Goal: Task Accomplishment & Management: Manage account settings

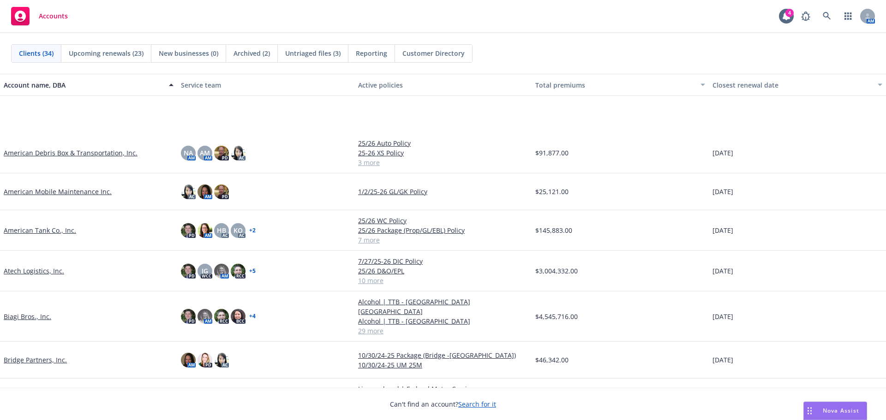
scroll to position [138, 0]
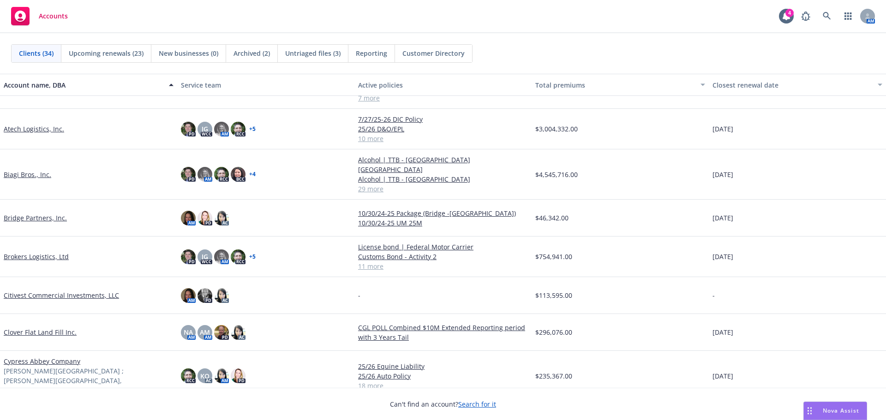
click at [30, 252] on link "Brokers Logistics, Ltd" at bounding box center [36, 257] width 65 height 10
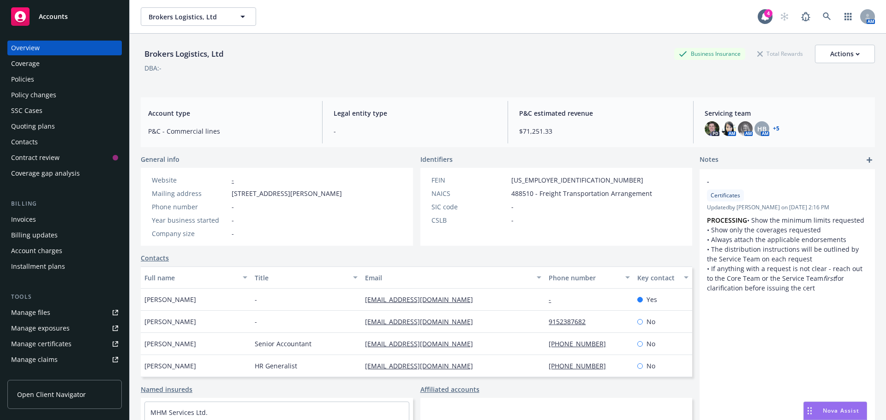
click at [28, 141] on div "Contacts" at bounding box center [24, 142] width 27 height 15
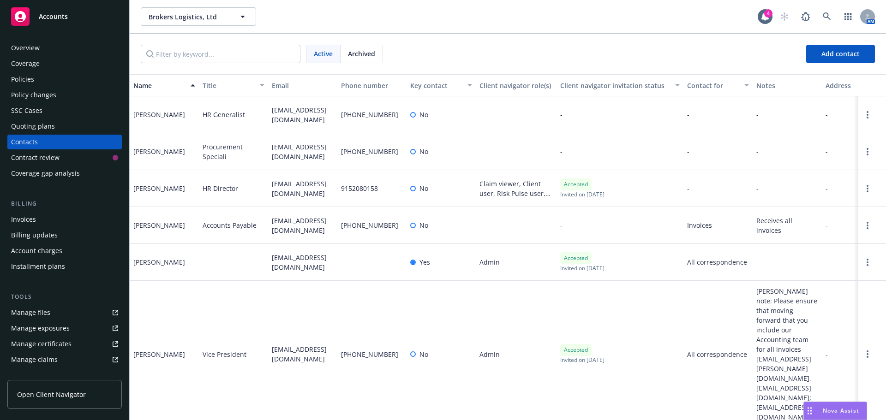
drag, startPoint x: 270, startPoint y: 258, endPoint x: 307, endPoint y: 267, distance: 38.1
click at [307, 267] on div "[EMAIL_ADDRESS][DOMAIN_NAME]" at bounding box center [302, 262] width 69 height 37
copy span "[EMAIL_ADDRESS][DOMAIN_NAME]"
drag, startPoint x: 162, startPoint y: 264, endPoint x: 131, endPoint y: 267, distance: 31.0
click at [131, 267] on div "[PERSON_NAME]" at bounding box center [164, 262] width 69 height 37
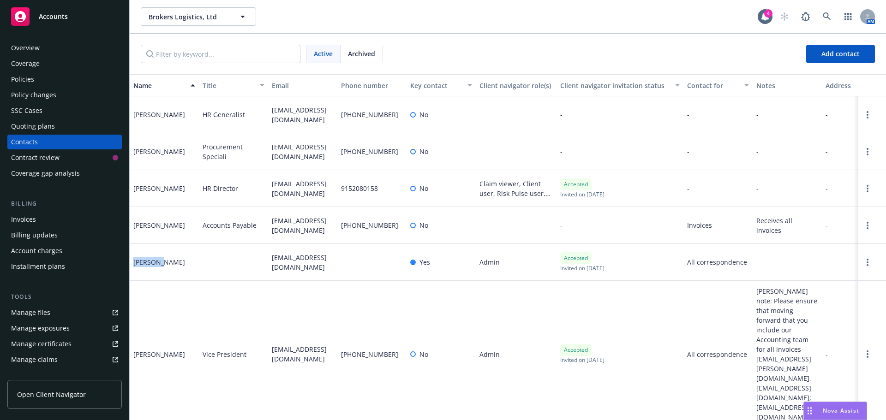
copy div "Meredith"
click at [168, 22] on button "Brokers Logistics, Ltd" at bounding box center [198, 16] width 115 height 18
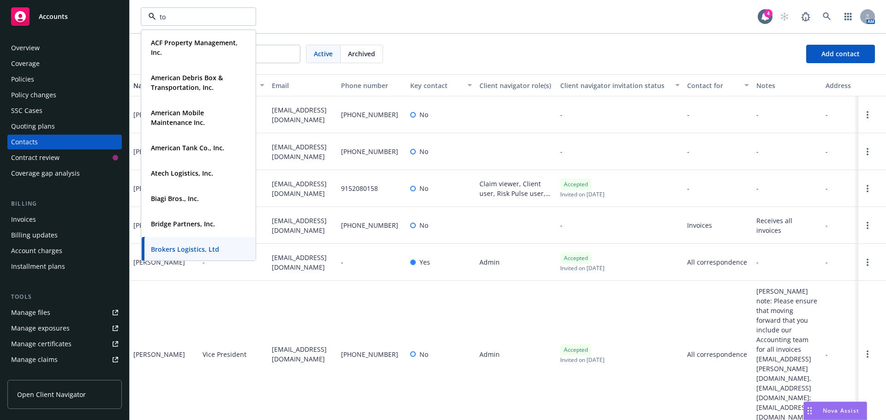
type input "tor"
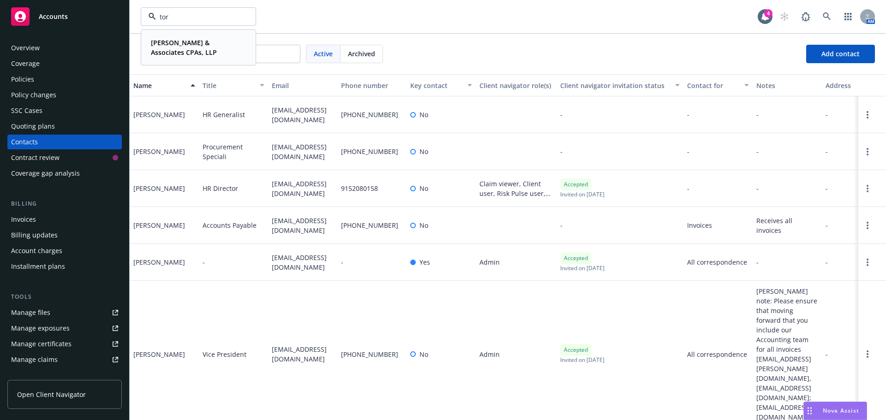
click at [217, 46] on strong "Torkelson & Associates CPAs, LLP" at bounding box center [184, 47] width 66 height 18
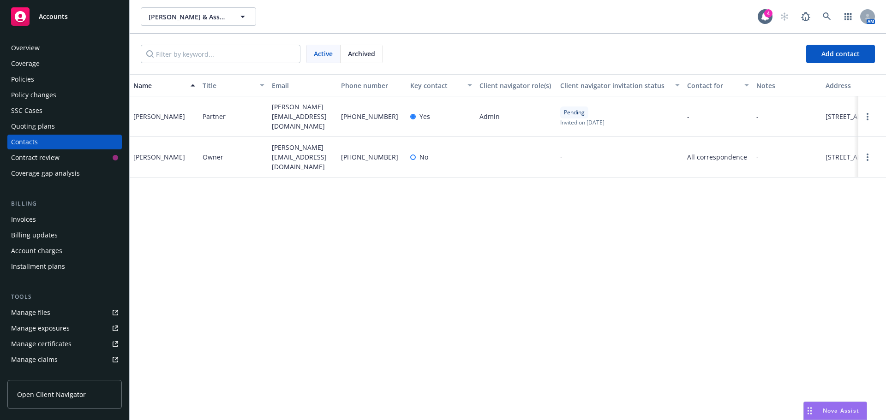
click at [36, 129] on div "Quoting plans" at bounding box center [33, 126] width 44 height 15
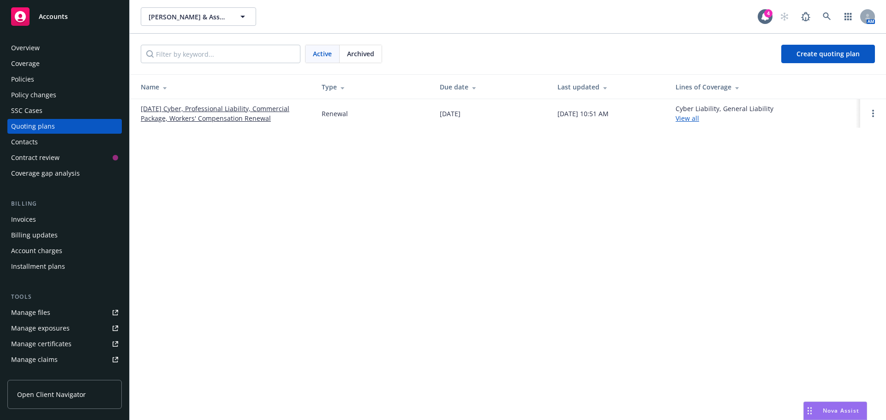
click at [246, 110] on link "09/30/25 Cyber, Professional Liability, Commercial Package, Workers' Compensati…" at bounding box center [224, 113] width 166 height 19
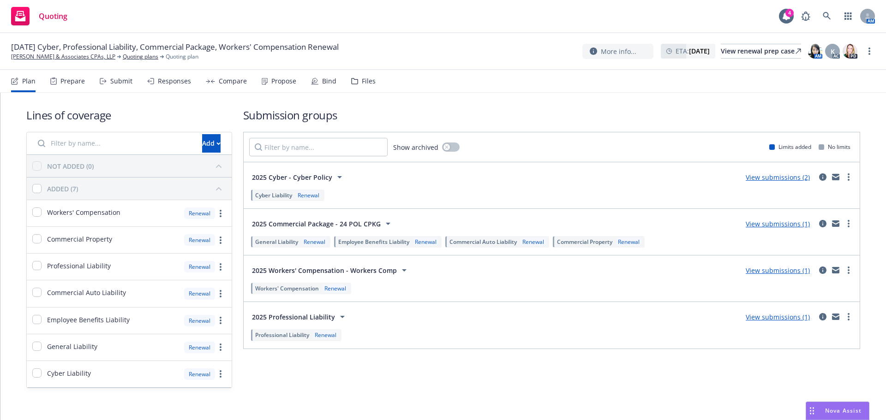
click at [367, 80] on div "Files" at bounding box center [369, 81] width 14 height 7
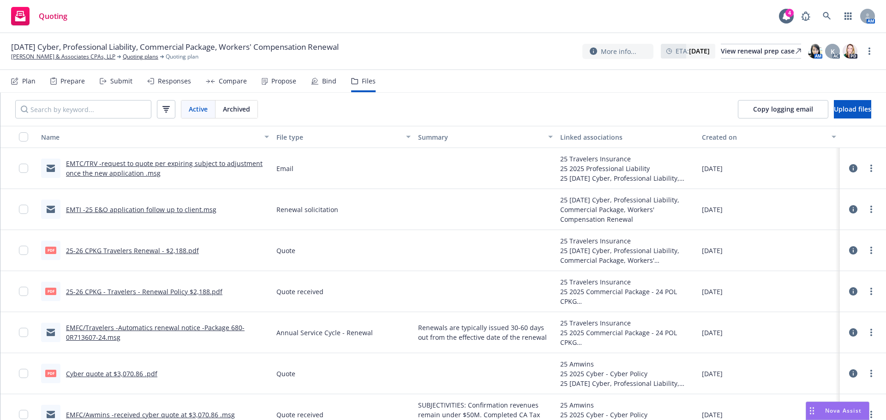
click at [119, 82] on div "Submit" at bounding box center [121, 81] width 22 height 7
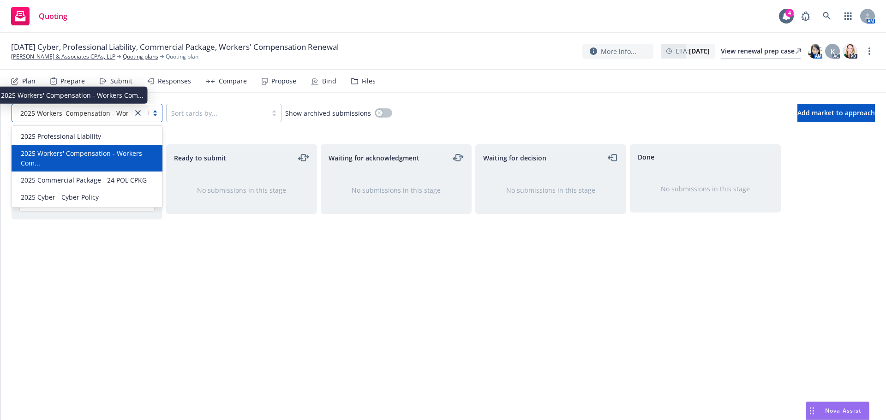
click at [94, 116] on span "2025 Workers' Compensation - Workers Com..." at bounding box center [91, 113] width 143 height 10
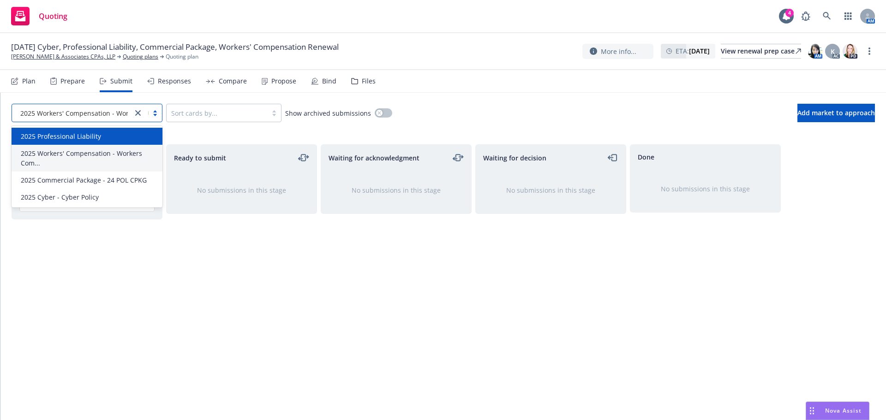
click at [134, 111] on link "close" at bounding box center [137, 113] width 11 height 11
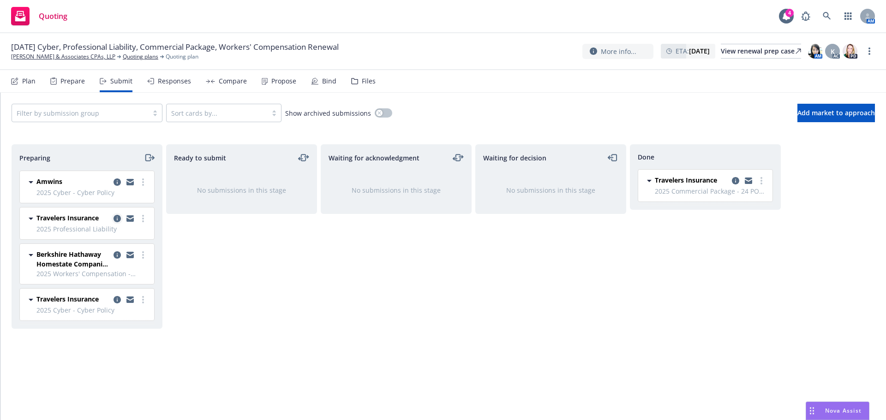
click at [116, 218] on icon "copy logging email" at bounding box center [117, 218] width 7 height 7
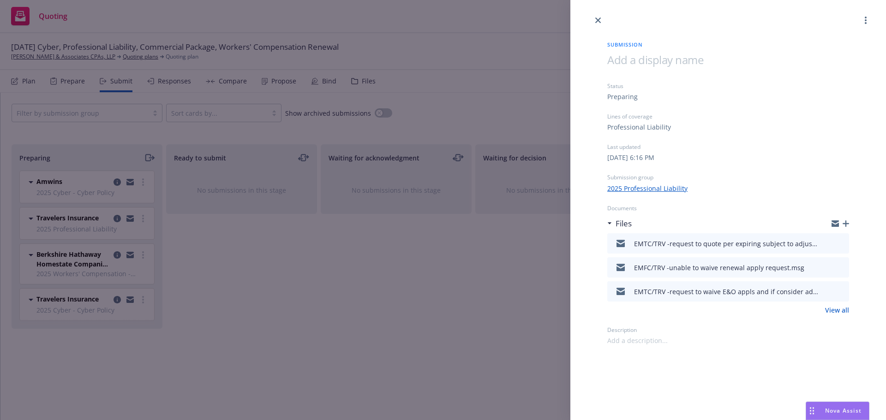
click at [846, 225] on icon "button" at bounding box center [846, 224] width 6 height 6
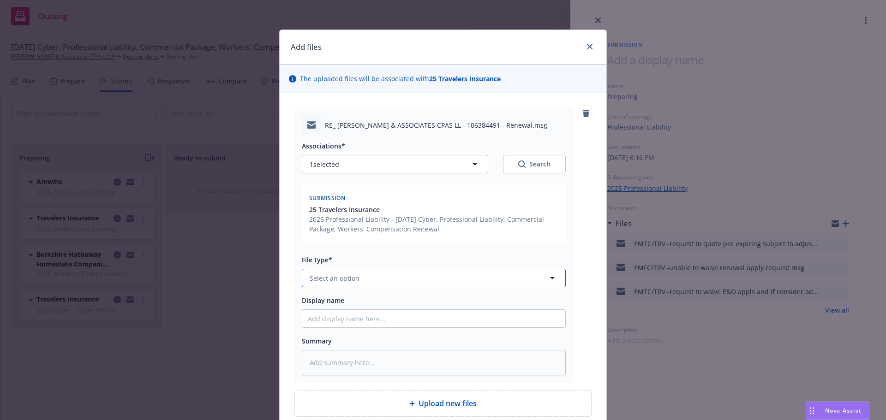
click at [344, 285] on button "Select an option" at bounding box center [434, 278] width 264 height 18
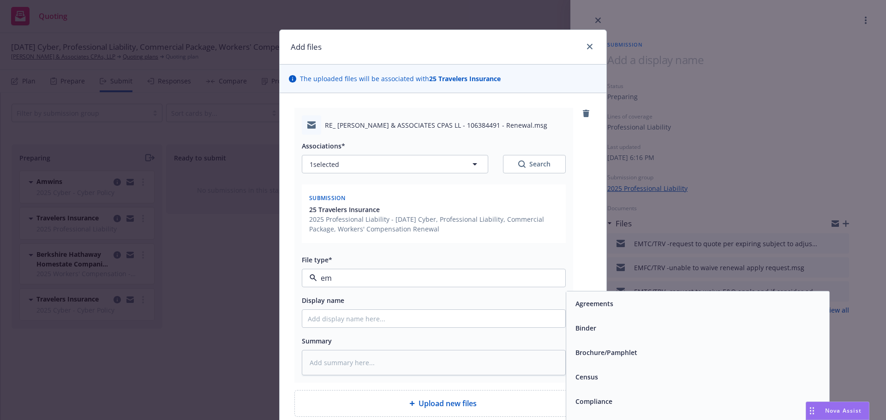
type input "ema"
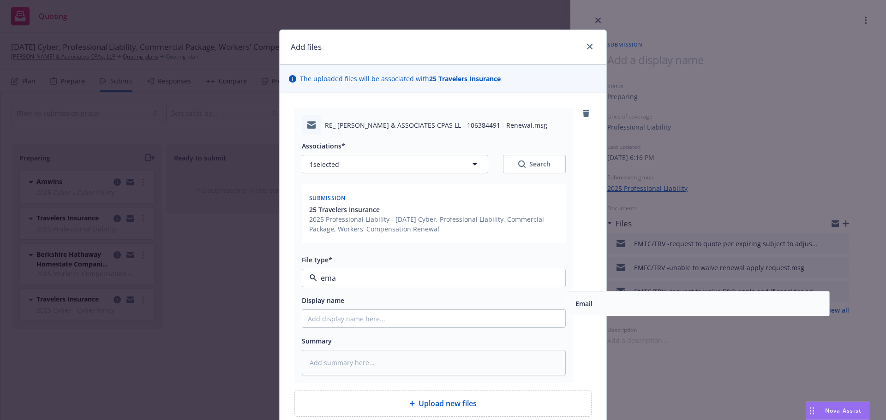
click at [591, 300] on div "Email" at bounding box center [698, 303] width 252 height 13
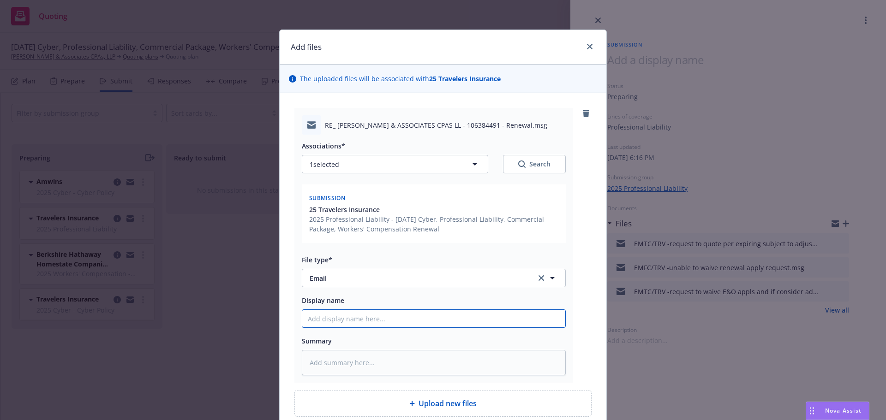
click at [318, 324] on input "Display name" at bounding box center [433, 319] width 263 height 18
type textarea "x"
type input "E"
type textarea "x"
type input "EM"
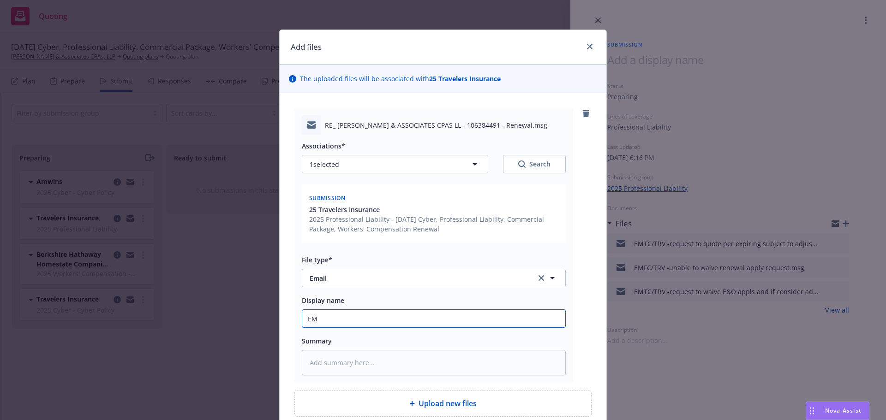
type textarea "x"
type input "EMF"
type textarea "x"
type input "EMFT"
type textarea "x"
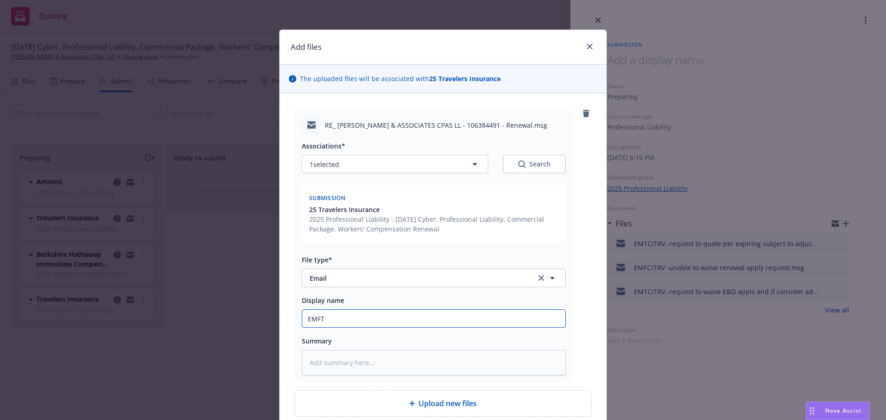
type input "EMF"
type textarea "x"
type input "EMFC"
type textarea "x"
type input "EMFC/"
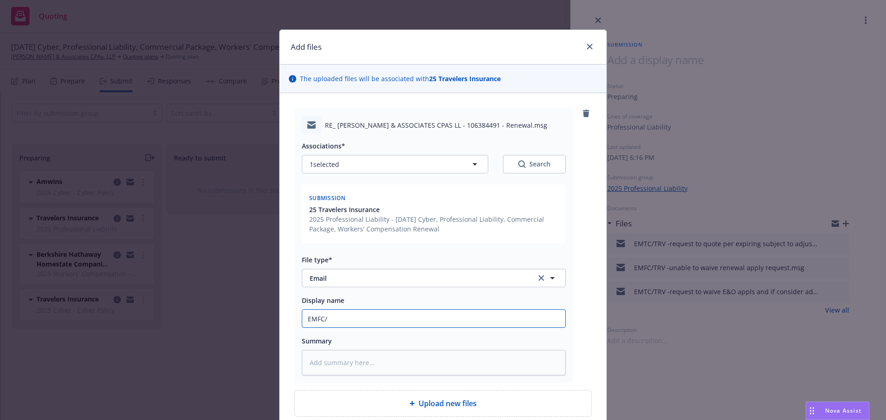
type textarea "x"
type input "EMFC/T"
type textarea "x"
type input "EMFC/TR"
type textarea "x"
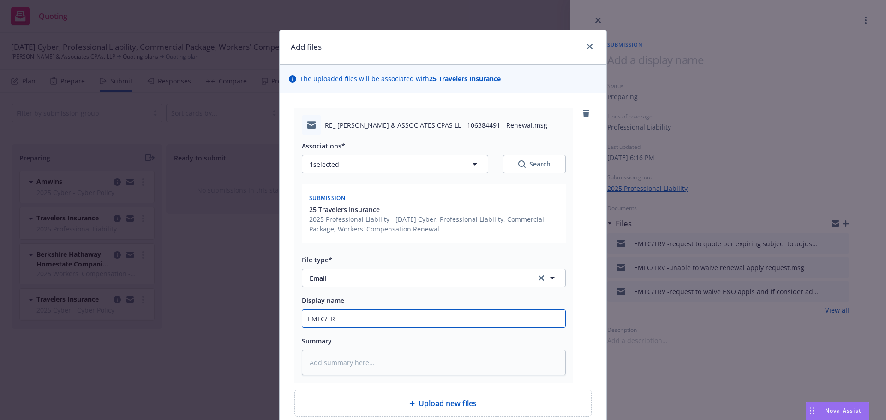
type input "EMFC/TRa"
type textarea "x"
type input "EMFC/TR"
type textarea "x"
type input "EMFC/T"
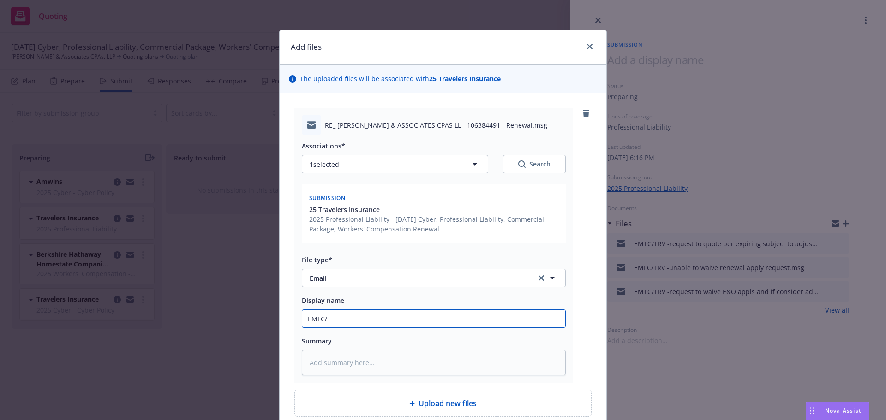
type textarea "x"
type input "EMFC/Tr"
type textarea "x"
type input "EMFC/Trv"
type textarea "x"
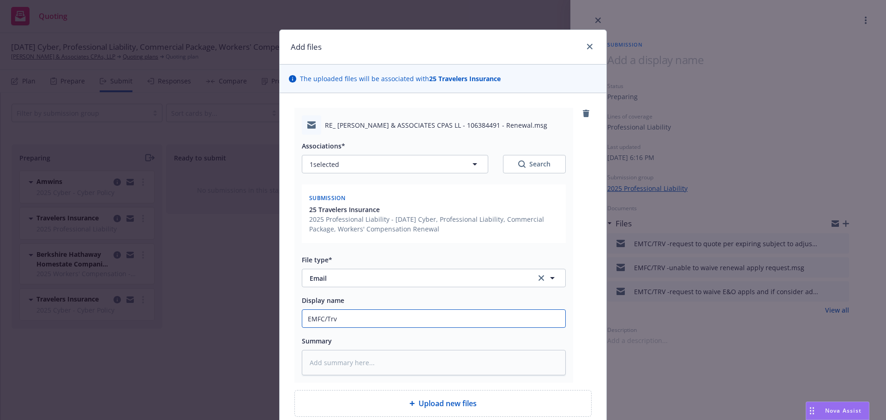
type input "EMFC/Trv"
type textarea "x"
type input "EMFC/Trv -"
type textarea "x"
type input "EMFC/Trv -u"
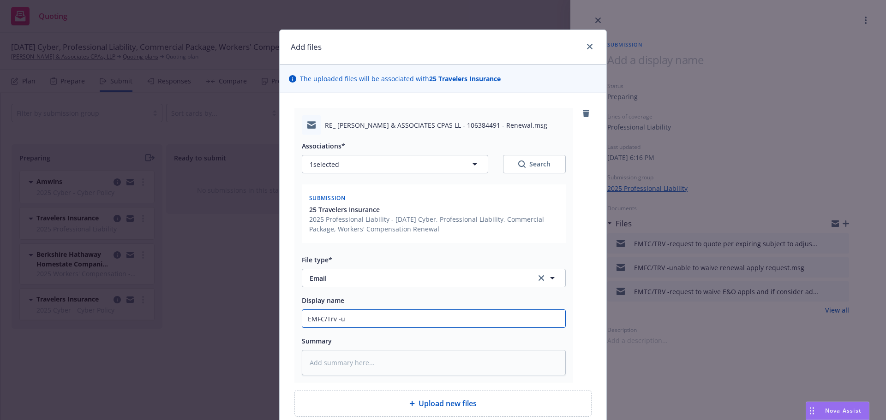
type textarea "x"
type input "EMFC/Trv -un"
type textarea "x"
type input "EMFC/Trv -una"
type textarea "x"
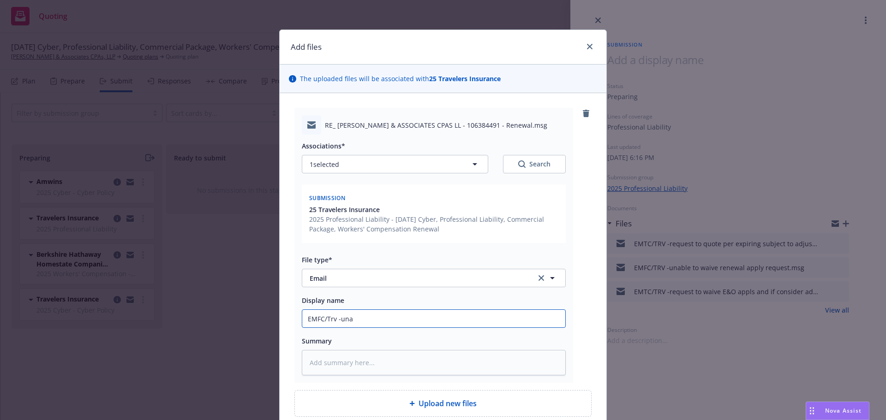
type input "EMFC/Trv -unal"
type textarea "x"
type input "EMFC/Trv -unalb"
type textarea "x"
type input "EMFC/Trv -unalbe"
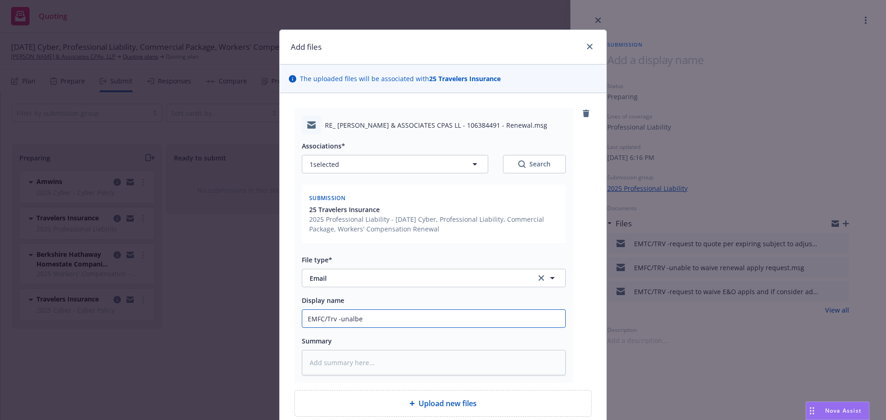
type textarea "x"
type input "EMFC/Trv -unalbe"
type textarea "x"
type input "EMFC/Trv -unalbe t"
type textarea "x"
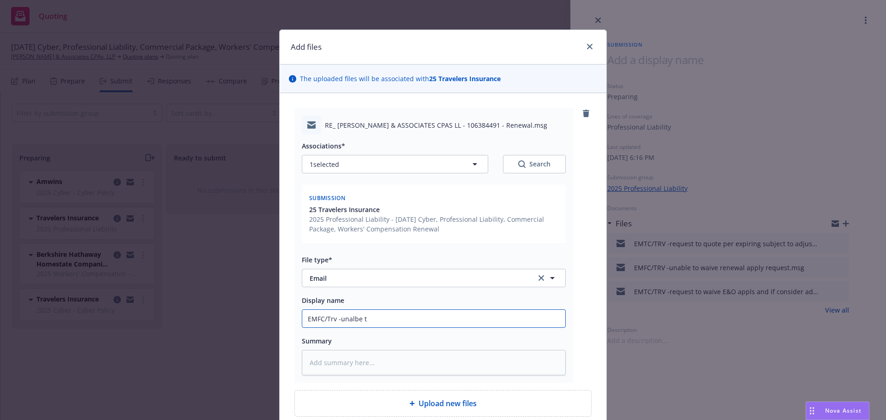
type input "EMFC/Trv -unalbe to"
type textarea "x"
type input "EMFC/Trv -unalbe to"
type textarea "x"
type input "EMFC/Trv -unalbe to q"
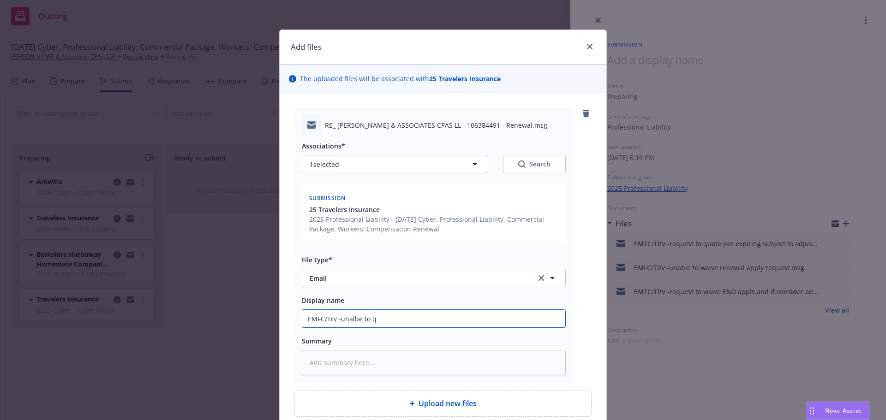
type textarea "x"
type input "EMFC/Trv -unalbe to qu"
type textarea "x"
type input "EMFC/Trv -unalbe to quo"
type textarea "x"
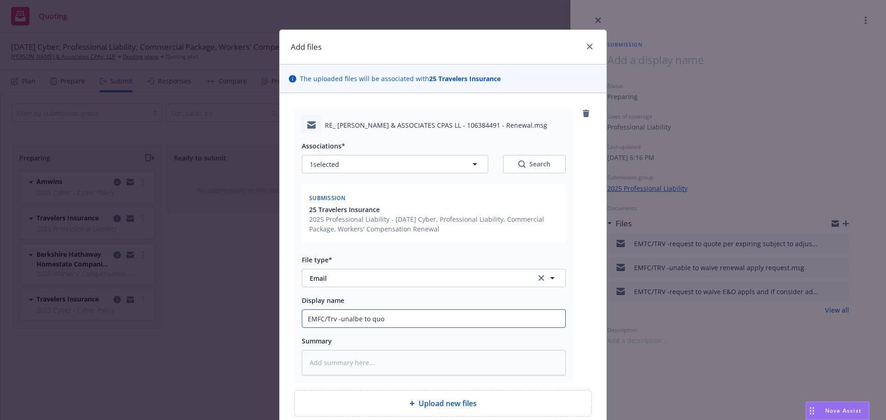
type input "EMFC/Trv -unalbe to quot"
type textarea "x"
type input "EMFC/Trv -unalbe to quo"
type textarea "x"
type input "EMFC/Trv -unalbe to qu"
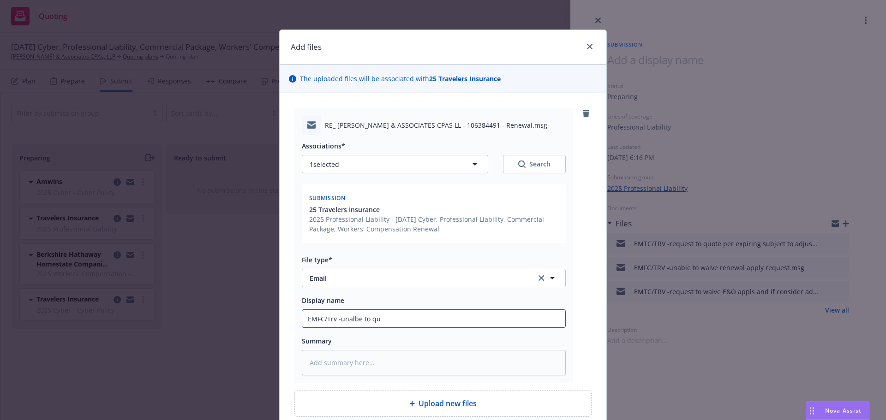
type textarea "x"
type input "EMFC/Trv -unalbe to q"
type textarea "x"
type input "EMFC/Trv -unalbe to"
type textarea "x"
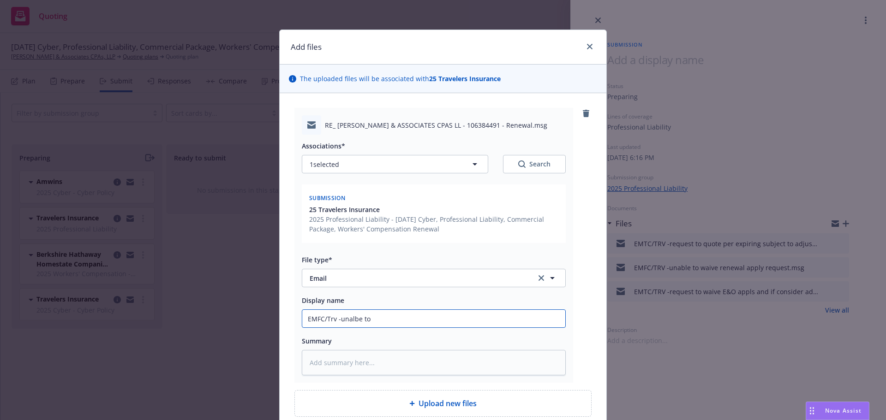
type input "EMFC/Trv -unalbe to"
type textarea "x"
type input "EMFC/Trv -unalbe t"
type textarea "x"
type input "EMFC/Trv -unalbe"
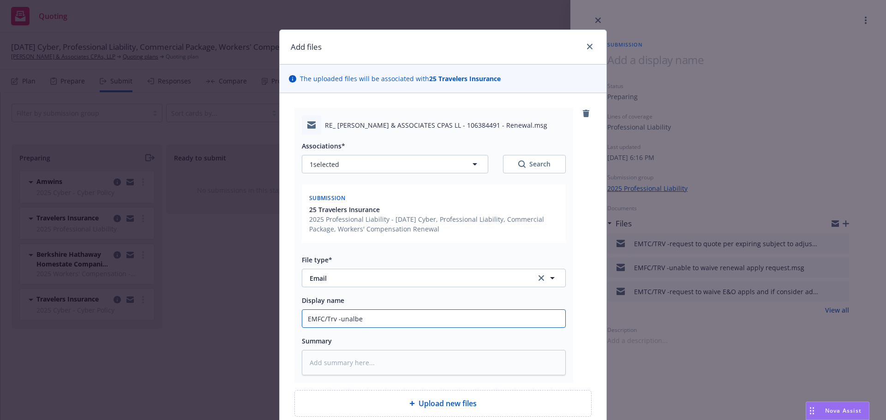
type textarea "x"
type input "EMFC/Trv -unalbe"
type textarea "x"
type input "EMFC/Trv -unalb"
type textarea "x"
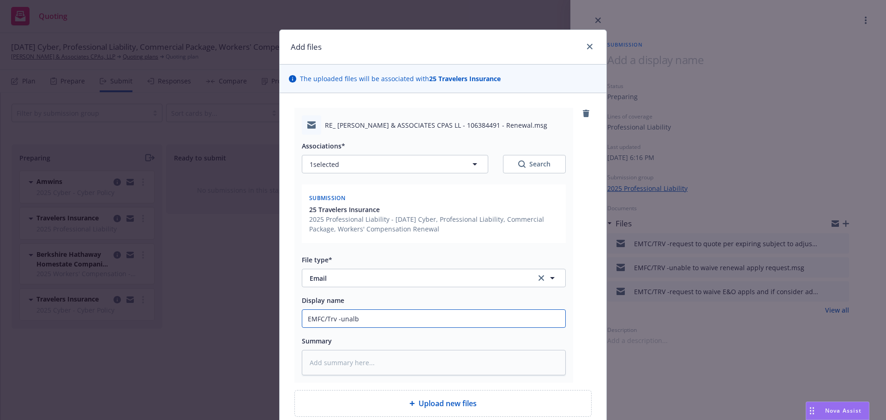
type input "EMFC/Trv -unal"
type textarea "x"
type input "EMFC/Trv -una"
type textarea "x"
type input "EMFC/Trv -unaa"
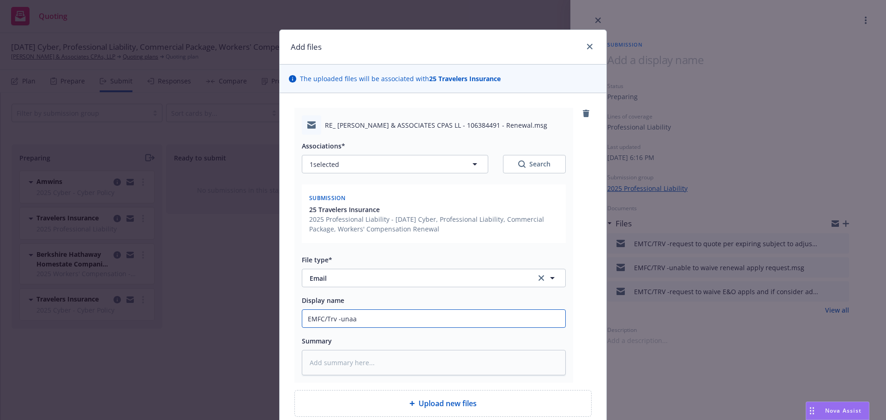
type textarea "x"
type input "EMFC/Trv -una"
type textarea "x"
type input "EMFC/Trv -unab"
type textarea "x"
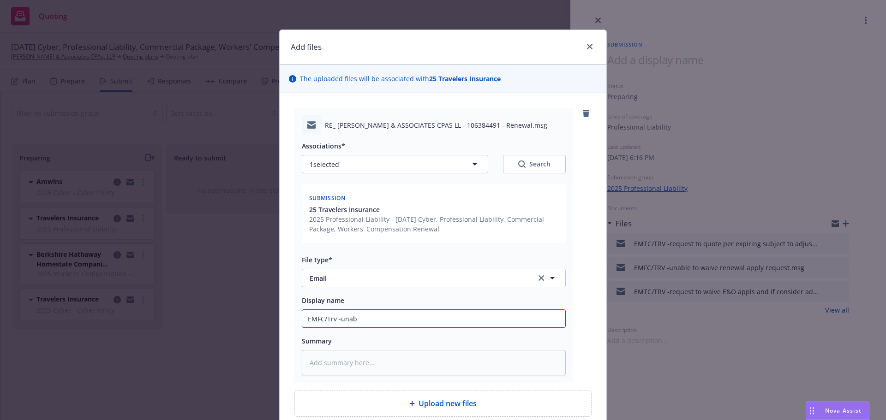
type input "EMFC/Trv -unabl"
type textarea "x"
type input "EMFC/Trv -unable"
type textarea "x"
type input "EMFC/Trv -unable"
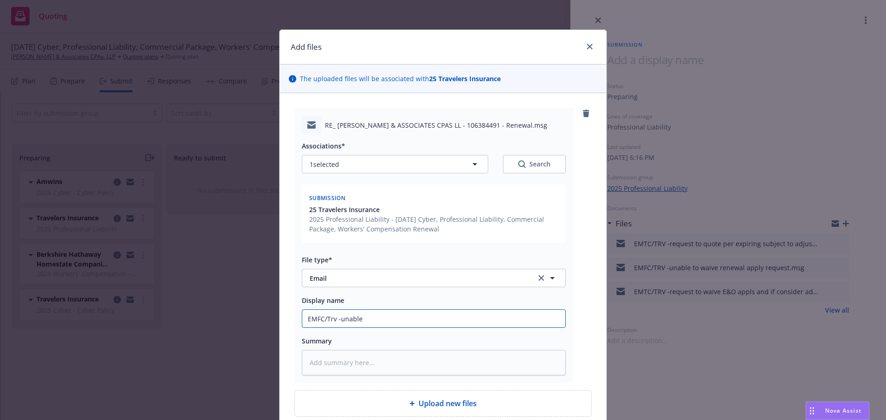
type textarea "x"
type input "EMFC/Trv -unable t"
type textarea "x"
type input "EMFC/Trv -unable to"
type textarea "x"
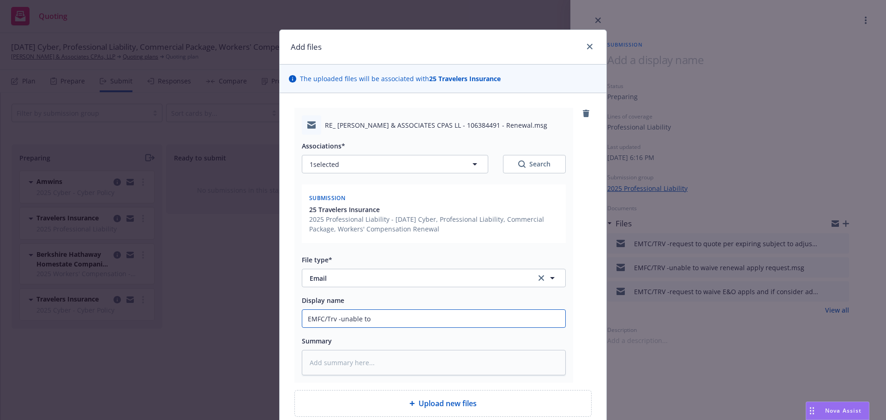
type input "EMFC/Trv -unable to g"
type textarea "x"
type input "EMFC/Trv -unable to gi"
type textarea "x"
type input "EMFC/Trv -unable to giv"
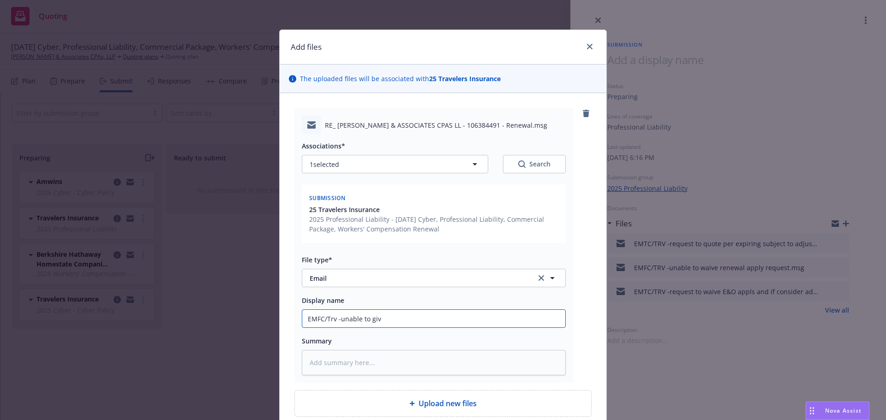
type textarea "x"
type input "EMFC/Trv -unable to give"
type textarea "x"
type input "EMFC/Trv -unable to give"
type textarea "x"
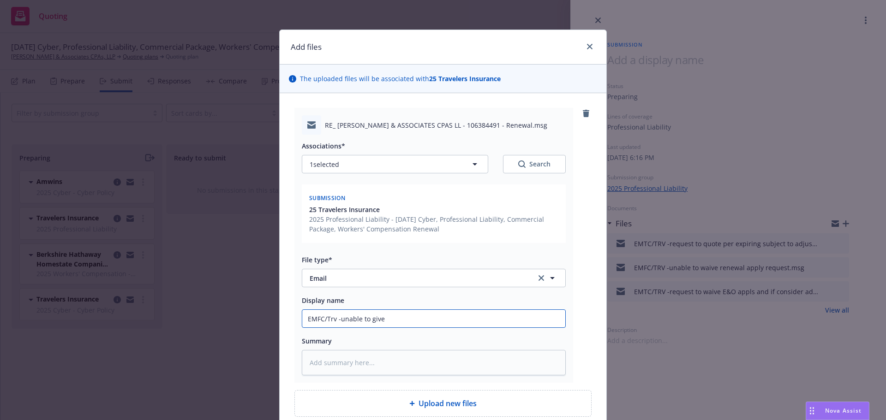
type input "EMFC/Trv -unable to give p"
type textarea "x"
type input "EMFC/Trv -unable to give pb"
type textarea "x"
type input "EMFC/Trv -unable to give p"
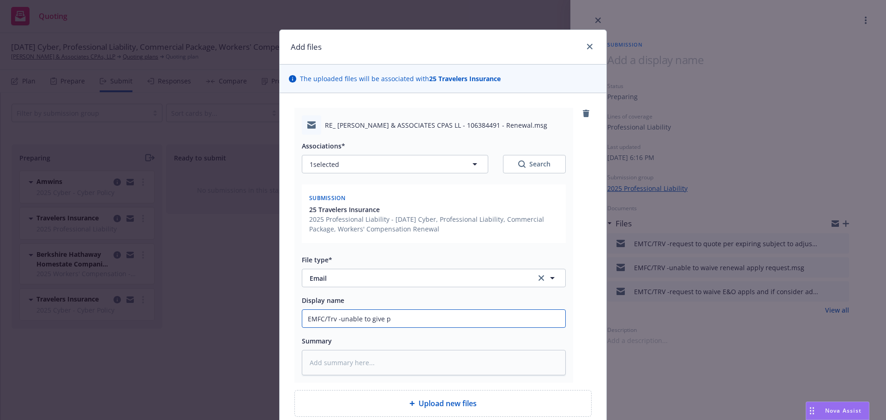
type textarea "x"
type input "EMFC/Trv -unable to give"
type textarea "x"
type input "EMFC/Trv -unable to give b"
type textarea "x"
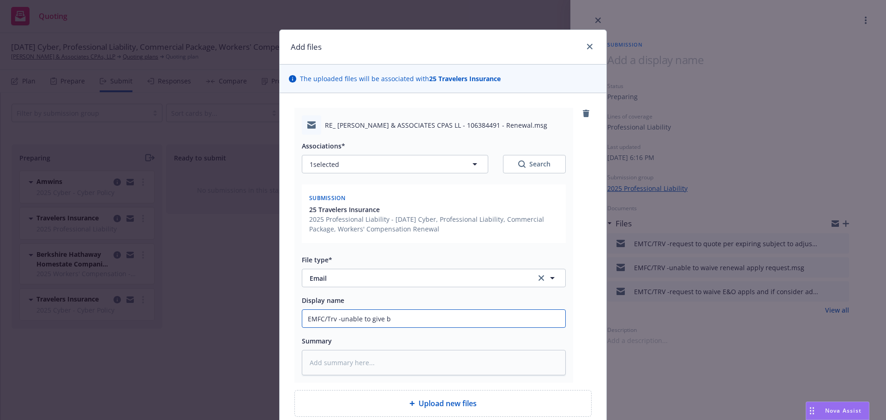
type input "EMFC/Trv -unable to give ba"
type textarea "x"
type input "EMFC/Trv -unable to give bal"
type textarea "x"
type input "EMFC/Trv -unable to give ball"
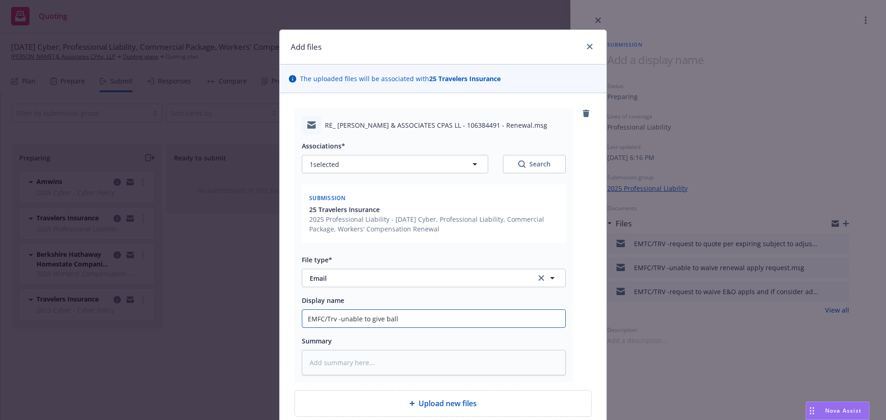
type textarea "x"
type input "EMFC/Trv -unable to give ballp"
type textarea "x"
type input "EMFC/Trv -unable to give ballpa"
type textarea "x"
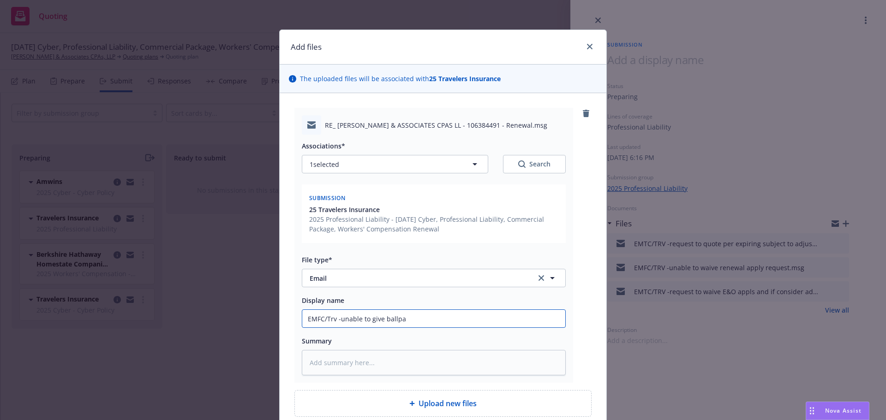
type input "EMFC/Trv -unable to give ballpar"
type textarea "x"
type input "EMFC/Trv -unable to give ballpark"
type textarea "x"
type input "EMFC/Trv -unable to give ballpark"
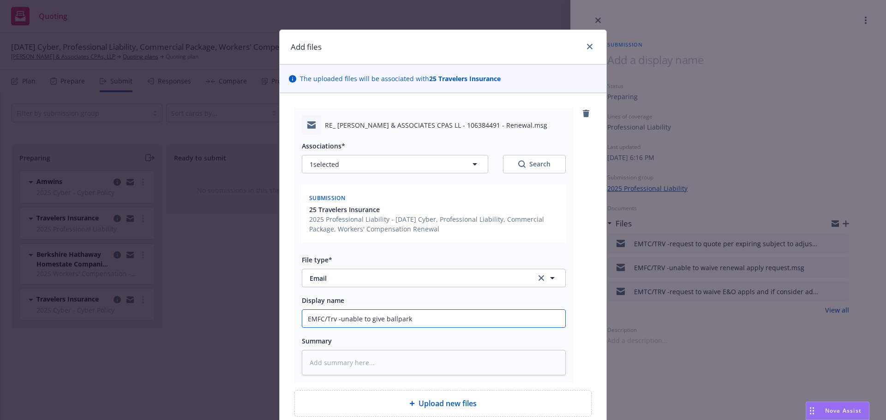
type textarea "x"
type input "EMFC/Trv -unable to give ballpark r"
type textarea "x"
type input "EMFC/Trv -unable to give ballpark re"
type textarea "x"
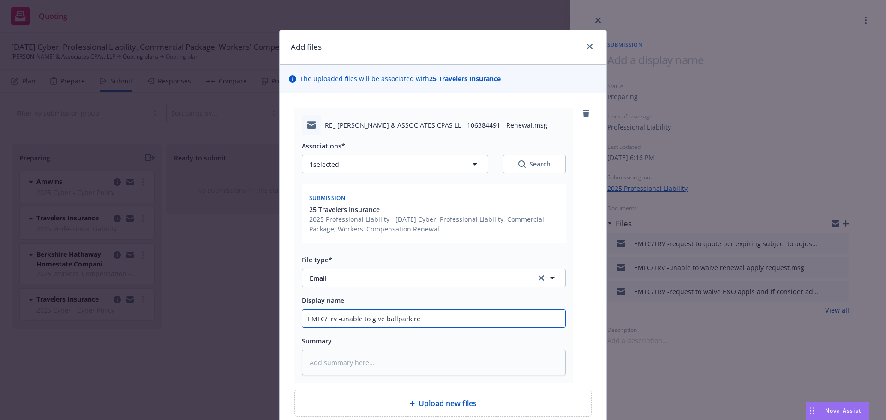
type input "EMFC/Trv -unable to give ballpark ren"
type textarea "x"
type input "EMFC/Trv -unable to give ballpark rene"
type textarea "x"
type input "EMFC/Trv -unable to give ballpark renew"
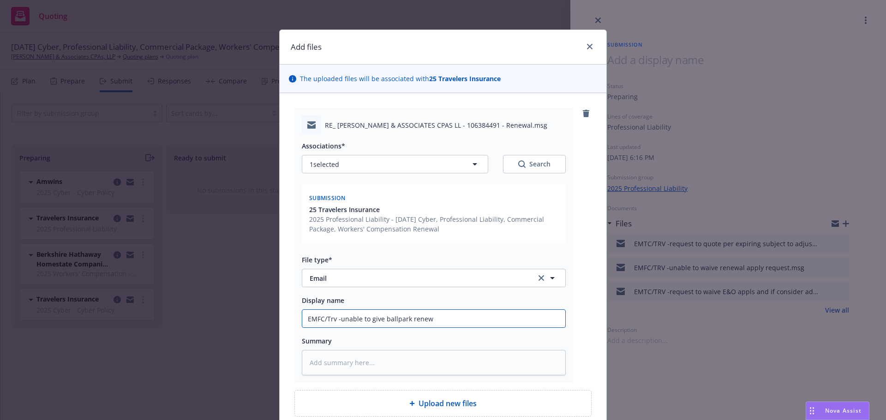
type textarea "x"
type input "EMFC/Trv -unable to give ballpark renewa"
type textarea "x"
type input "EMFC/Trv -unable to give ballpark renewal"
type textarea "x"
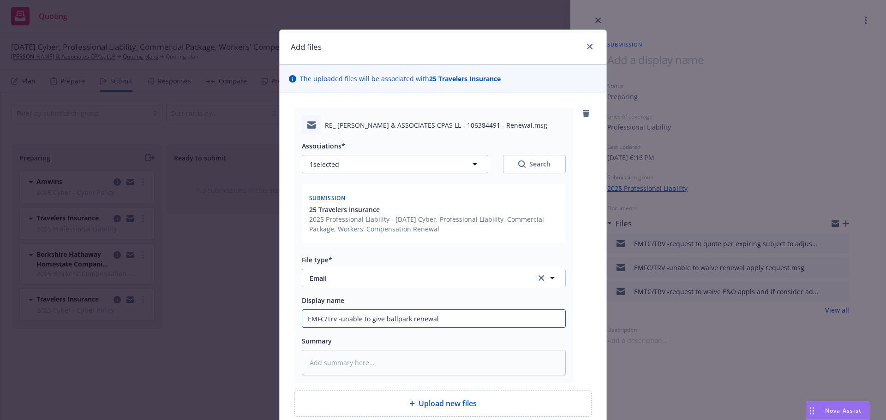
type input "EMFC/Trv -unable to give ballpark renewal"
type textarea "x"
type input "EMFC/Trv -unable to give ballpark renewal q"
type textarea "x"
type input "EMFC/Trv -unable to give ballpark renewal qu"
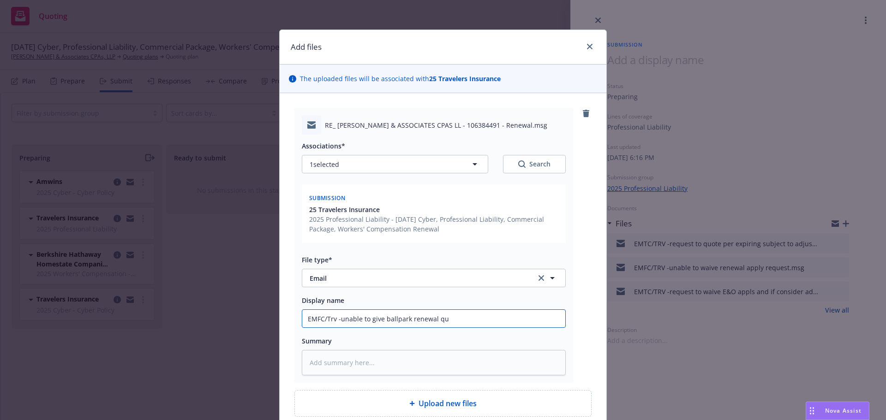
type textarea "x"
type input "EMFC/Trv -unable to give ballpark renewal quo"
type textarea "x"
type input "EMFC/Trv -unable to give ballpark renewal quot"
type textarea "x"
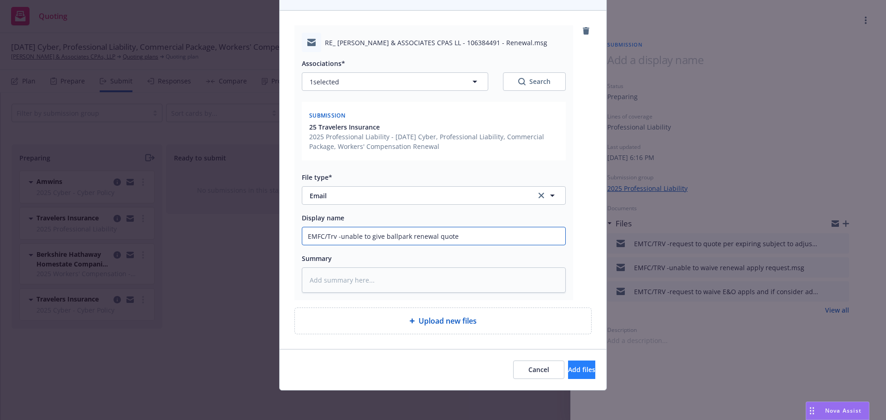
type input "EMFC/Trv -unable to give ballpark renewal quote"
click at [568, 366] on span "Add files" at bounding box center [581, 370] width 27 height 9
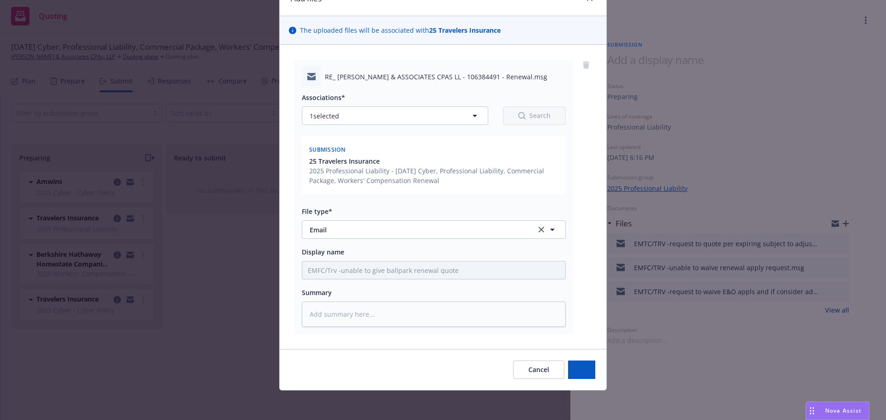
scroll to position [48, 0]
type textarea "x"
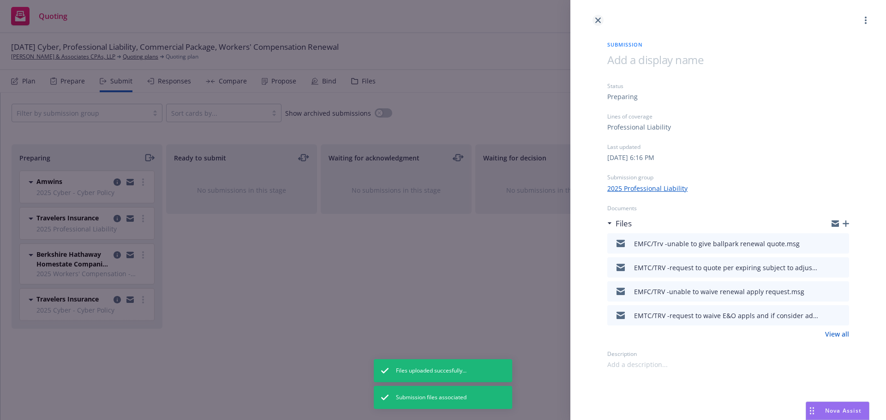
click at [598, 23] on icon "close" at bounding box center [598, 21] width 6 height 6
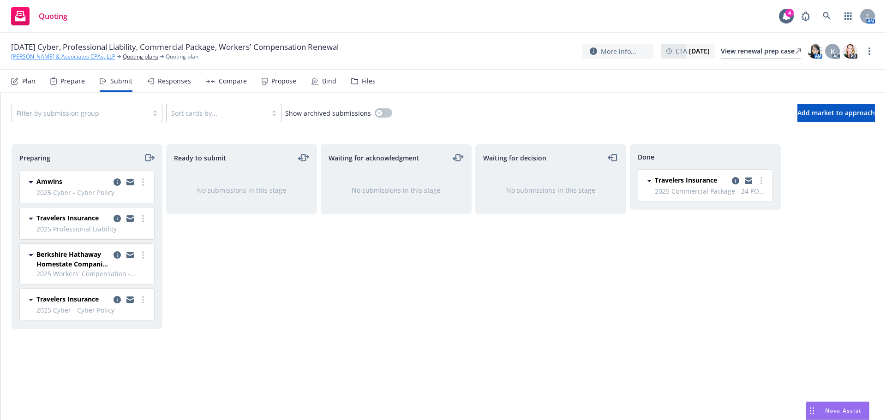
click at [55, 56] on link "Torkelson & Associates CPAs, LLP" at bounding box center [63, 57] width 104 height 8
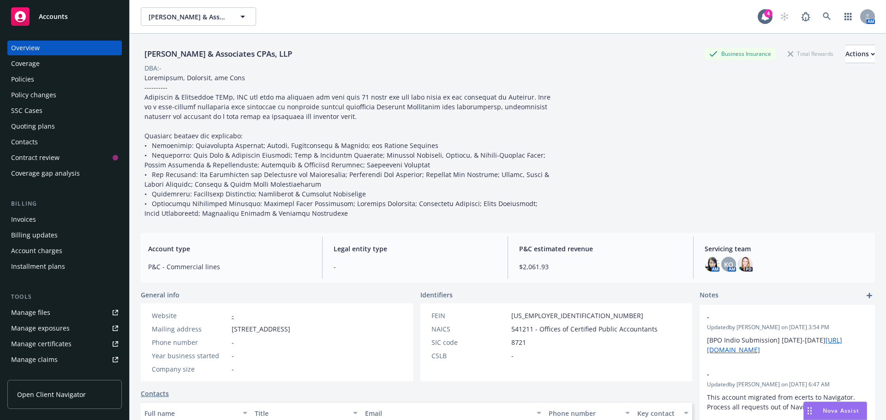
click at [35, 314] on div "Manage files" at bounding box center [30, 313] width 39 height 15
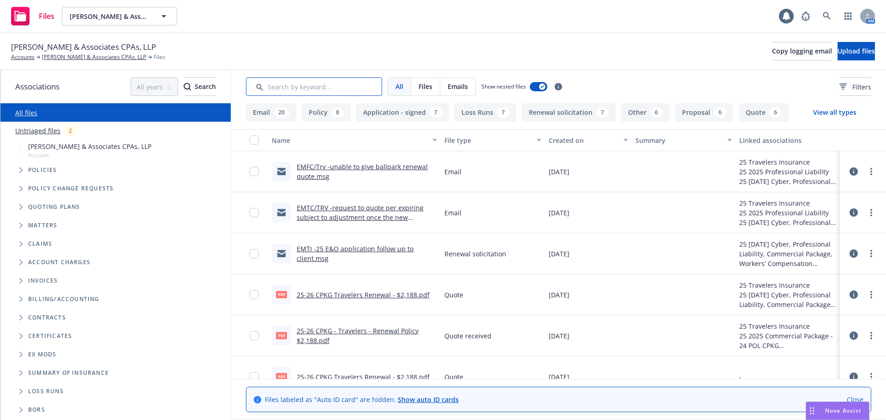
click at [282, 88] on input "Search by keyword..." at bounding box center [314, 87] width 136 height 18
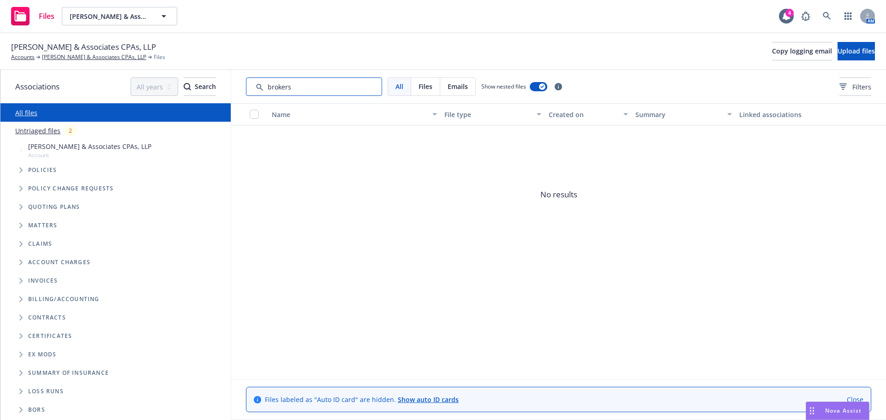
type input "brokers"
drag, startPoint x: 833, startPoint y: 1, endPoint x: 827, endPoint y: 11, distance: 11.4
click at [829, 4] on div "Files Torkelson & Associates CPAs, LLP Torkelson & Associates CPAs, LLP 4 AM" at bounding box center [443, 16] width 886 height 33
click at [829, 11] on link at bounding box center [827, 16] width 18 height 18
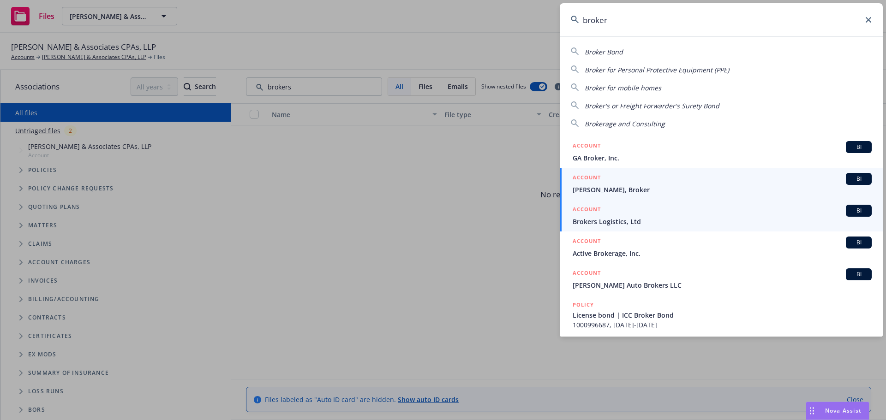
type input "broker"
click at [615, 216] on div "ACCOUNT BI" at bounding box center [722, 211] width 299 height 12
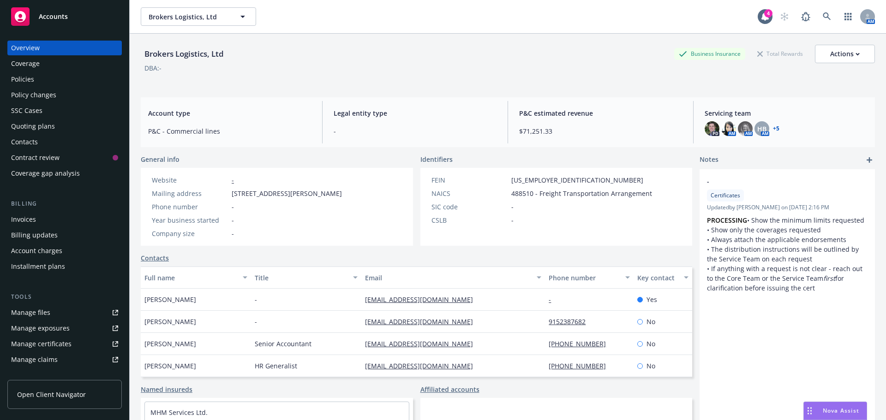
click at [36, 315] on div "Manage files" at bounding box center [30, 313] width 39 height 15
click at [194, 20] on span "Brokers Logistics, Ltd" at bounding box center [189, 17] width 80 height 10
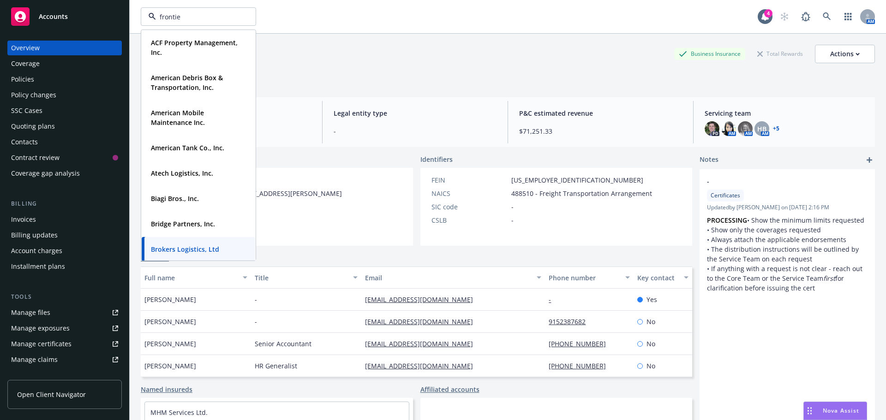
type input "frontier"
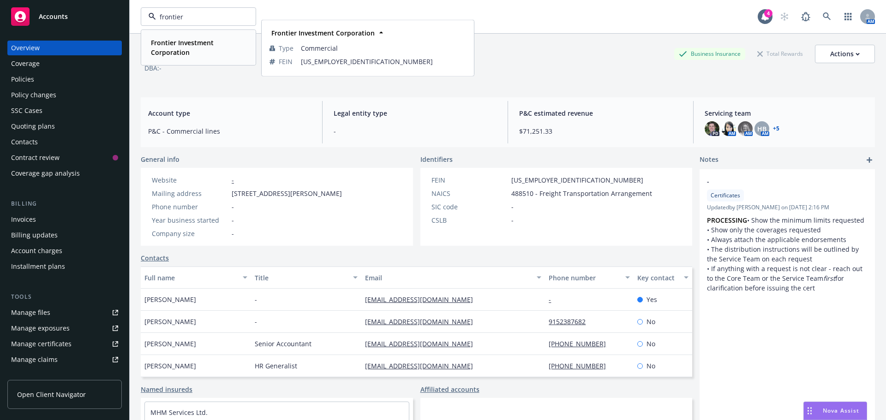
click at [170, 53] on strong "Frontier Investment Corporation" at bounding box center [182, 47] width 63 height 18
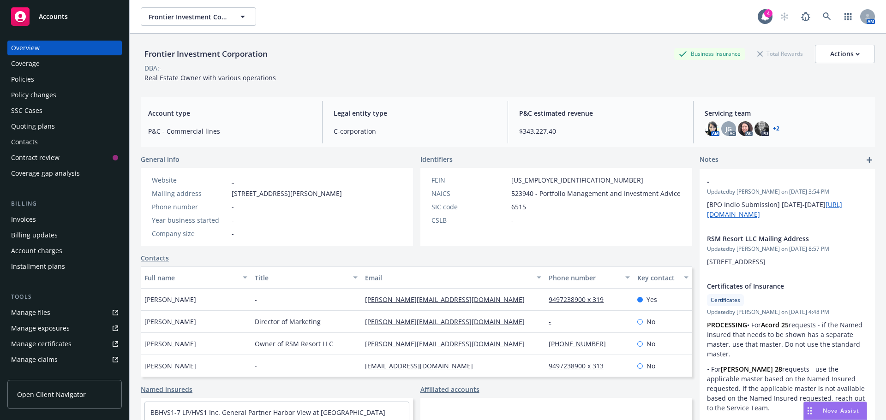
click at [820, 417] on div "Nova Assist" at bounding box center [835, 411] width 63 height 18
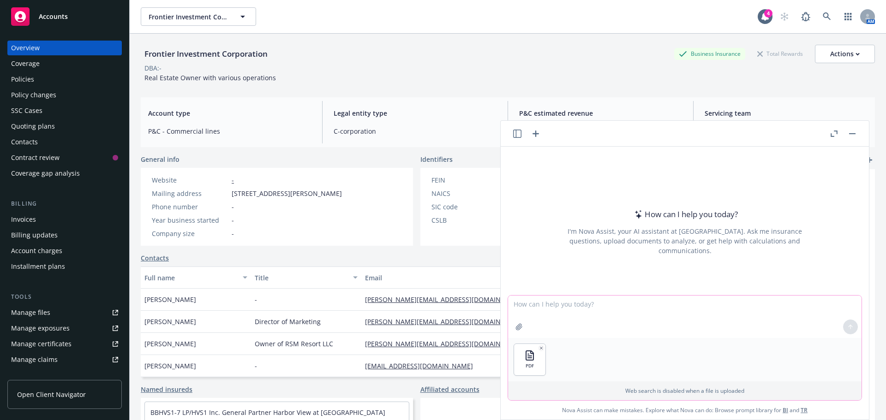
click at [575, 320] on textarea at bounding box center [685, 317] width 354 height 42
paste textarea "p"
click at [540, 310] on textarea at bounding box center [685, 317] width 354 height 42
click at [676, 306] on textarea "please check the building ordinance or law schedule" at bounding box center [685, 316] width 354 height 43
type textarea "please check the building ordinance or law schedule and list the discrepancy if…"
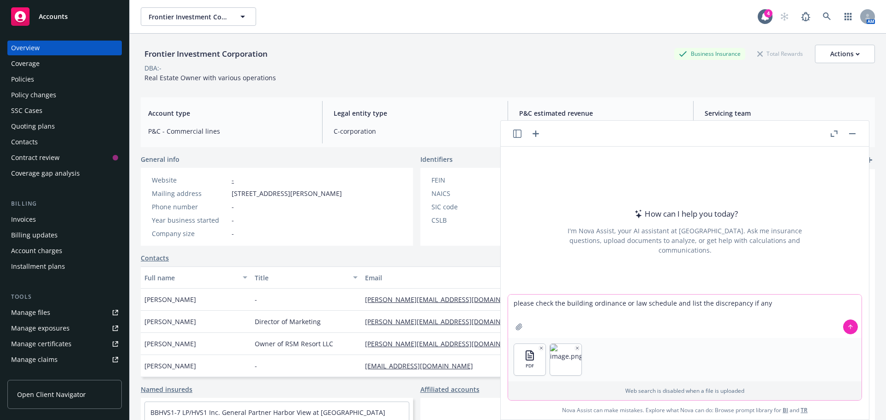
click at [849, 328] on icon at bounding box center [850, 327] width 6 height 6
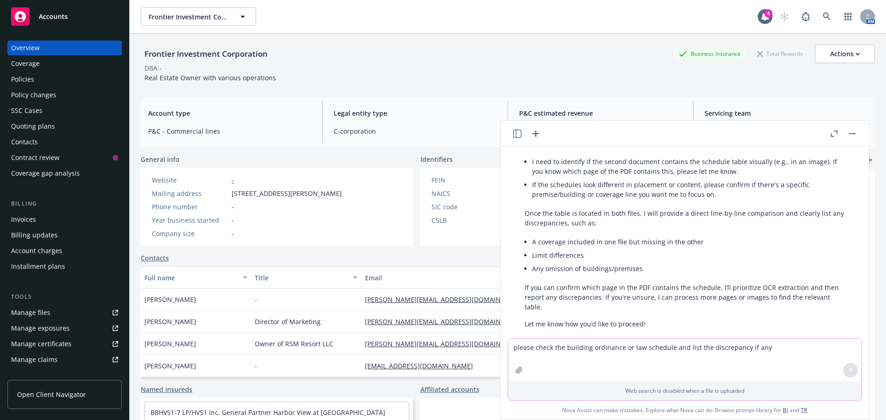
scroll to position [276, 0]
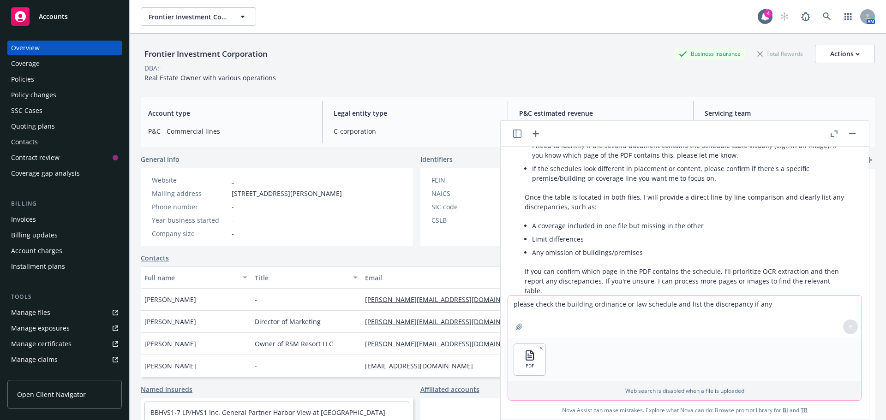
click at [542, 311] on textarea "please check the building ordinance or law schedule and list the discrepancy if…" at bounding box center [685, 317] width 354 height 42
type textarea "a"
type textarea "the second list of PDF attached"
click at [847, 328] on icon at bounding box center [850, 327] width 6 height 6
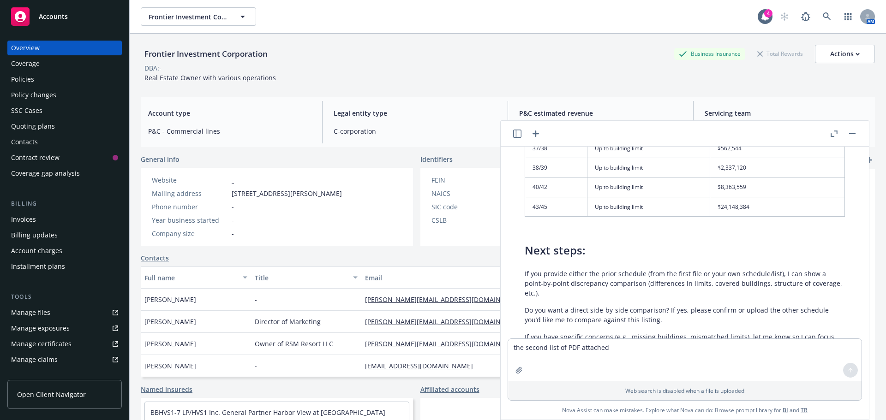
scroll to position [941, 0]
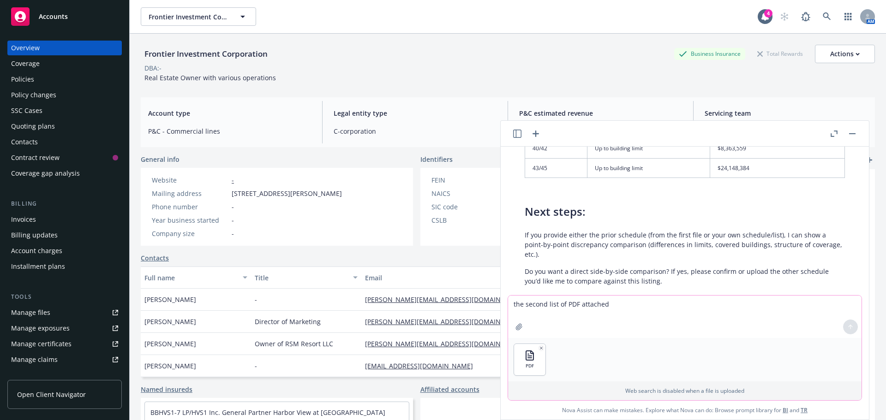
click at [531, 312] on textarea "the second list of PDF attached" at bounding box center [685, 317] width 354 height 42
paste textarea "re"
type textarea "here is the another schedule, please compare side by side"
click at [847, 328] on icon at bounding box center [850, 327] width 6 height 6
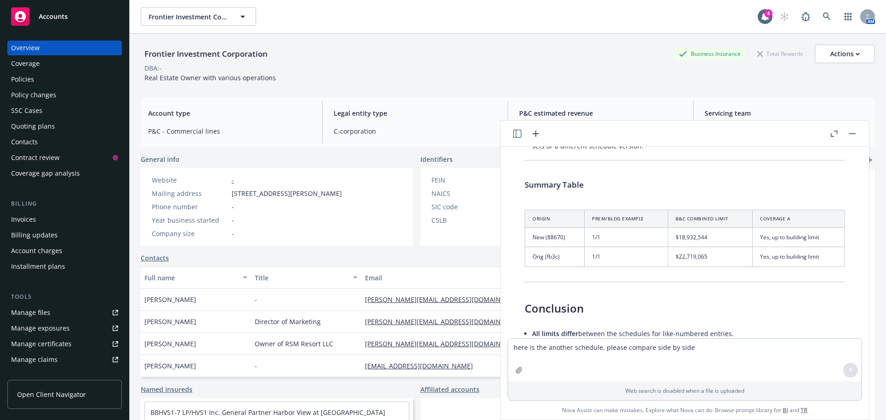
scroll to position [1858, 0]
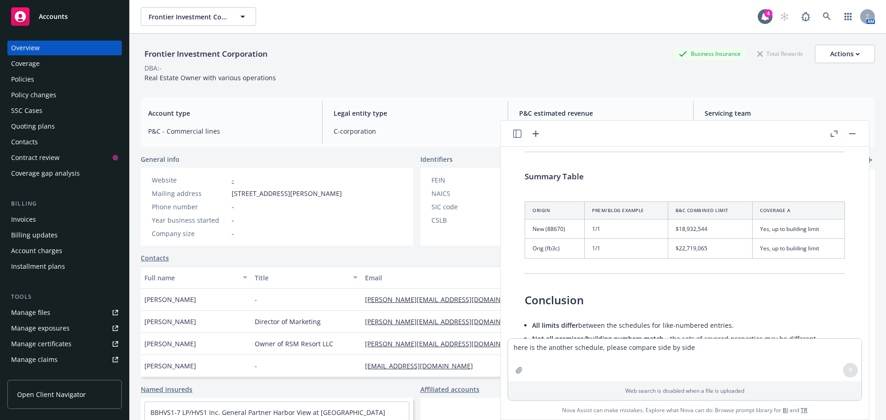
click at [28, 94] on div "Policy changes" at bounding box center [33, 95] width 45 height 15
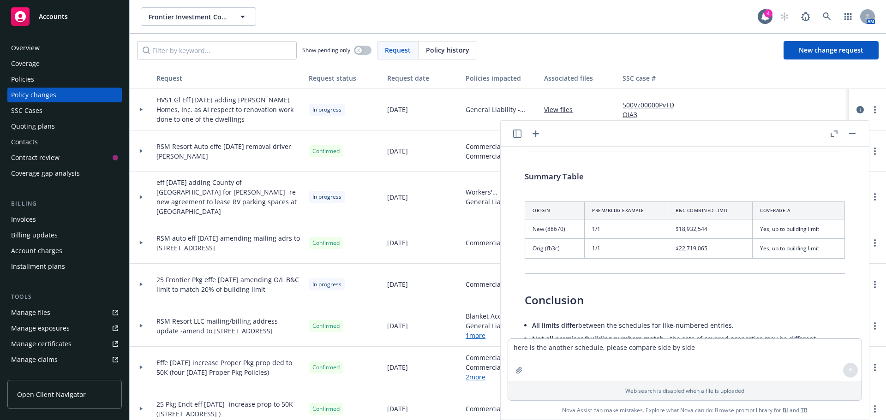
click at [852, 134] on button "button" at bounding box center [852, 133] width 11 height 11
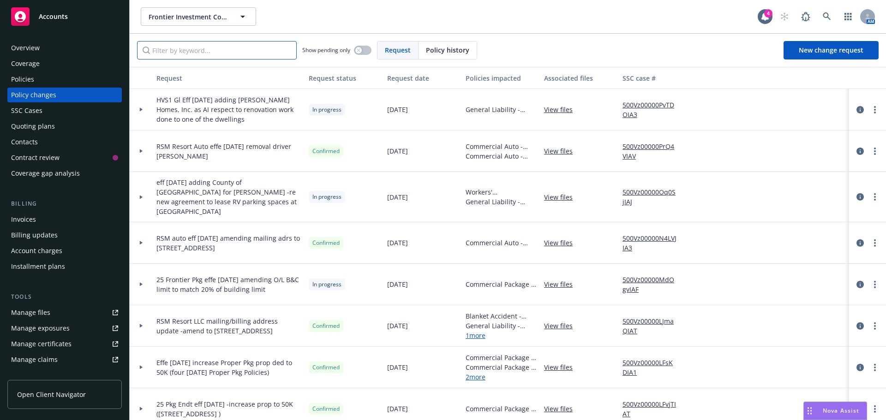
click at [161, 56] on input "Filter by keyword..." at bounding box center [217, 50] width 160 height 18
click at [857, 281] on icon "circleInformation" at bounding box center [860, 284] width 7 height 7
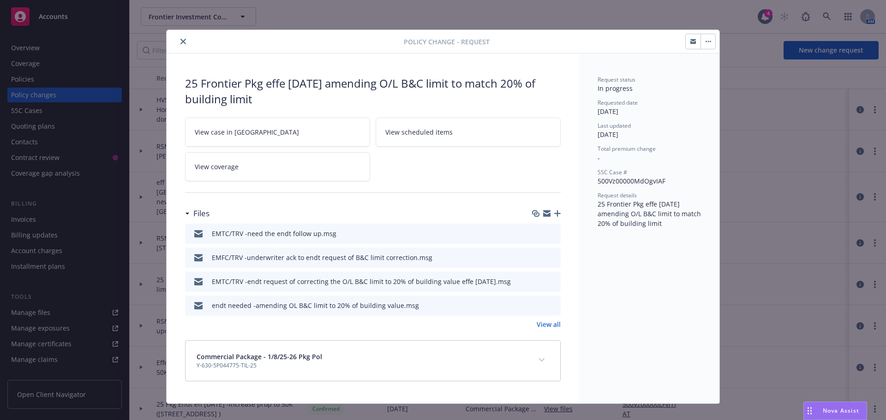
click at [550, 308] on icon "preview file" at bounding box center [552, 305] width 8 height 6
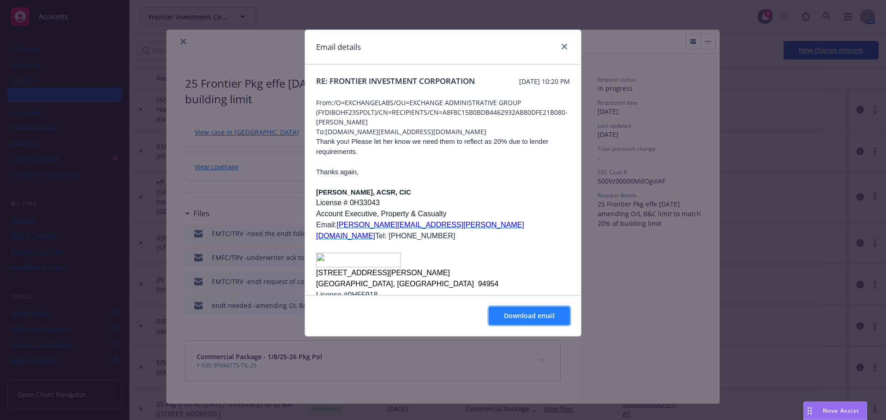
click at [522, 312] on span "Download email" at bounding box center [529, 316] width 51 height 9
click at [564, 50] on link "close" at bounding box center [564, 46] width 11 height 11
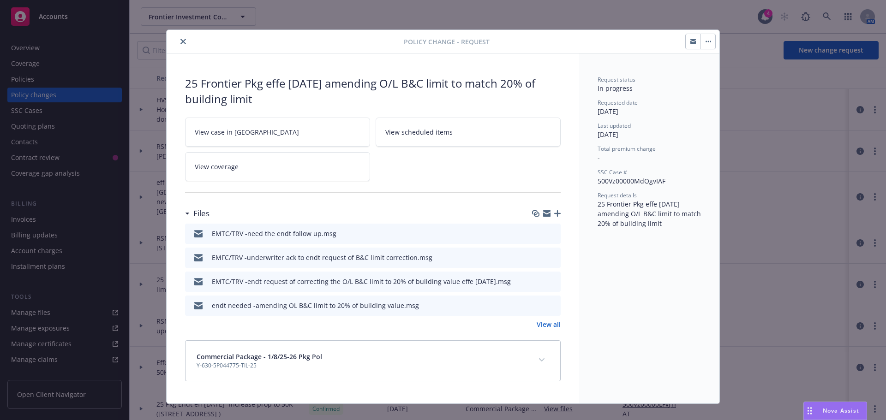
click at [548, 256] on icon "preview file" at bounding box center [552, 257] width 8 height 6
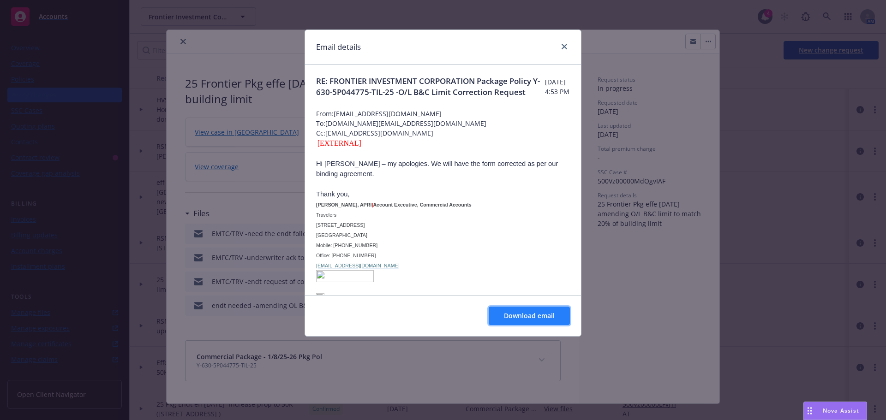
click at [530, 316] on span "Download email" at bounding box center [529, 316] width 51 height 9
click at [567, 47] on icon "close" at bounding box center [565, 47] width 6 height 6
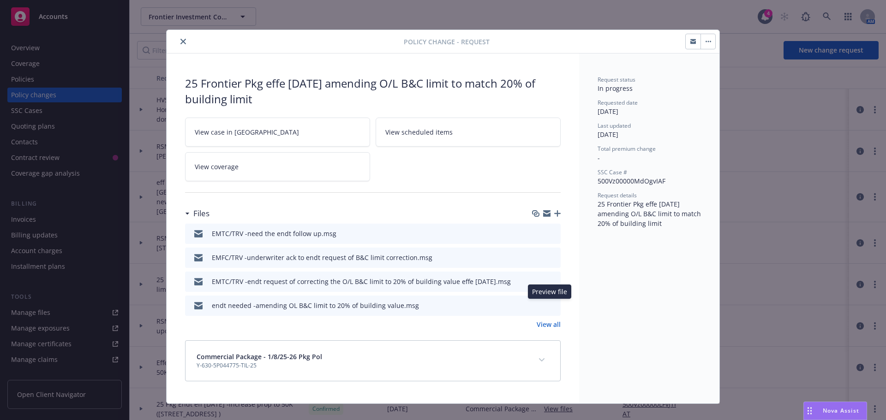
click at [548, 306] on icon "preview file" at bounding box center [552, 305] width 8 height 6
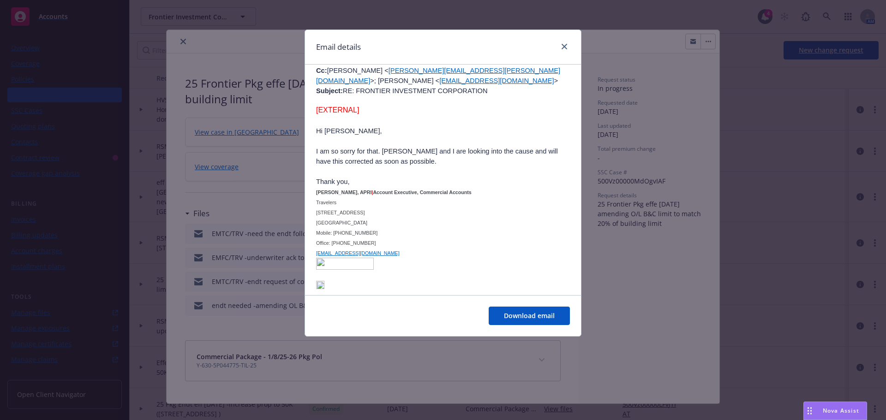
scroll to position [789, 0]
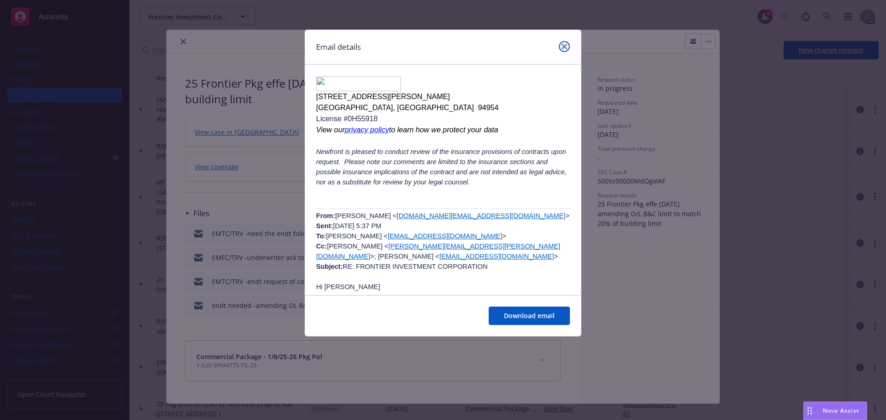
click at [562, 49] on link "close" at bounding box center [564, 46] width 11 height 11
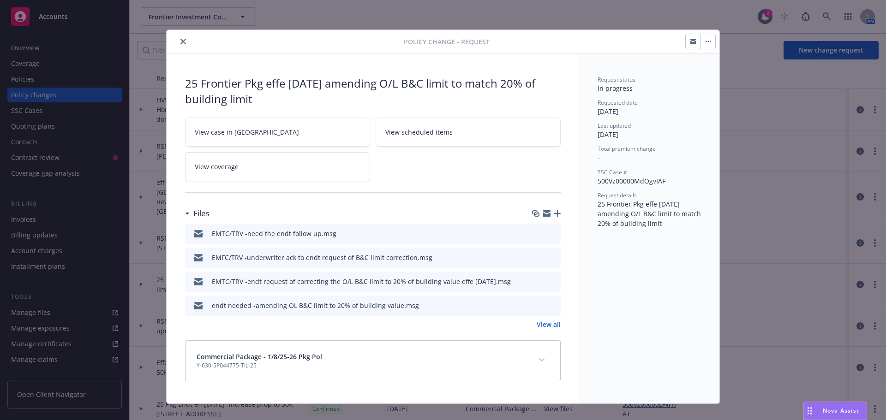
click at [548, 281] on icon "preview file" at bounding box center [552, 281] width 8 height 6
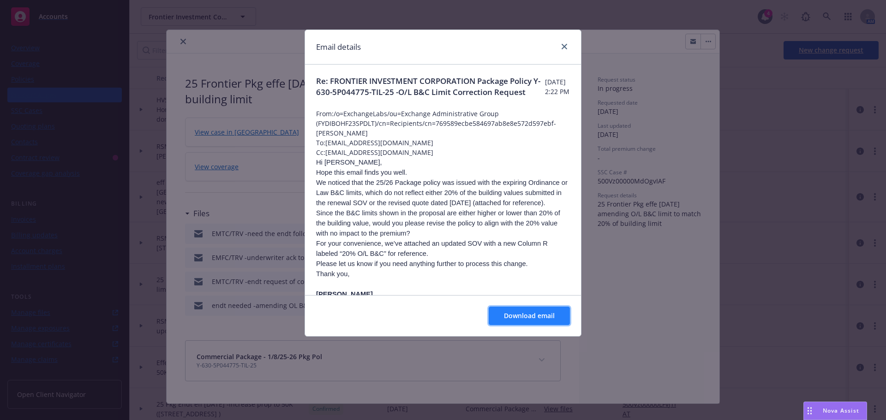
click at [510, 313] on span "Download email" at bounding box center [529, 316] width 51 height 9
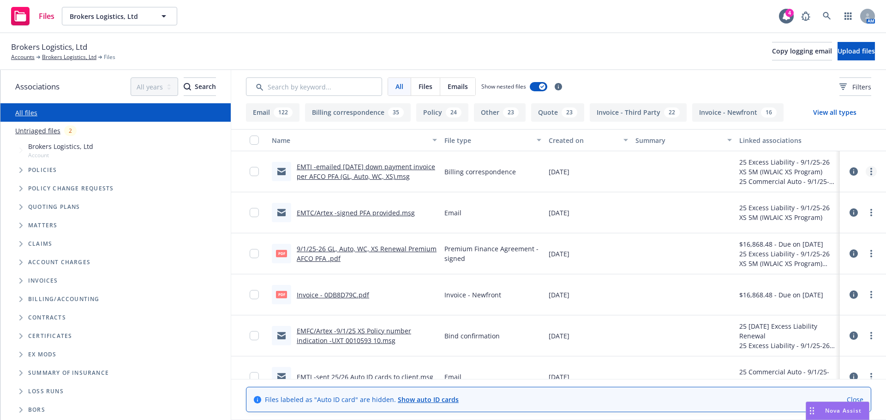
click at [867, 171] on link "more" at bounding box center [871, 171] width 11 height 11
click at [832, 191] on link "Archive" at bounding box center [824, 190] width 92 height 18
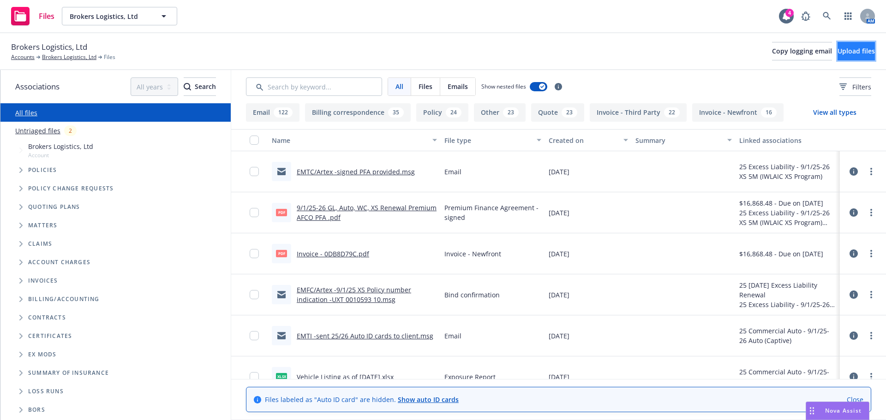
click at [841, 54] on span "Upload files" at bounding box center [856, 51] width 37 height 9
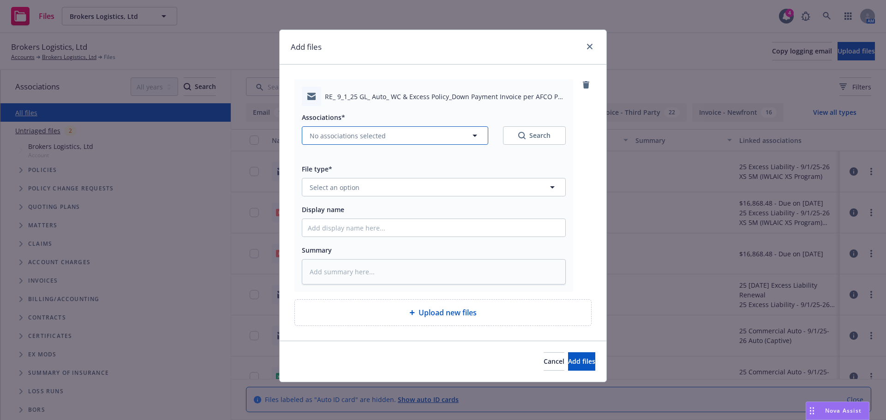
click at [473, 135] on icon "button" at bounding box center [474, 135] width 11 height 11
type textarea "x"
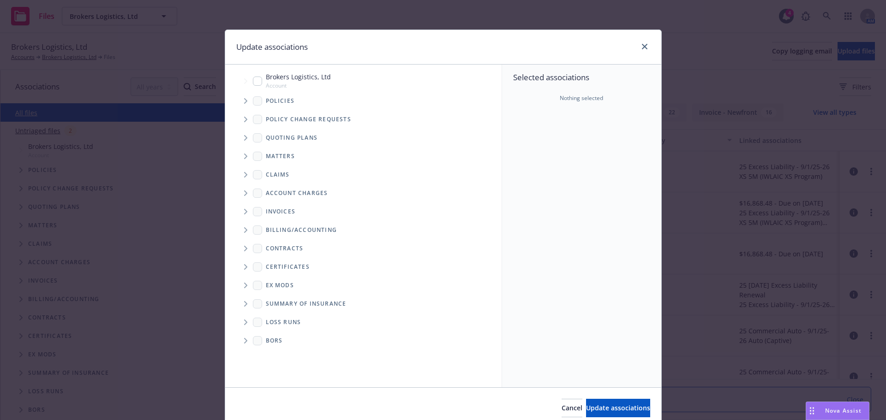
click at [244, 102] on icon "Tree Example" at bounding box center [246, 101] width 4 height 6
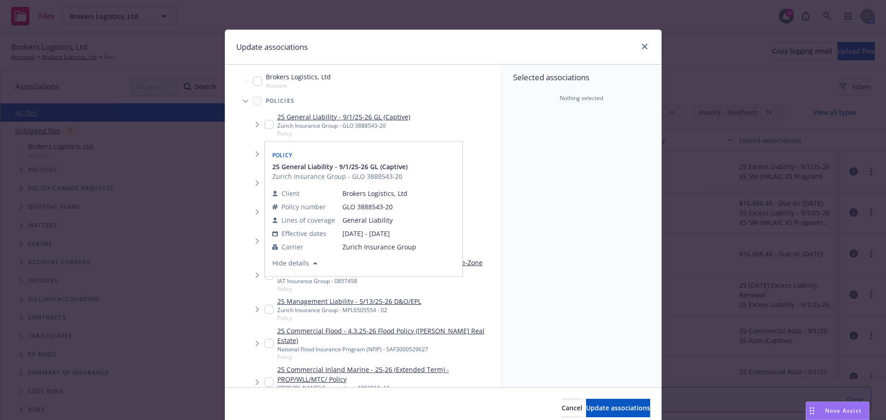
click at [264, 120] on input "Tree Example" at bounding box center [268, 124] width 9 height 9
checkbox input "true"
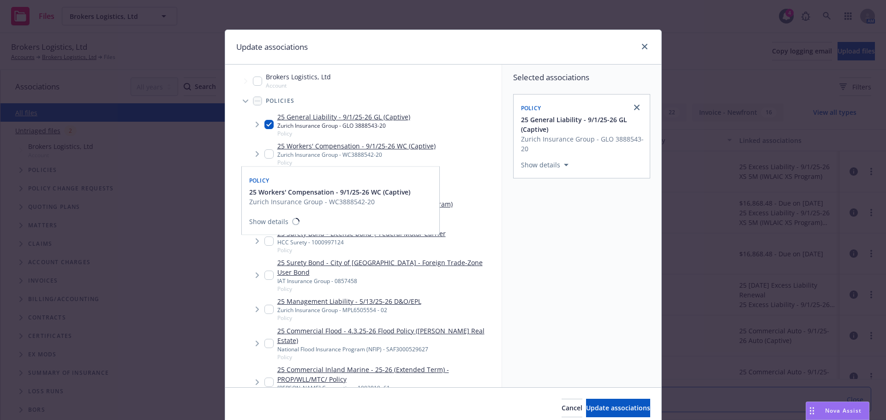
click at [269, 155] on input "Tree Example" at bounding box center [268, 154] width 9 height 9
checkbox input "true"
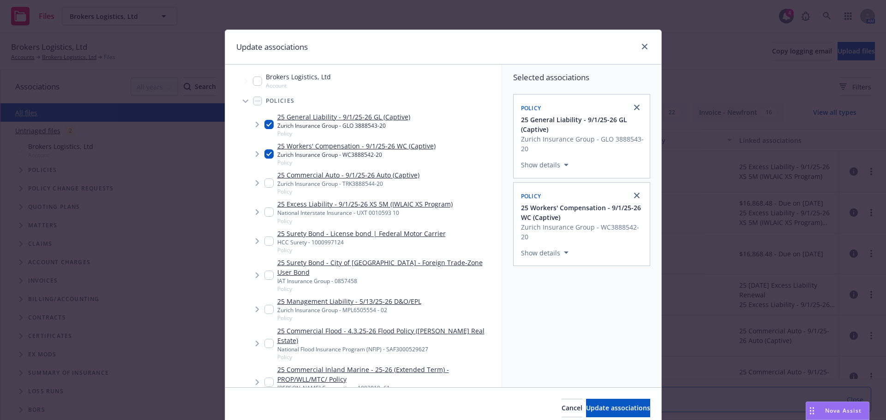
click at [265, 183] on input "Tree Example" at bounding box center [268, 183] width 9 height 9
checkbox input "true"
click at [264, 210] on input "Tree Example" at bounding box center [268, 212] width 9 height 9
checkbox input "true"
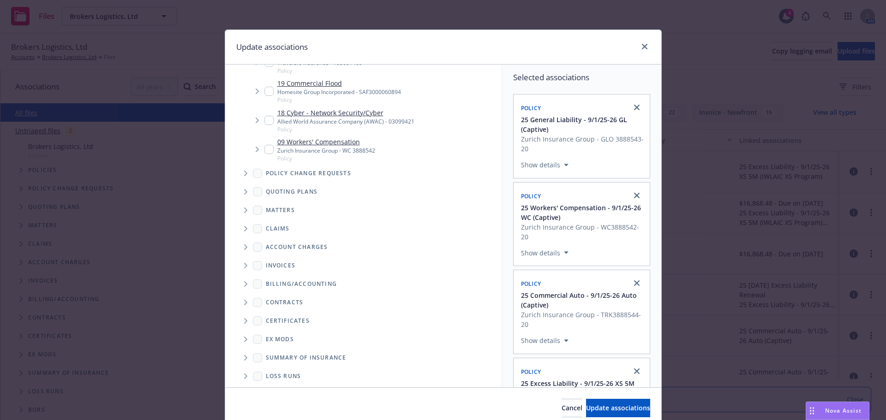
scroll to position [2314, 0]
click at [244, 260] on icon "Tree Example" at bounding box center [245, 263] width 3 height 6
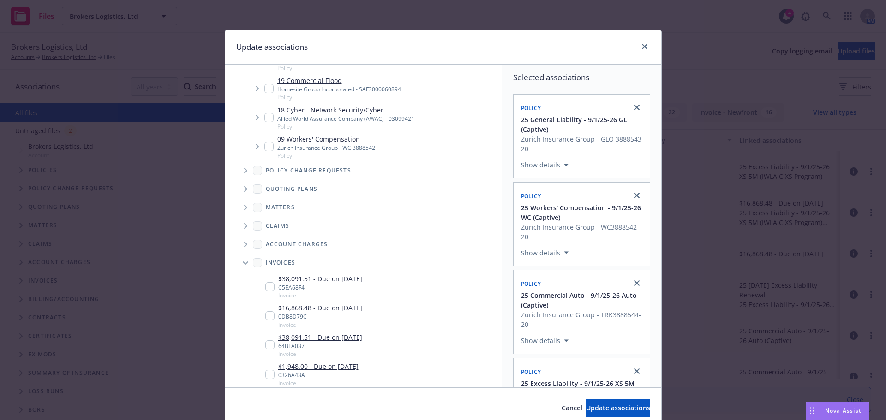
click at [270, 312] on input "Tree Example" at bounding box center [269, 316] width 9 height 9
checkbox input "true"
click at [590, 408] on span "Update associations" at bounding box center [618, 408] width 64 height 9
type textarea "x"
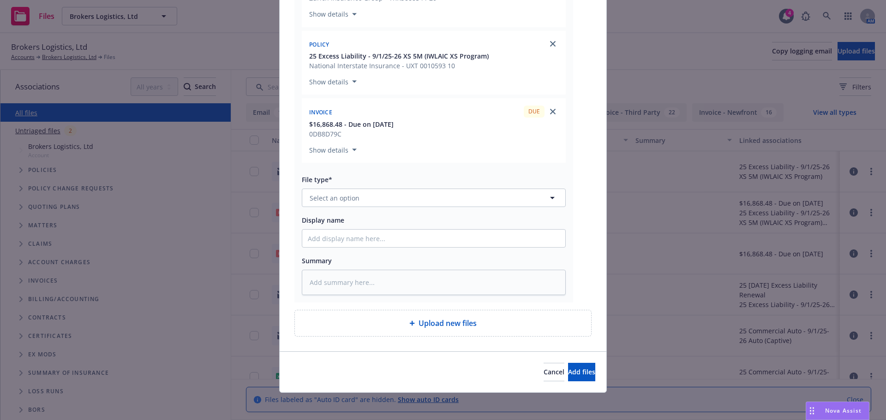
scroll to position [330, 0]
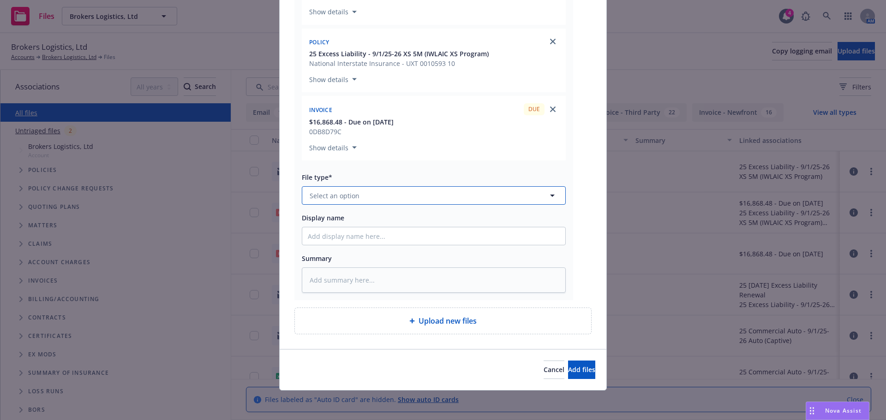
click at [358, 193] on button "Select an option" at bounding box center [434, 195] width 264 height 18
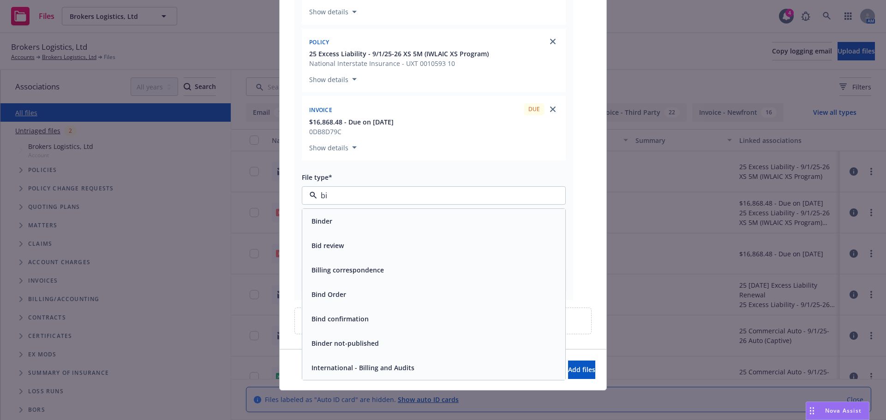
type input "bil"
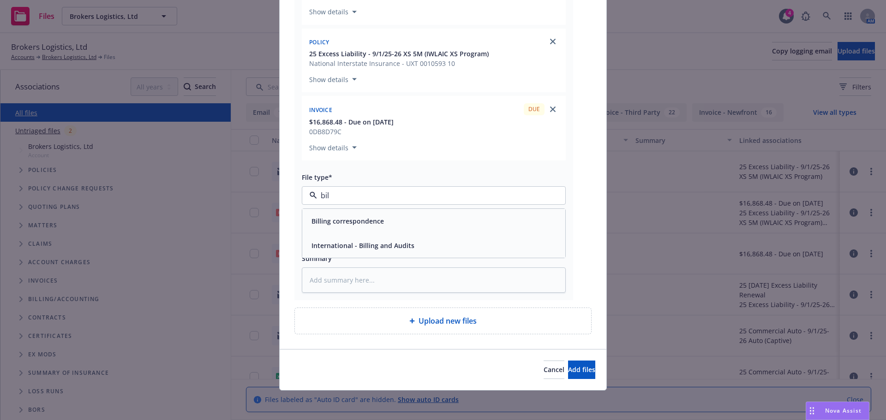
click at [350, 221] on span "Billing correspondence" at bounding box center [348, 221] width 72 height 10
click at [339, 243] on input "Display name" at bounding box center [433, 237] width 263 height 18
type textarea "x"
type input "E"
type textarea "x"
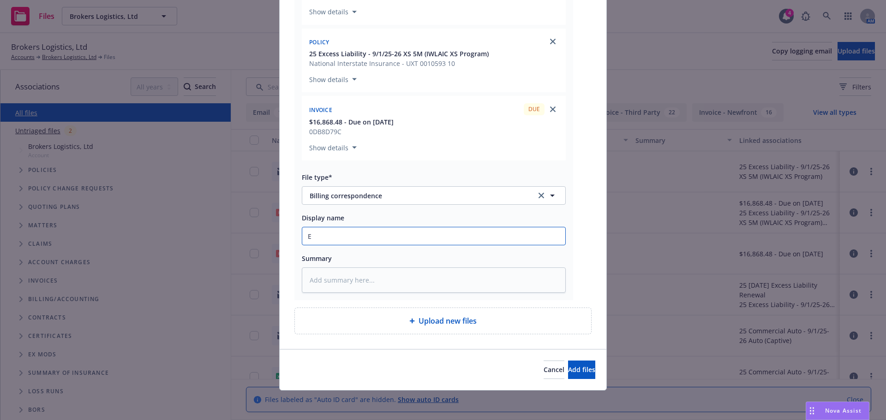
type input "EM"
type textarea "x"
type input "EMT"
type textarea "x"
type input "EMTI"
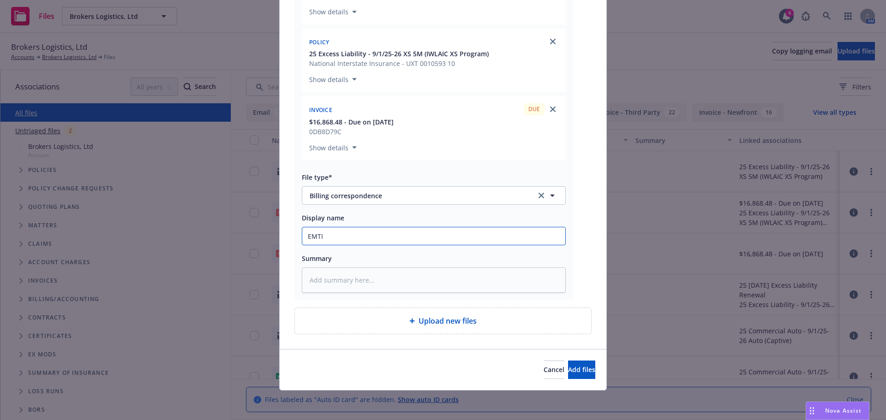
type textarea "x"
type input "EMTI"
type textarea "x"
type input "EMTI -"
type textarea "x"
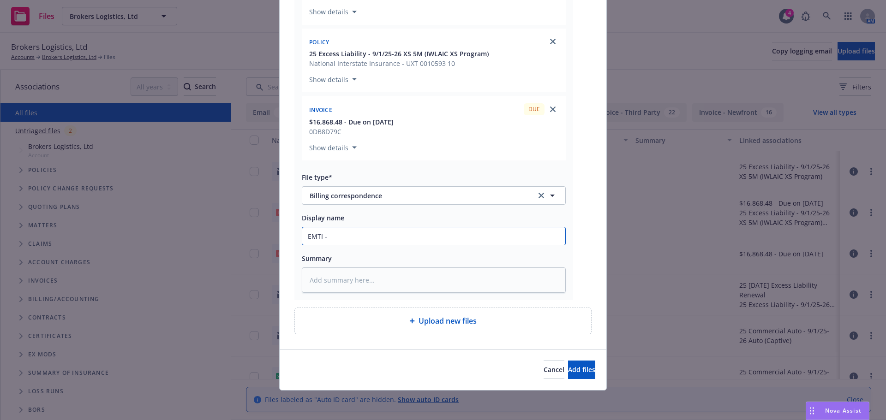
type input "EMTI -s"
type textarea "x"
type input "EMTI -se"
type textarea "x"
type input "EMTI -sen"
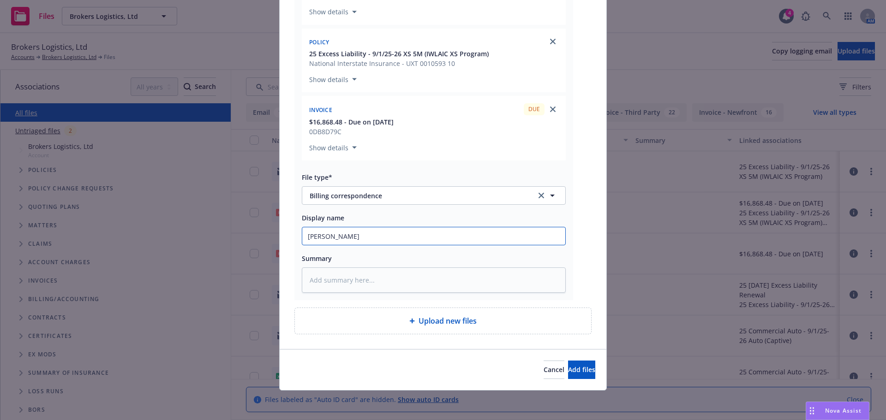
type textarea "x"
type input "EMTI -sent"
type textarea "x"
type input "EMTI -sent"
type textarea "x"
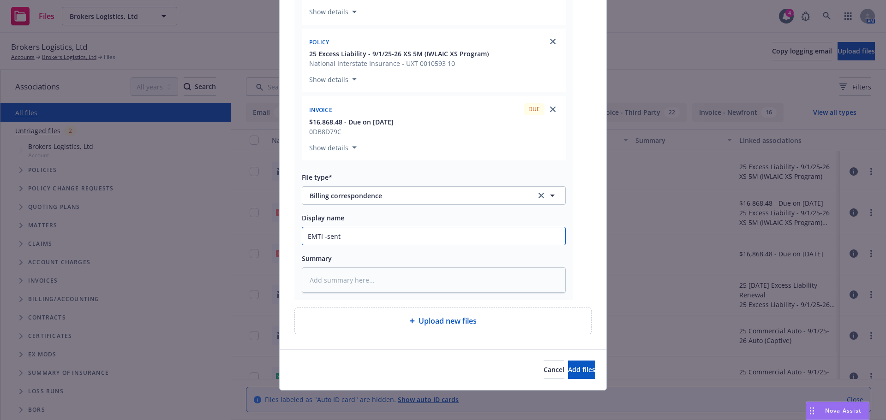
type input "EMTI -sent d"
type textarea "x"
type input "EMTI -sent dow"
type textarea "x"
type input "EMTI -sent down"
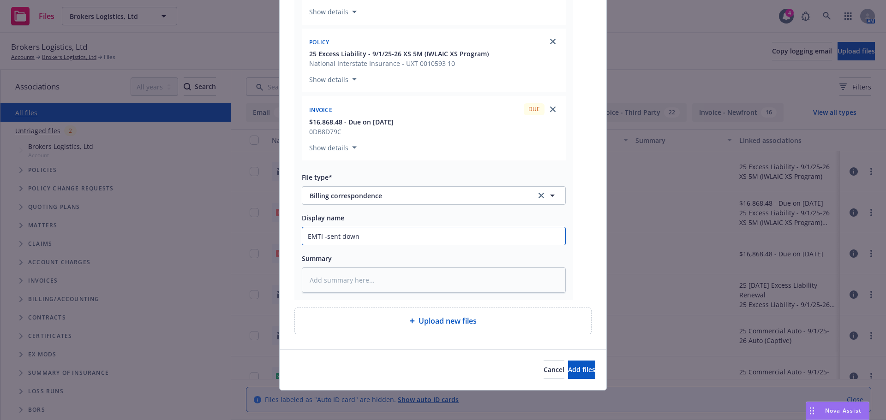
type textarea "x"
type input "EMTI -sent downp"
type textarea "x"
type input "EMTI -sent downpa"
type textarea "x"
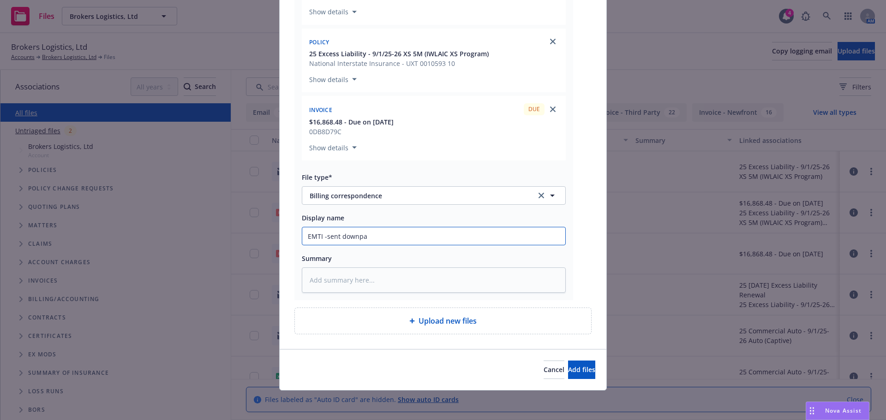
type input "EMTI -sent downpay"
type textarea "x"
type input "EMTI -sent downpaym"
type textarea "x"
type input "EMTI -sent downpayme"
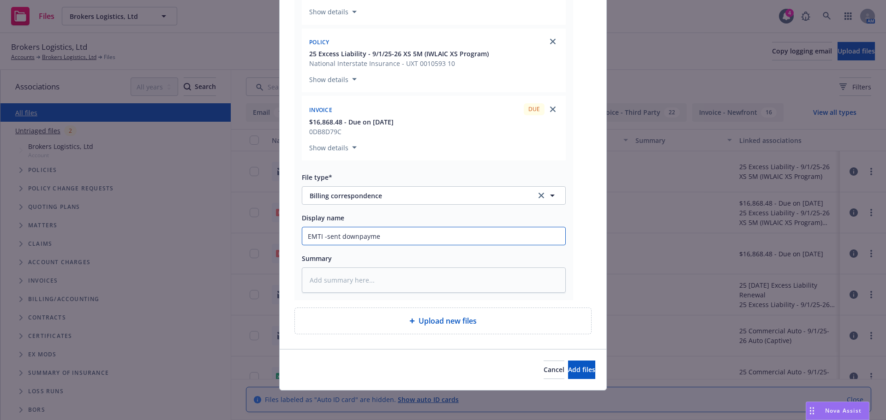
type textarea "x"
type input "EMTI -sent downpaymen"
type textarea "x"
type input "EMTI -sent downpayment"
type textarea "x"
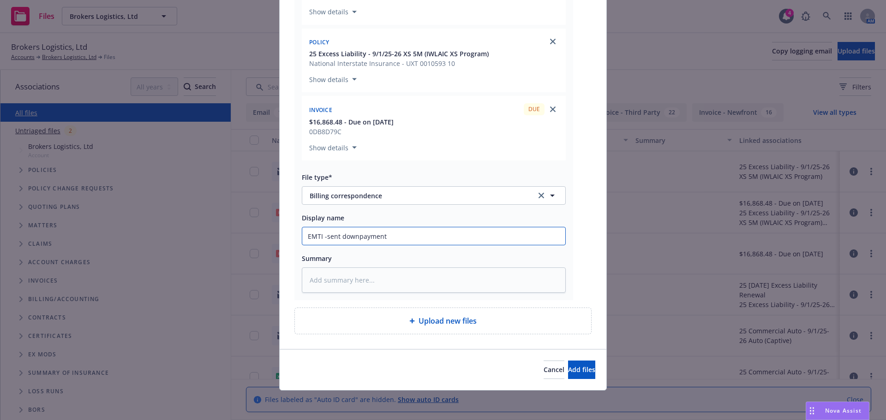
type input "EMTI -sent downpayment"
type textarea "x"
type input "EMTI -sent downpayment i"
type textarea "x"
type input "EMTI -sent downpayment in"
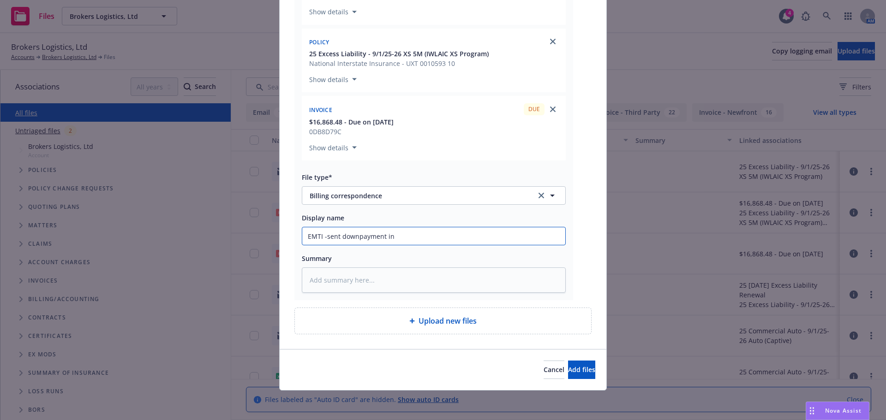
type textarea "x"
type input "EMTI -sent downpayment inv"
type textarea "x"
type input "EMTI -sent downpayment invo"
type textarea "x"
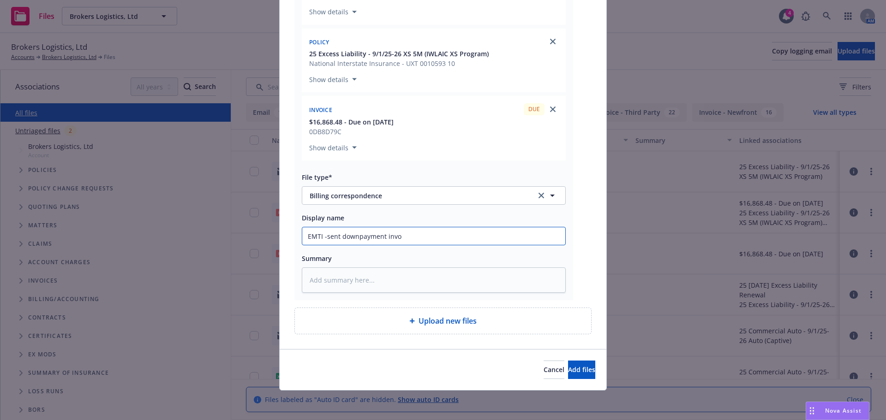
type input "EMTI -sent downpayment invoi"
type textarea "x"
type input "EMTI -sent downpayment invoic"
type textarea "x"
type input "EMTI -sent downpayment invoice"
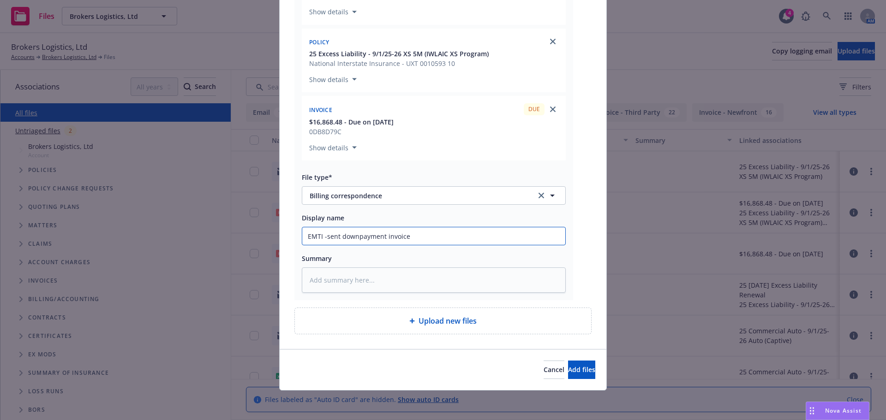
type textarea "x"
type input "EMTI -sent downpayment invoice"
type textarea "x"
type input "EMTI -sent down payment invoice"
click at [423, 239] on input "EMTI -sent down payment invoice" at bounding box center [433, 237] width 263 height 18
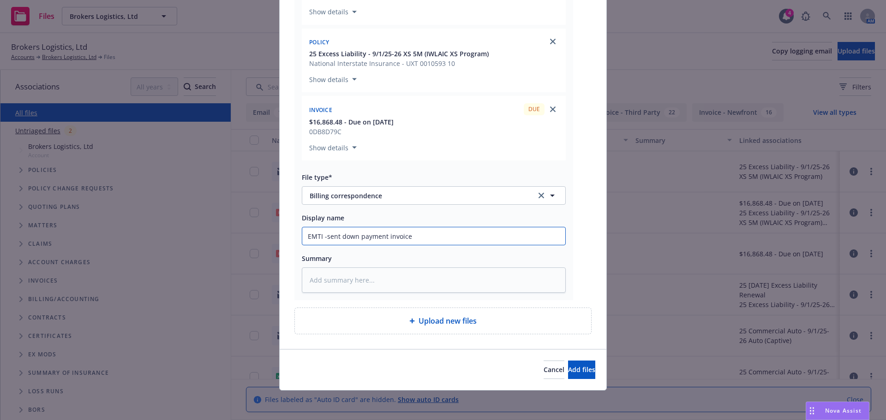
type textarea "x"
type input "EMTI -sent down payment invoice t"
type textarea "x"
type input "EMTI -sent down payment invoice to"
type textarea "x"
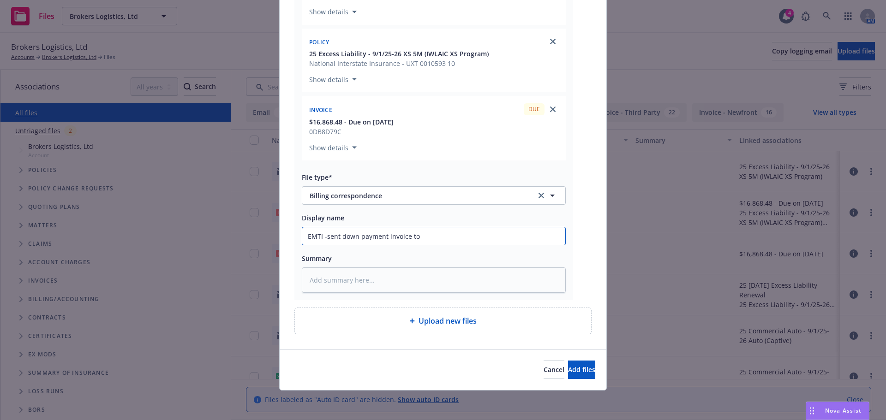
type input "EMTI -sent down payment invoice to"
type textarea "x"
type input "EMTI -sent down payment invoice to c"
type textarea "x"
type input "EMTI -sent down payment invoice to cl"
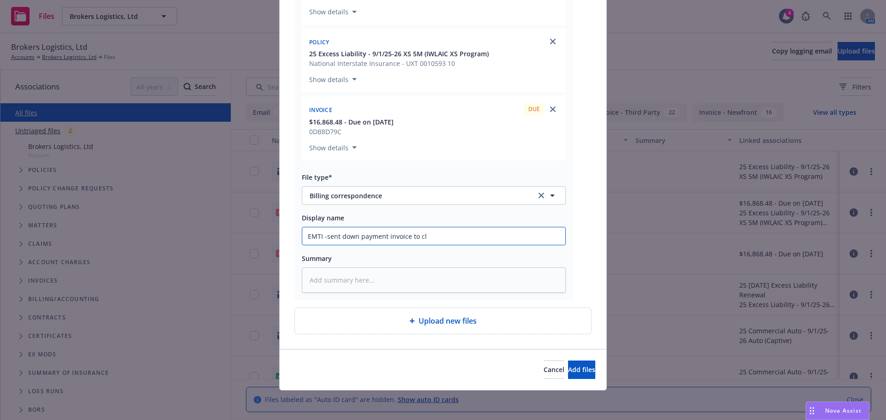
type textarea "x"
type input "EMTI -sent down payment invoice to cli"
type textarea "x"
type input "EMTI -sent down payment invoice to clie"
type textarea "x"
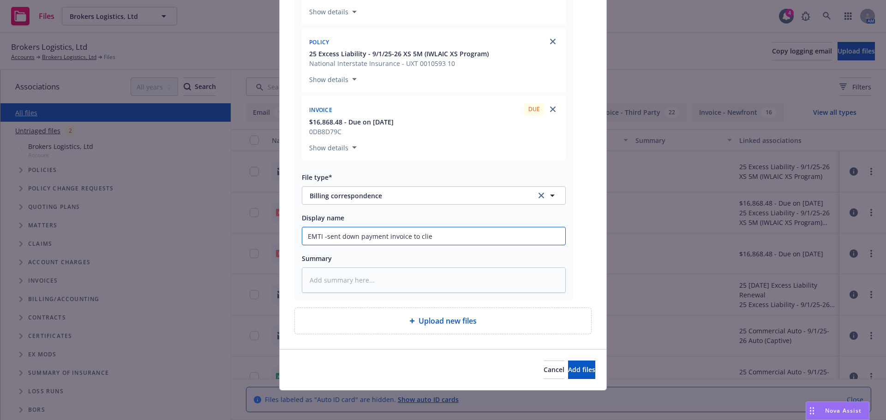
type input "EMTI -sent down payment invoice to clien"
type textarea "x"
type input "EMTI -sent down payment invoice to client"
type textarea "x"
type input "EMTI -sent down payment invoice to client"
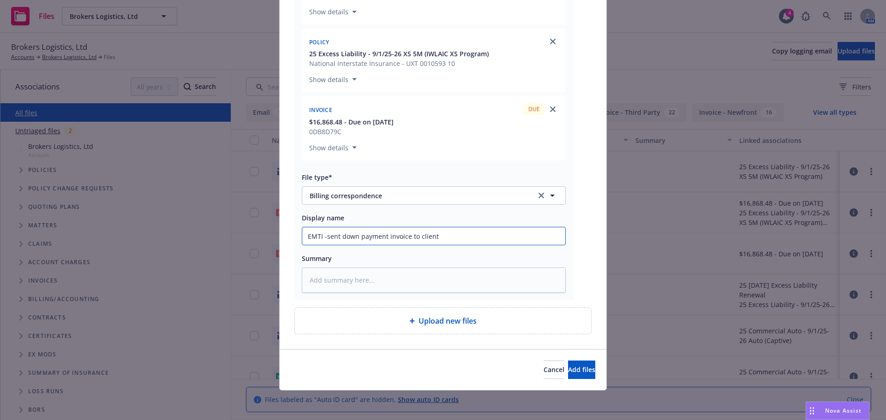
type textarea "x"
type input "EMTI -sent down payment invoice to client p"
type textarea "x"
type input "EMTI -sent down payment invoice to client pe"
type textarea "x"
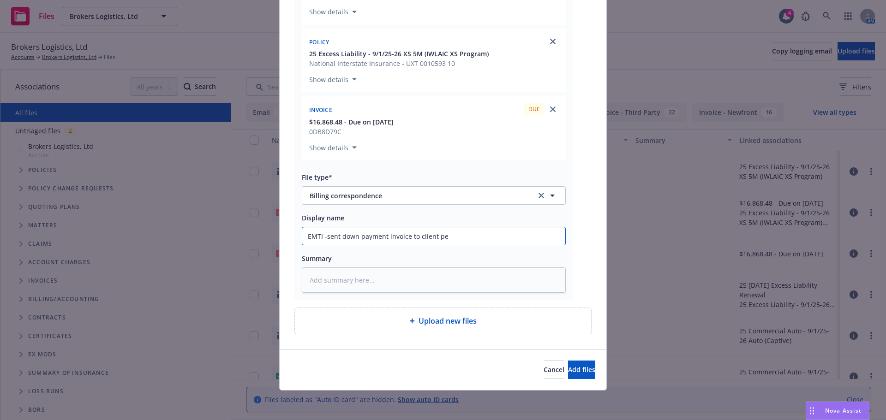
type input "EMTI -sent down payment invoice to client per"
type textarea "x"
type input "EMTI -sent down payment invoice to client per"
type textarea "x"
type input "EMTI -sent down payment invoice to client per 9"
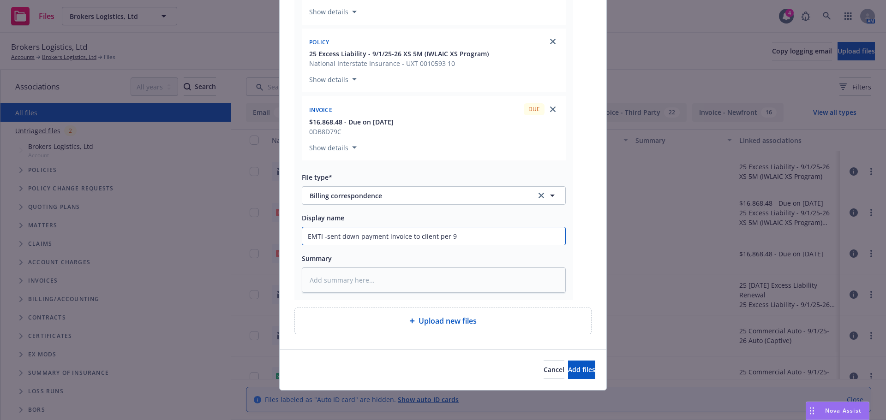
type textarea "x"
type input "EMTI -sent down payment invoice to client per 9/"
type textarea "x"
type input "EMTI -sent down payment invoice to client per 9/1"
type textarea "x"
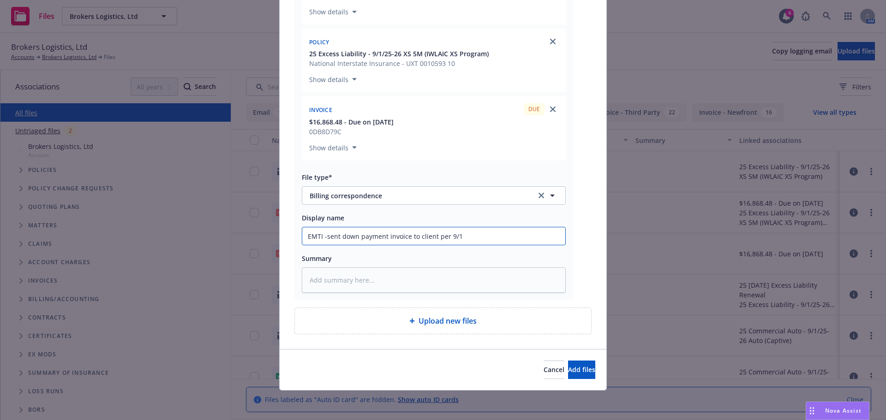
type input "EMTI -sent down payment invoice to client per 9/1/"
type textarea "x"
type input "EMTI -sent down payment invoice to client per 9/1/2"
type textarea "x"
type input "EMTI -sent down payment invoice to client per 9/1/25"
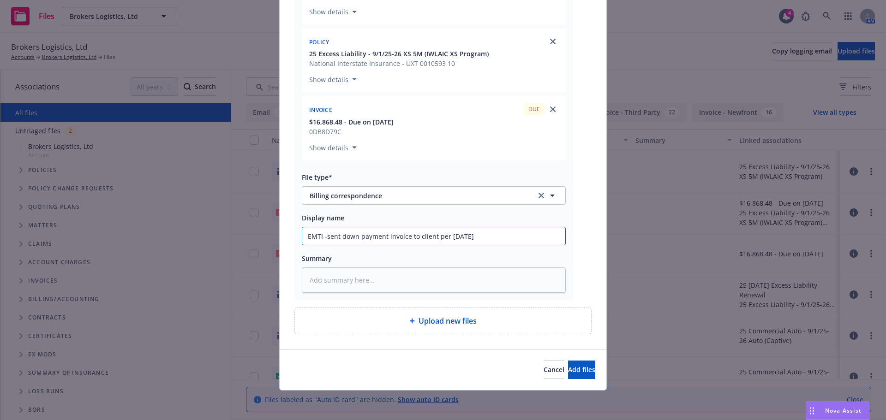
type textarea "x"
type input "EMTI -sent down payment invoice to client per 9/1/25 G"
type textarea "x"
type input "EMTI -sent down payment invoice to client per 9/1/25 GL"
type textarea "x"
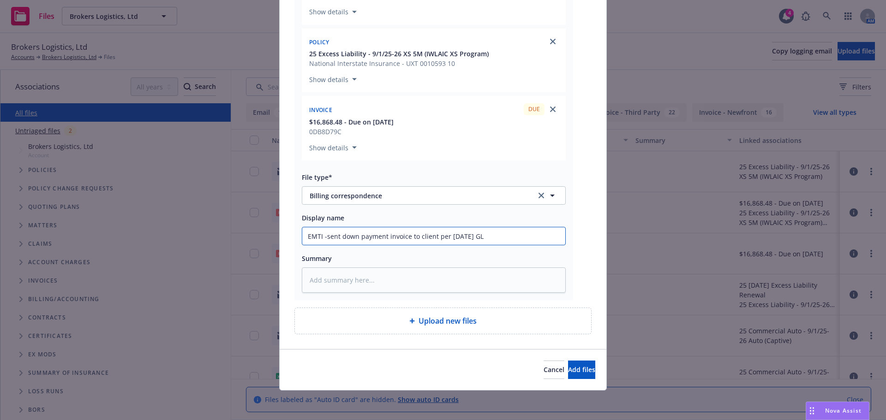
type input "EMTI -sent down payment invoice to client per 9/1/25 GL,"
type textarea "x"
type input "EMTI -sent down payment invoice to client per 9/1/25 GL,A"
type textarea "x"
type input "EMTI -sent down payment invoice to client per 9/1/25 GL,Au"
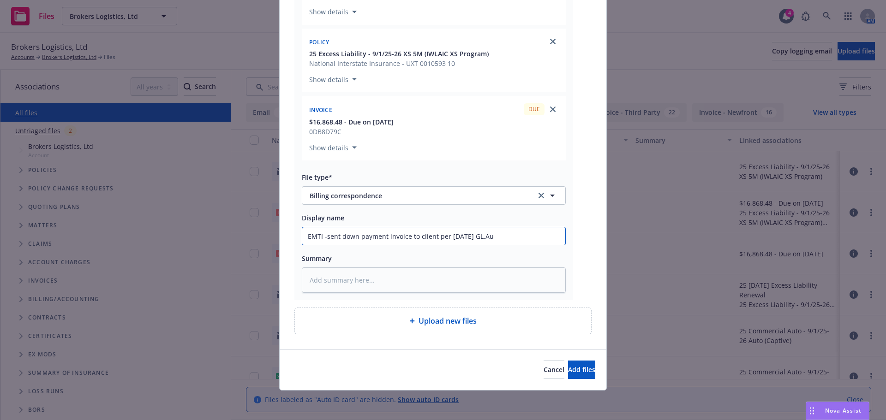
type textarea "x"
type input "EMTI -sent down payment invoice to client per 9/1/25 GL,Aut"
type textarea "x"
type input "EMTI -sent down payment invoice to client per 9/1/25 GL,Auto"
type textarea "x"
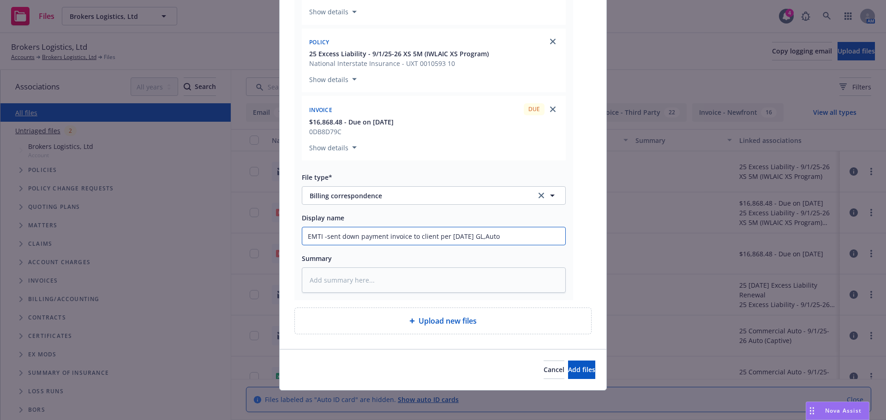
type input "EMTI -sent down payment invoice to client per 9/1/25 GL,Auto,"
type textarea "x"
type input "EMTI -sent down payment invoice to client per 9/1/25 GL,Auto,"
type textarea "x"
type input "EMTI -sent down payment invoice to client per 9/1/25 GL,Auto, W"
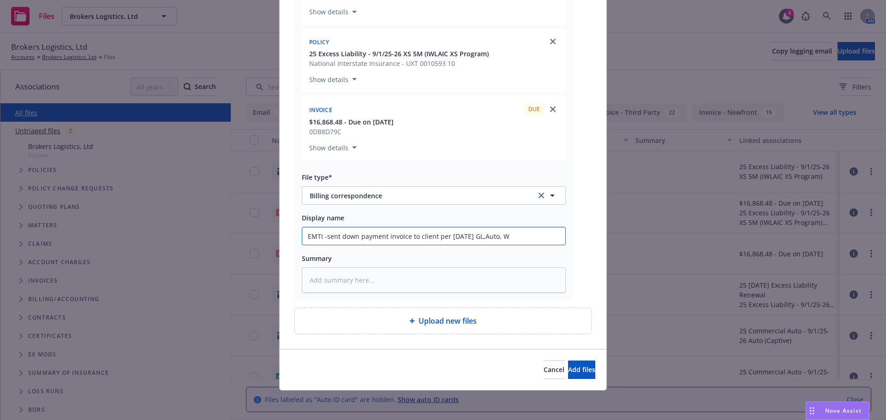
type textarea "x"
type input "EMTI -sent down payment invoice to client per 9/1/25 GL,Auto, WC"
type textarea "x"
type input "EMTI -sent down payment invoice to client per 9/1/25 GL,Auto, WC,"
type textarea "x"
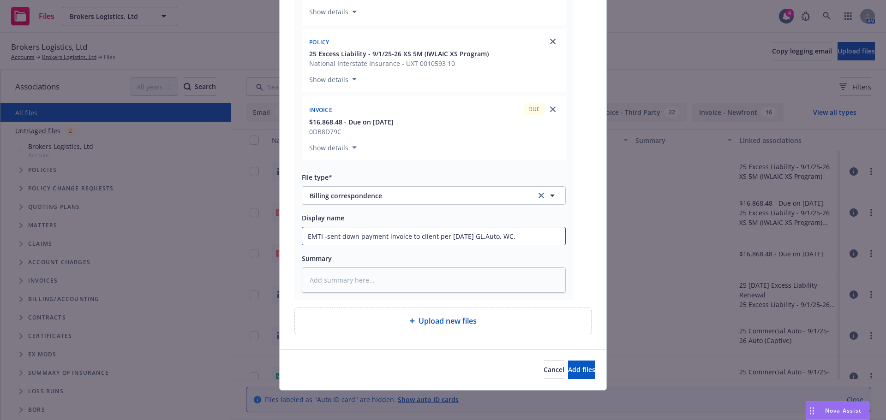
type input "EMTI -sent down payment invoice to client per 9/1/25 GL,Auto, WC"
type textarea "x"
type input "EMTI -sent down payment invoice to client per 9/1/25 GL,Auto, WC&"
type textarea "x"
type input "EMTI -sent down payment invoice to client per 9/1/25 GL,Auto, WC&C"
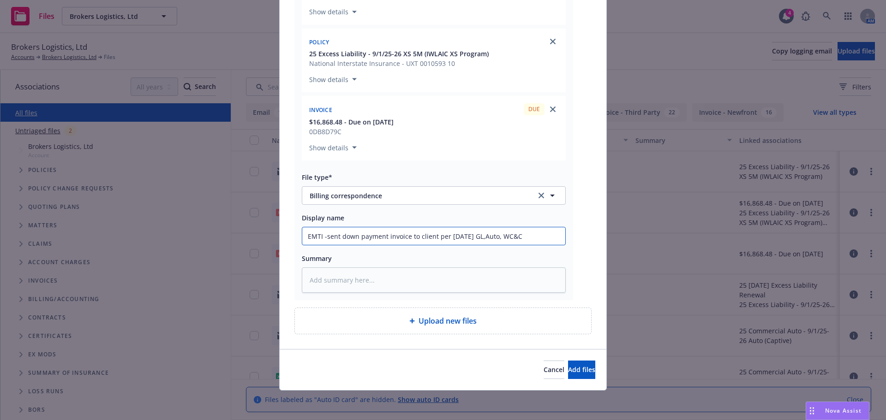
type textarea "x"
type input "EMTI -sent down payment invoice to client per 9/1/25 GL,Auto, WC&"
type textarea "x"
type input "EMTI -sent down payment invoice to client per 9/1/25 GL,Auto, WC&S"
type textarea "x"
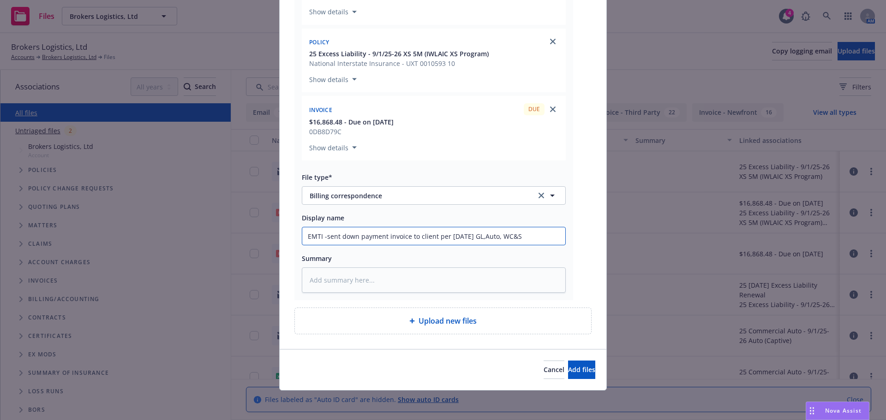
type input "EMTI -sent down payment invoice to client per 9/1/25 GL,Auto, WC&"
type textarea "x"
type input "EMTI -sent down payment invoice to client per 9/1/25 GL,Auto, WC&W"
type textarea "x"
type input "EMTI -sent down payment invoice to client per 9/1/25 GL,Auto, WC&WX"
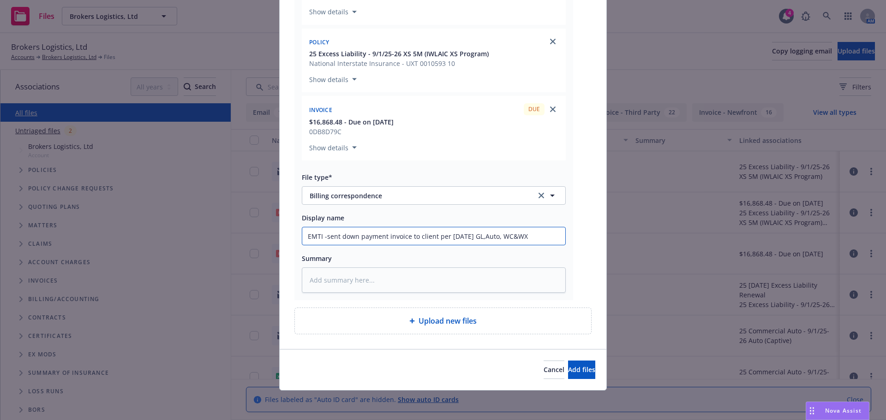
type textarea "x"
type input "EMTI -sent down payment invoice to client per 9/1/25 GL,Auto, WC&W"
type textarea "x"
type input "EMTI -sent down payment invoice to client per 9/1/25 GL,Auto, WC&"
type textarea "x"
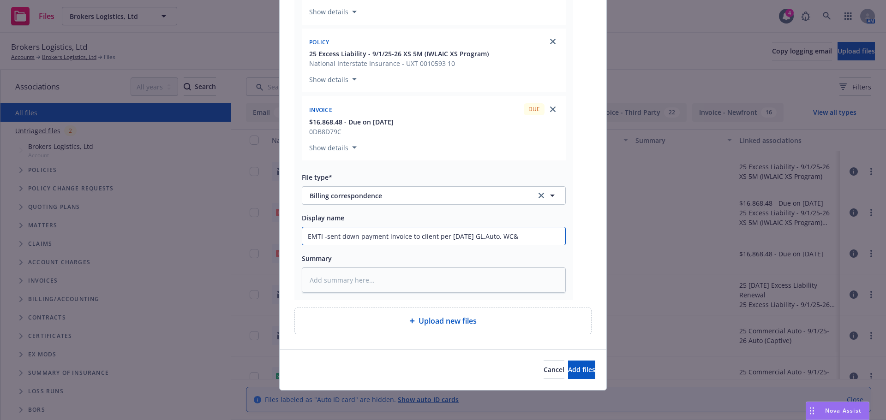
type input "EMTI -sent down payment invoice to client per 9/1/25 GL,Auto, WC&X"
type textarea "x"
type input "EMTI -sent down payment invoice to client per 9/1/25 GL,Auto, WC&XS"
type textarea "x"
type input "EMTI -sent down payment invoice to client per 9/1/25 GL,Auto, WC&XS"
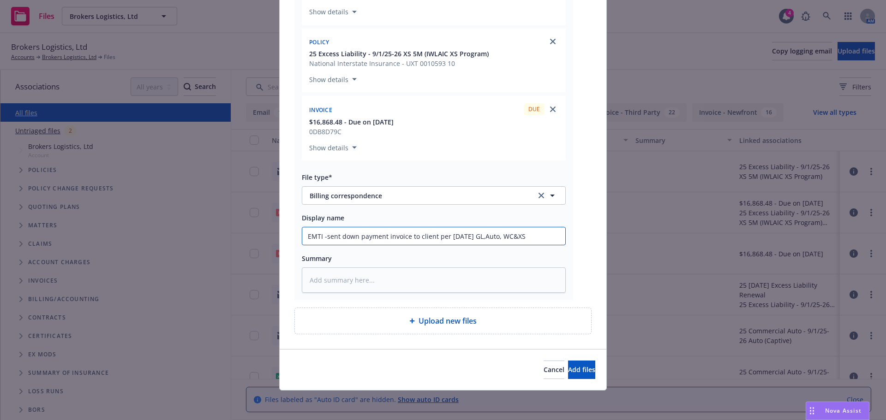
type textarea "x"
type input "EMTI -sent down payment invoice to client per 9/1/25 GL,Auto, WC&XS p"
type textarea "x"
type input "EMTI -sent down payment invoice to client per 9/1/25 GL,Auto, WC&XS"
type textarea "x"
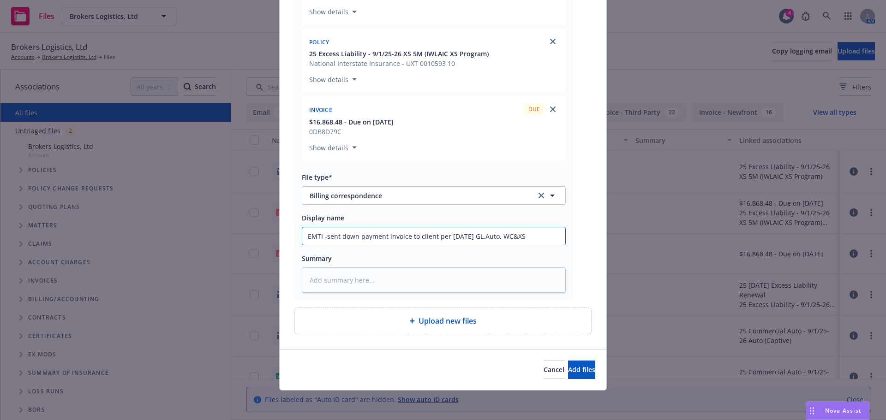
type input "EMTI -sent down payment invoice to client per 9/1/25 GL,Auto, WC&XS r"
type textarea "x"
type input "EMTI -sent down payment invoice to client per 9/1/25 GL,Auto, WC&XS re"
type textarea "x"
type input "EMTI -sent down payment invoice to client per 9/1/25 GL,Auto, WC&XS ren"
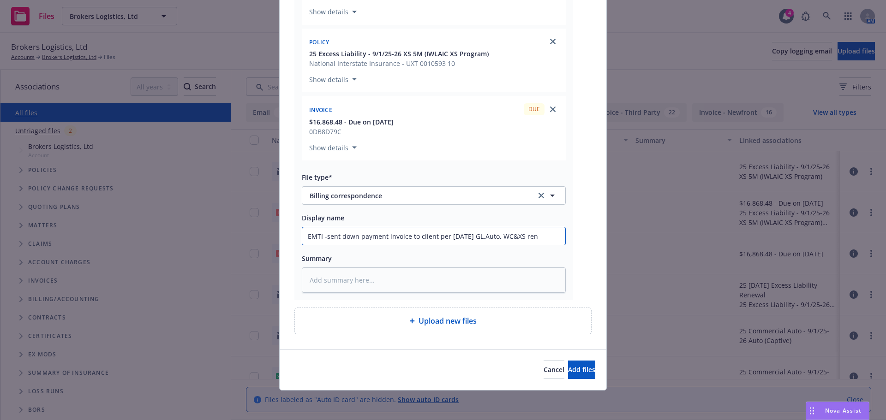
type textarea "x"
type input "EMTI -sent down payment invoice to client per 9/1/25 GL,Auto, WC&XS renew"
type textarea "x"
type input "EMTI -sent down payment invoice to client per 9/1/25 GL,Auto, WC&XS renewa"
type textarea "x"
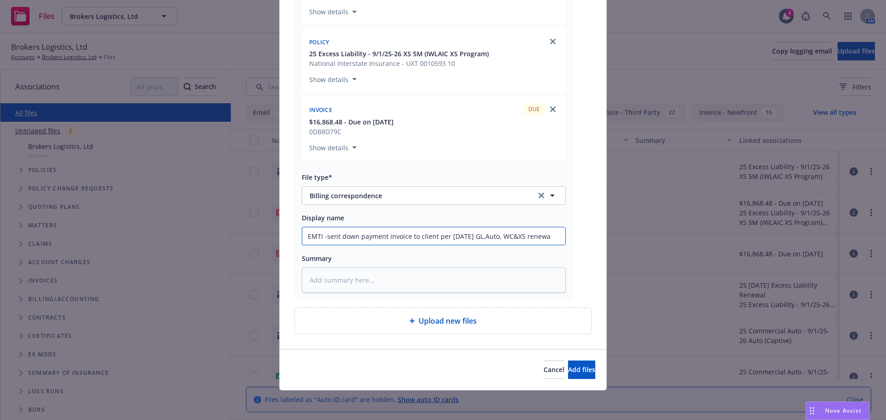
type input "EMTI -sent down payment invoice to client per 9/1/25 GL,Auto, WC&XS renewal"
type textarea "x"
type input "EMTI -sent down payment invoice to client per 9/1/25 GL,Auto, WC&XS renewal"
type textarea "x"
type input "EMTI -sent down payment invoice to client per 9/1/25 GL,Auto, WC&XS renewal p"
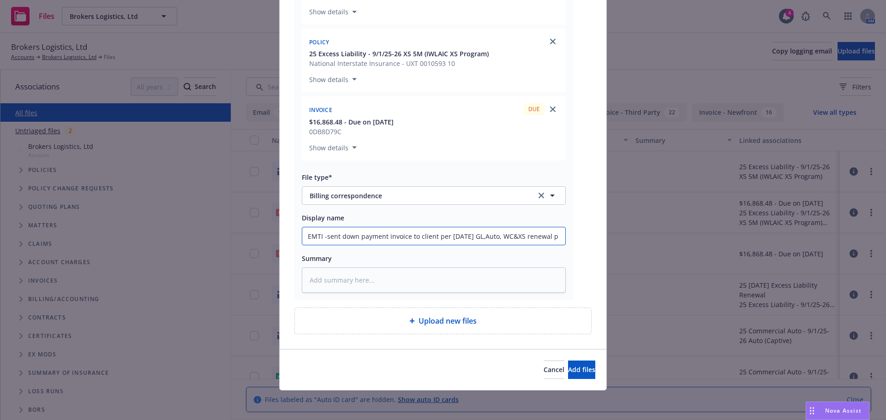
type textarea "x"
type input "EMTI -sent down payment invoice to client per 9/1/25 GL,Auto, WC&XS renewal pr"
type textarea "x"
type input "EMTI -sent down payment invoice to client per 9/1/25 GL,Auto, WC&XS renewal pre"
type textarea "x"
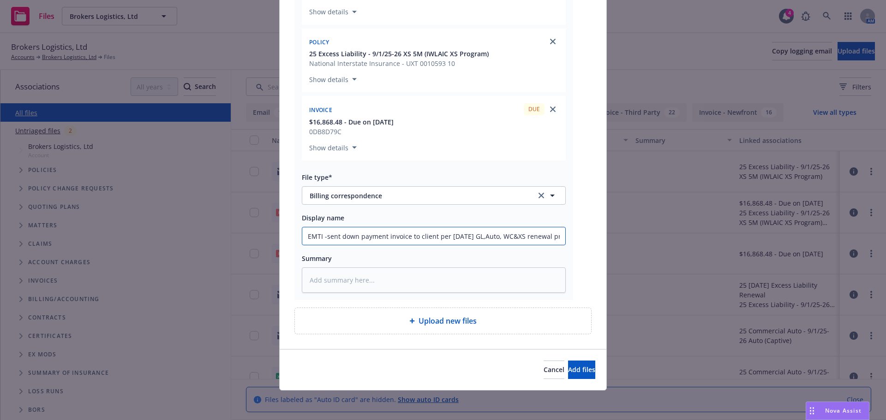
type input "EMTI -sent down payment invoice to client per 9/1/25 GL,Auto, WC&XS renewal prem"
type textarea "x"
type input "EMTI -sent down payment invoice to client per 9/1/25 GL,Auto, WC&XS renewal pre…"
type textarea "x"
type input "EMTI -sent down payment invoice to client per 9/1/25 GL,Auto, WC&XS renewal pre…"
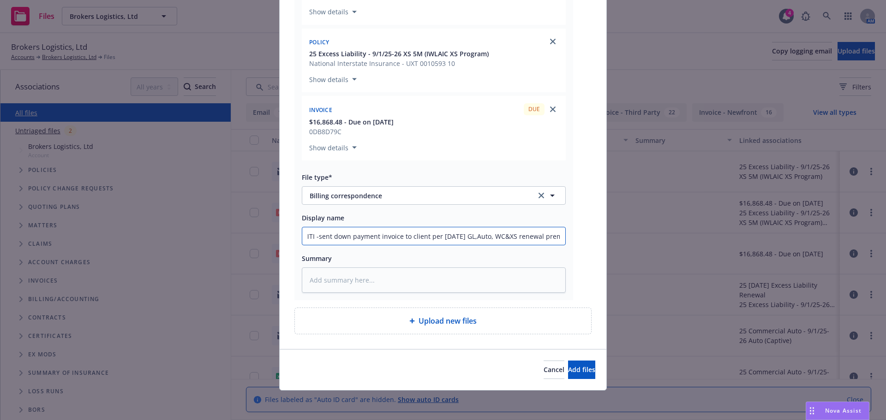
type textarea "x"
type input "EMTI -sent down payment invoice to client per 9/1/25 GL,Auto, WC&XS renewal pre…"
type textarea "x"
type input "EMTI -sent down payment invoice to client per 9/1/25 GL,Auto, WC&XS renewal pre…"
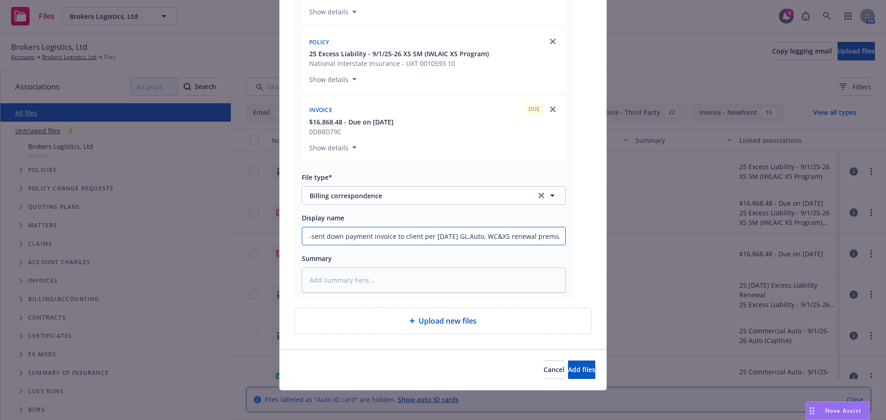
type textarea "x"
type input "EMTI -sent down payment invoice to client per 9/1/25 GL,Auto, WC&XS renewal pre…"
type textarea "x"
type input "EMTI -sent down payment invoice to client per 9/1/25 GL,Auto, WC&XS renewal pre…"
type textarea "x"
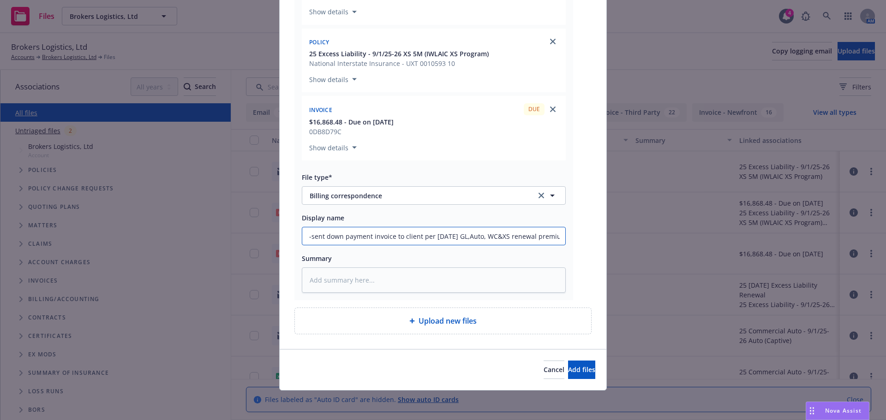
type input "EMTI -sent down payment invoice to client per 9/1/25 GL,Auto, WC&XS renewal pre…"
click at [528, 236] on input "EMTI -sent down payment invoice to client per 9/1/25 GL,Auto, WC&XS renewal pre…" at bounding box center [433, 237] width 263 height 18
click at [569, 366] on span "Add files" at bounding box center [581, 370] width 27 height 9
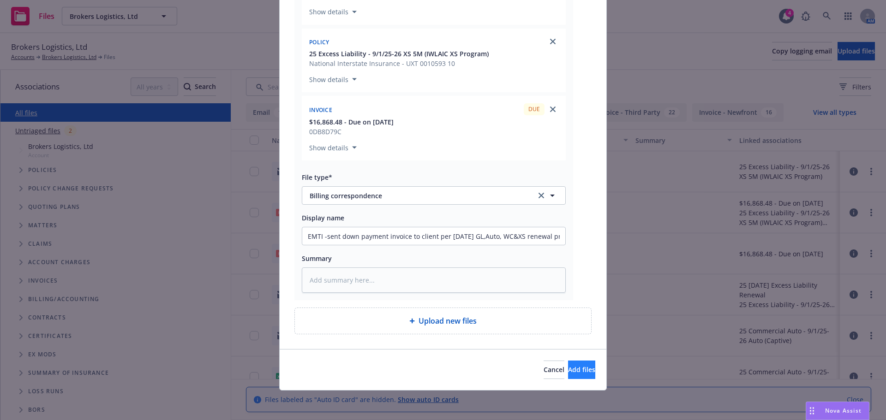
scroll to position [296, 0]
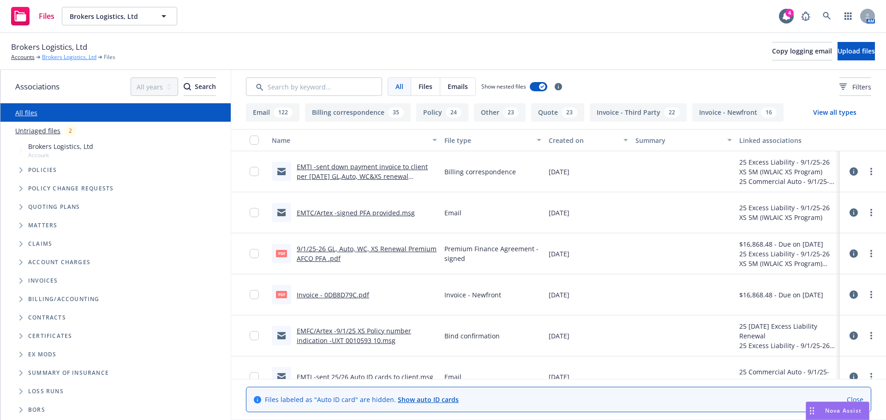
click at [67, 60] on link "Brokers Logistics, Ltd" at bounding box center [69, 57] width 54 height 8
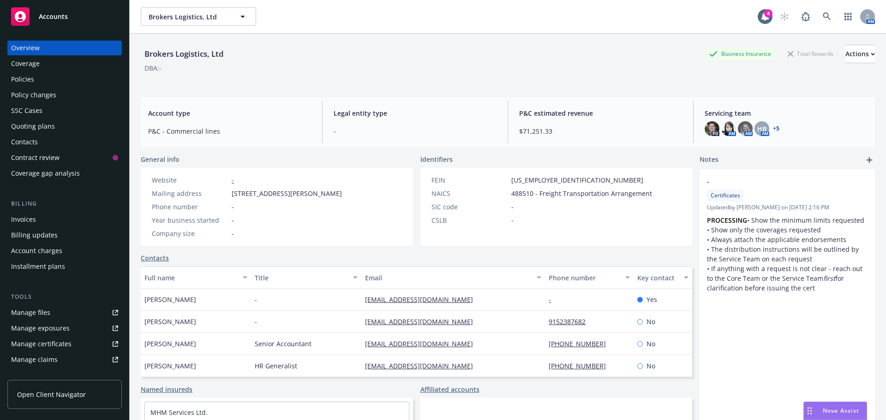
click at [29, 268] on div "Installment plans" at bounding box center [38, 266] width 54 height 15
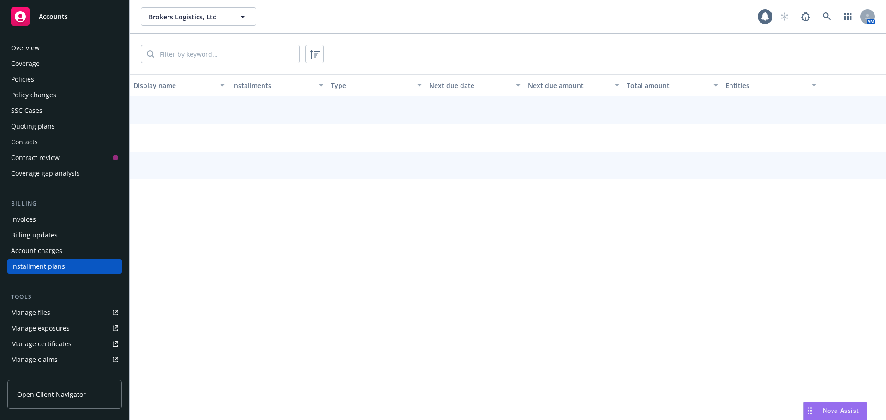
scroll to position [42, 0]
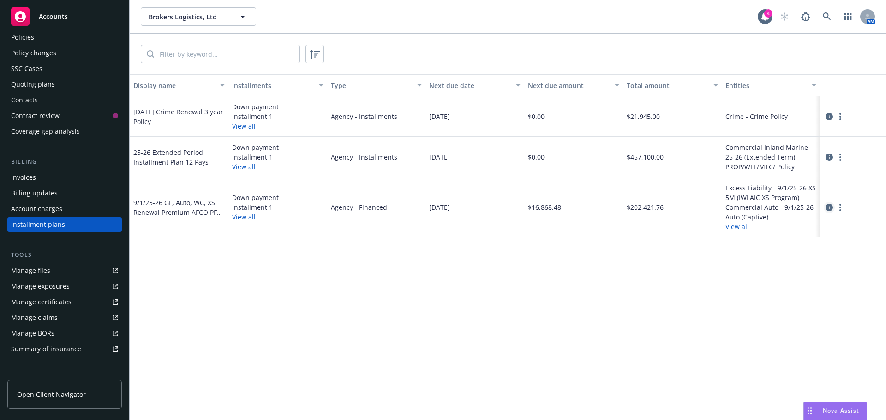
click at [826, 210] on icon "circleInformation" at bounding box center [829, 207] width 7 height 7
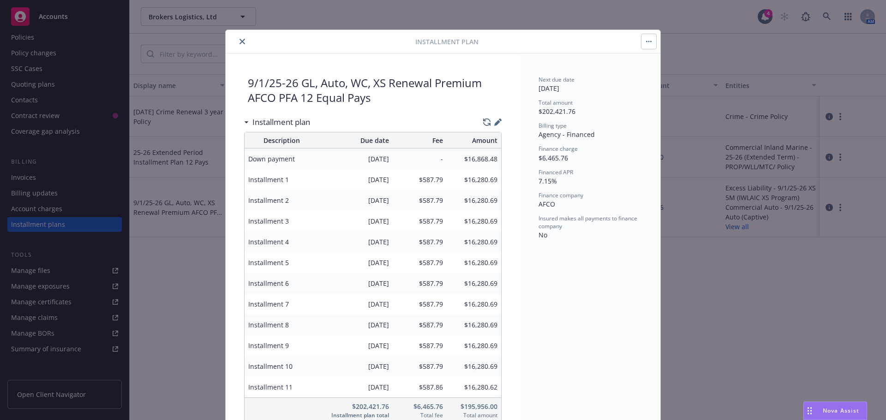
click at [240, 41] on icon "close" at bounding box center [243, 42] width 6 height 6
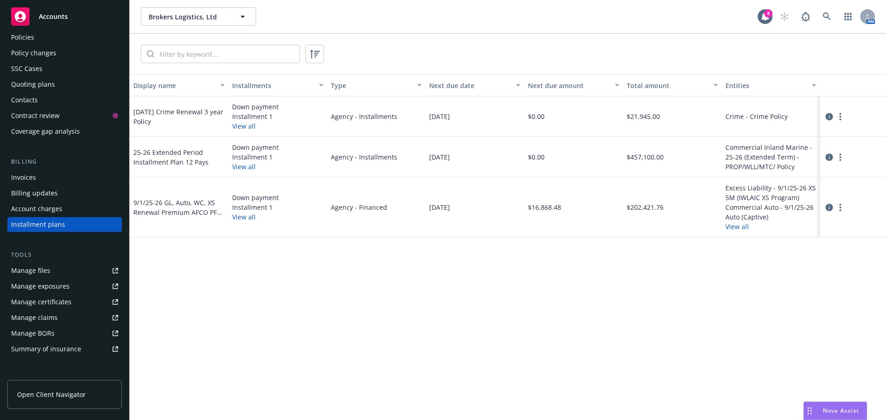
scroll to position [5, 0]
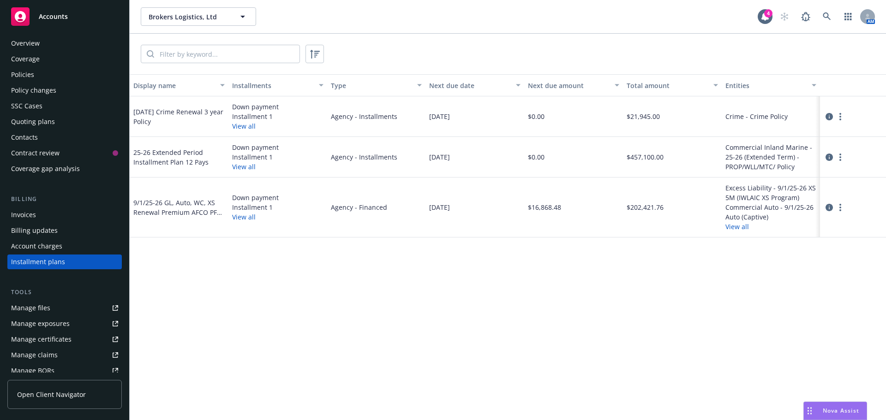
click at [31, 73] on div "Policies" at bounding box center [22, 74] width 23 height 15
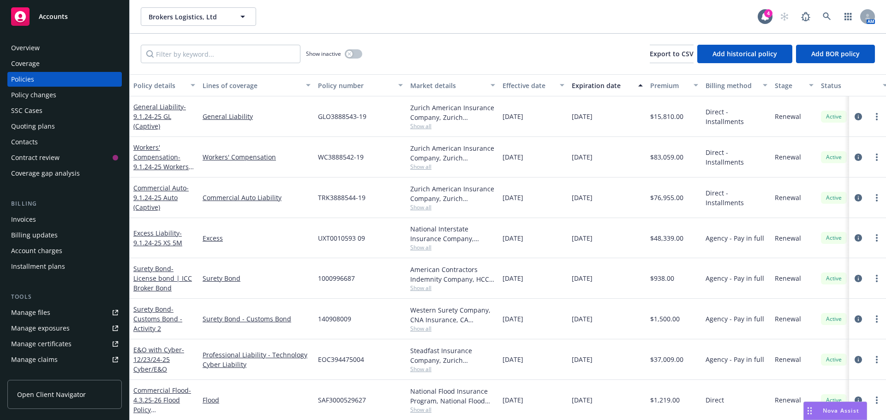
click at [46, 124] on div "Quoting plans" at bounding box center [33, 126] width 44 height 15
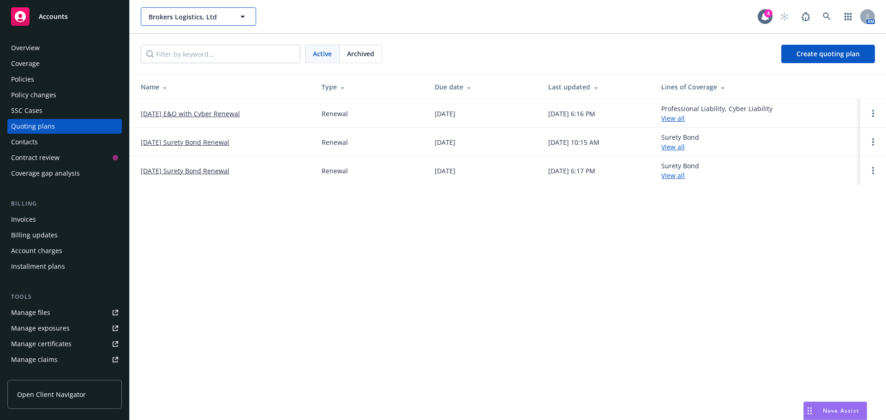
click at [175, 23] on button "Brokers Logistics, Ltd" at bounding box center [198, 16] width 115 height 18
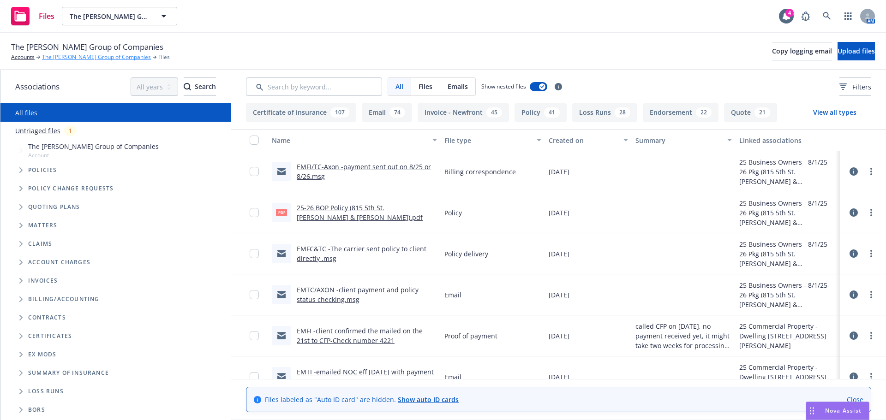
click at [108, 60] on link "The [PERSON_NAME] Group of Companies" at bounding box center [96, 57] width 109 height 8
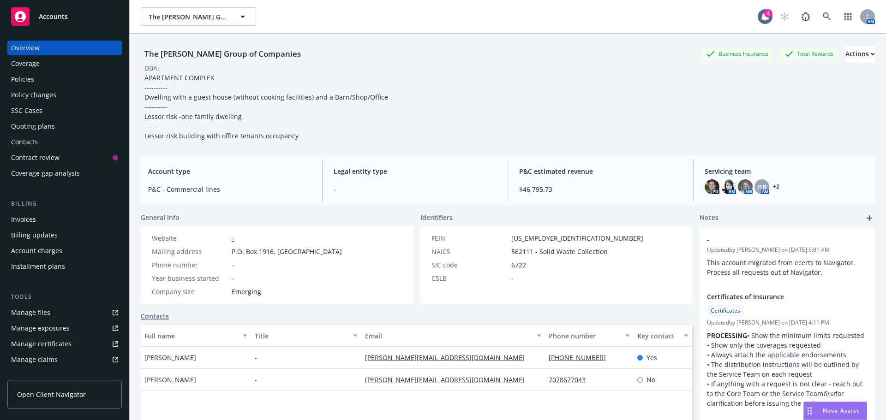
click at [26, 81] on div "Policies" at bounding box center [22, 79] width 23 height 15
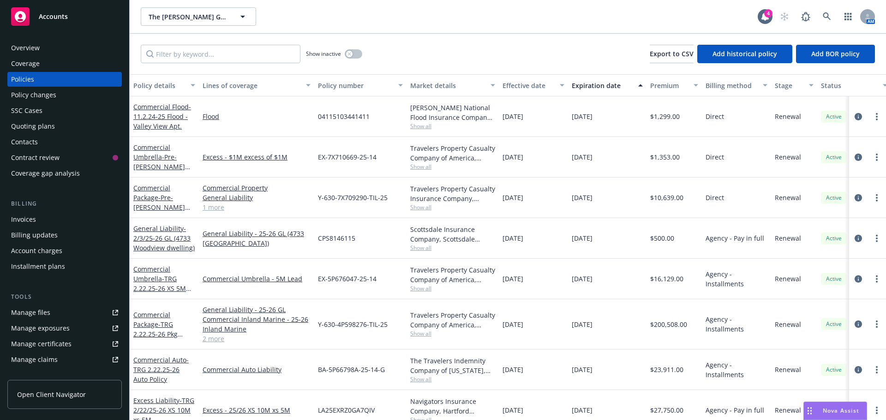
click at [18, 312] on div "Manage files" at bounding box center [30, 313] width 39 height 15
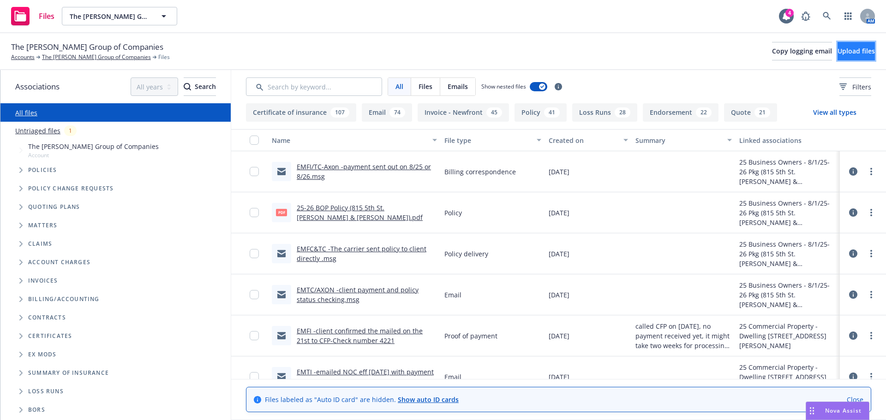
click at [838, 49] on span "Upload files" at bounding box center [856, 51] width 37 height 9
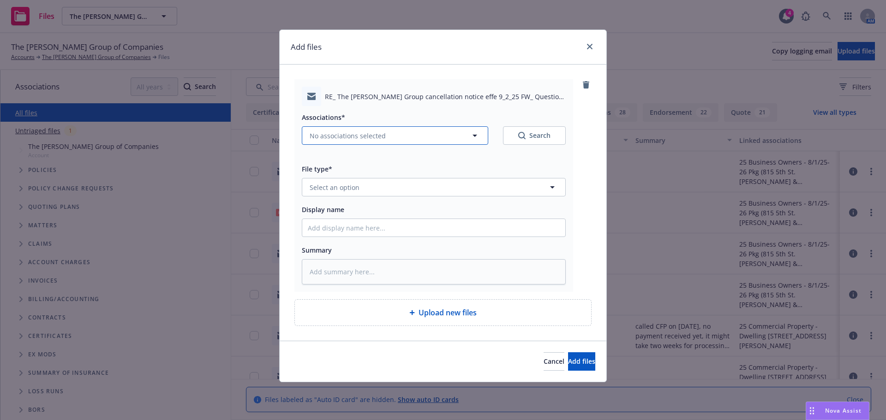
click at [477, 138] on icon "button" at bounding box center [474, 135] width 11 height 11
type textarea "x"
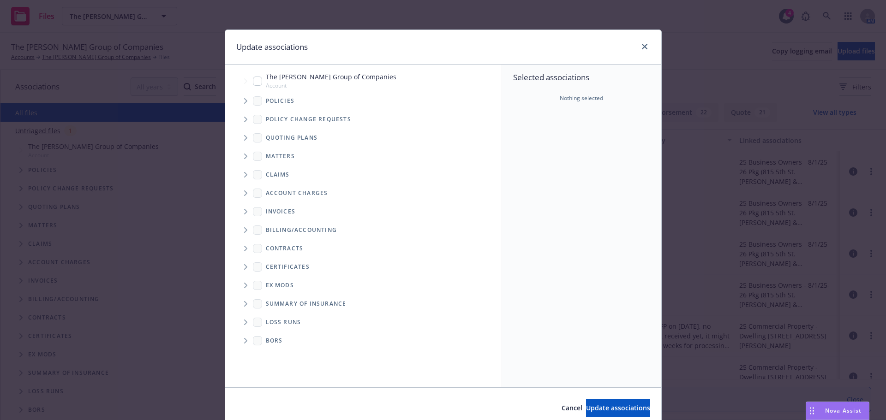
click at [245, 103] on span "Tree Example" at bounding box center [245, 101] width 15 height 15
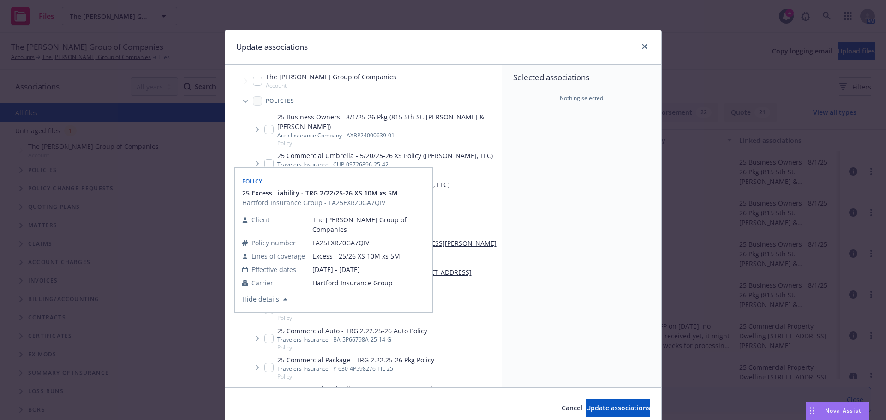
scroll to position [46, 0]
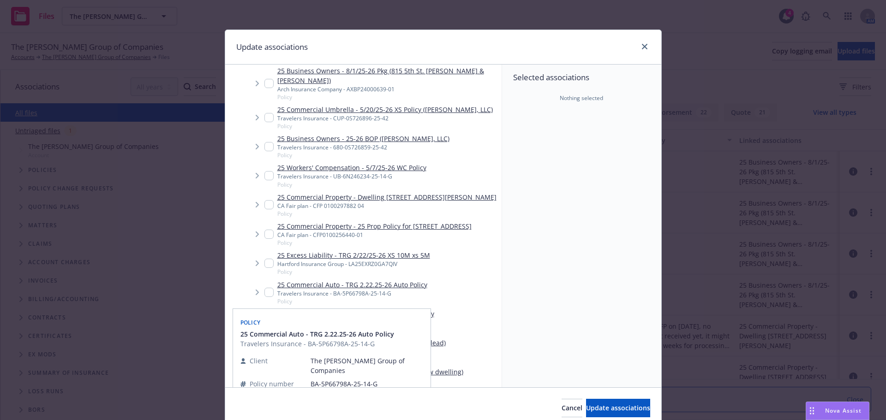
click at [266, 291] on input "Tree Example" at bounding box center [268, 292] width 9 height 9
checkbox input "true"
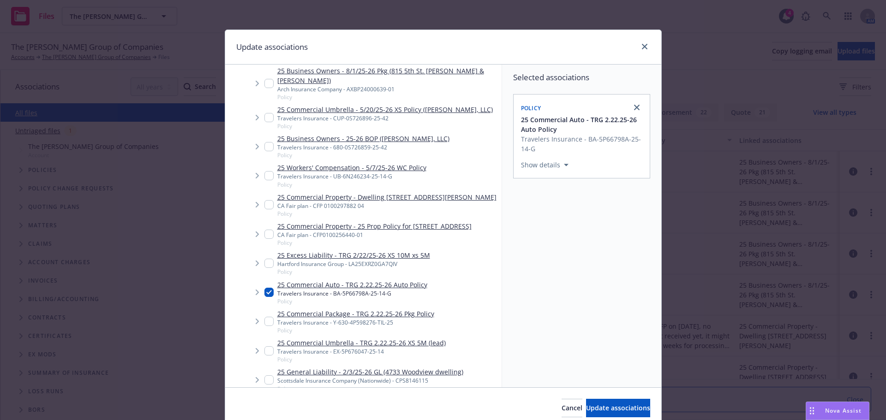
scroll to position [92, 0]
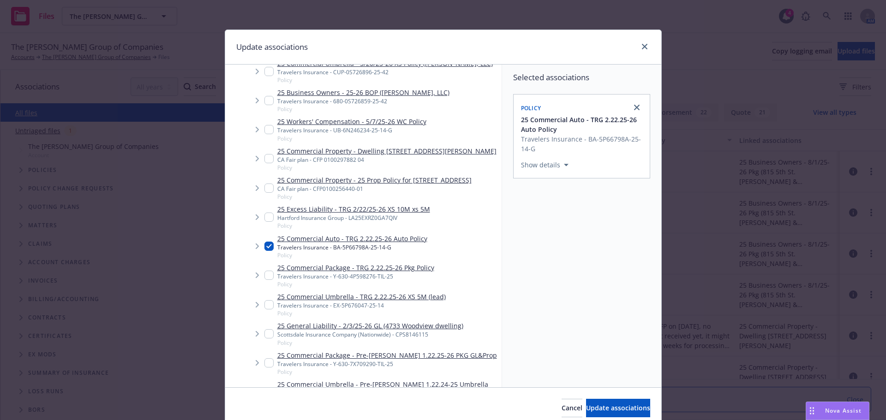
click at [266, 216] on input "Tree Example" at bounding box center [268, 217] width 9 height 9
checkbox input "true"
click at [587, 404] on span "Update associations" at bounding box center [618, 408] width 64 height 9
type textarea "x"
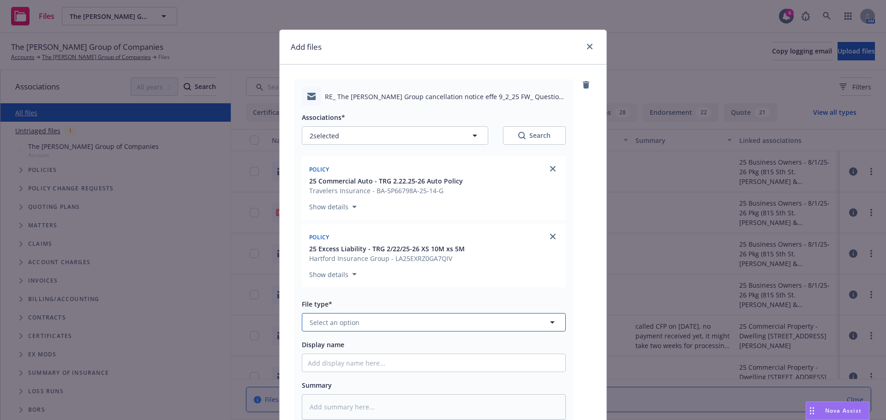
click at [411, 325] on button "Select an option" at bounding box center [434, 322] width 264 height 18
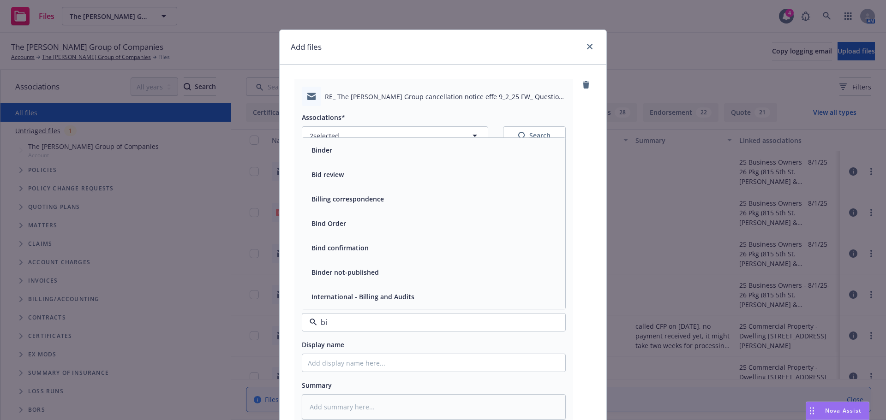
type input "bil"
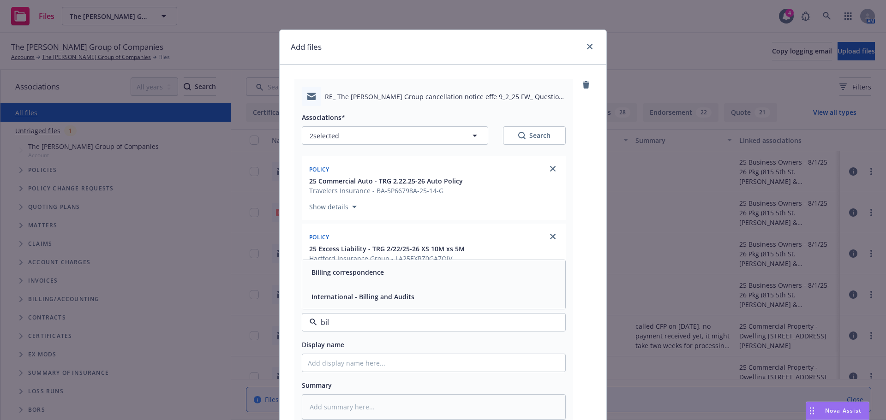
click at [394, 275] on div "Billing correspondence" at bounding box center [434, 272] width 252 height 13
click at [358, 370] on input "Display name" at bounding box center [433, 363] width 263 height 18
type textarea "x"
type input "E"
type textarea "x"
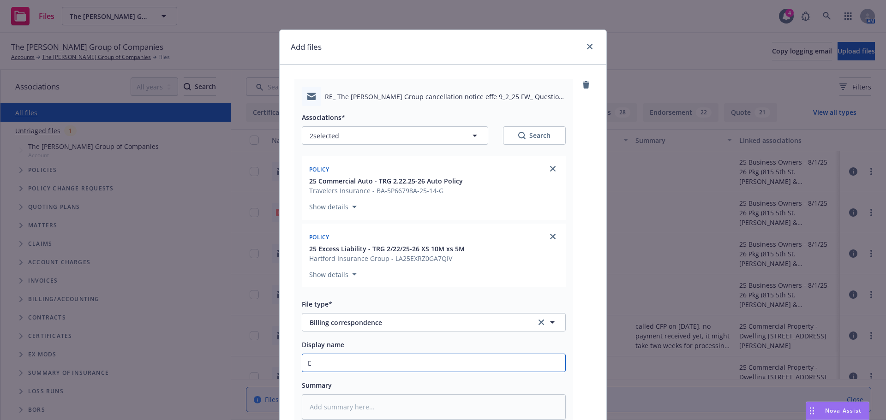
type input "EM"
type textarea "x"
type input "EMT"
type textarea "x"
type input "EM"
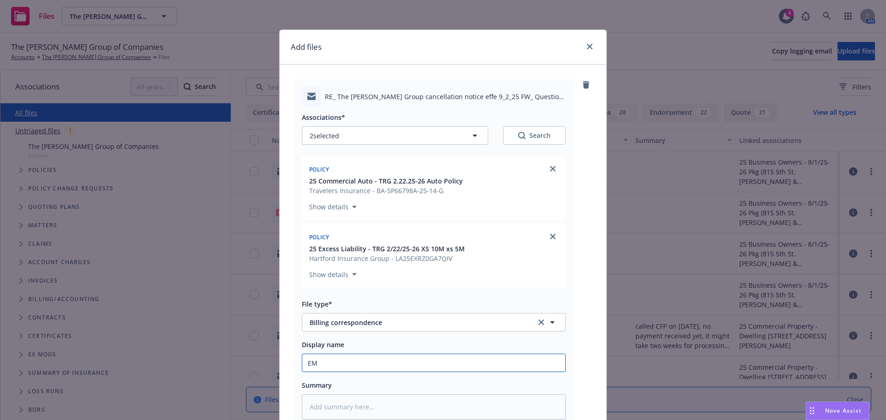
type textarea "x"
type input "E"
type textarea "x"
type input "f"
type textarea "x"
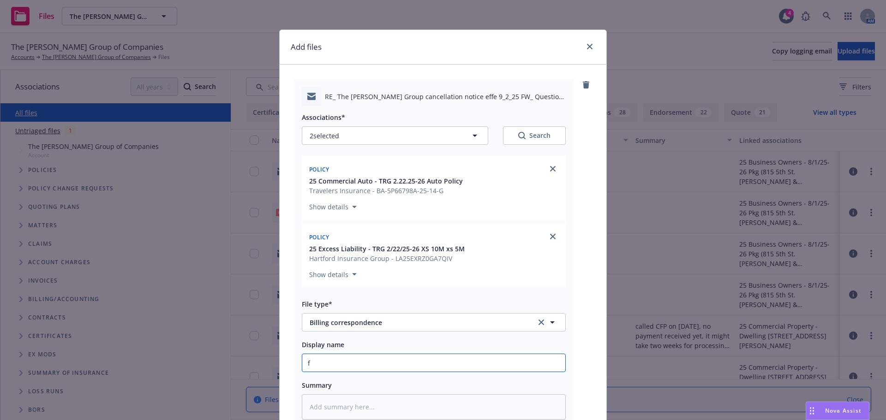
type input "fr"
type textarea "x"
type input "f"
type textarea "x"
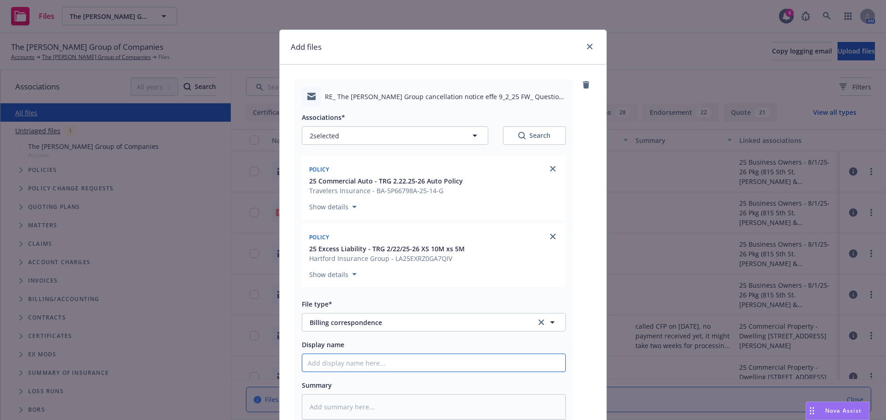
type input "A"
type textarea "x"
type input "Ac"
type textarea "x"
type input "Acc"
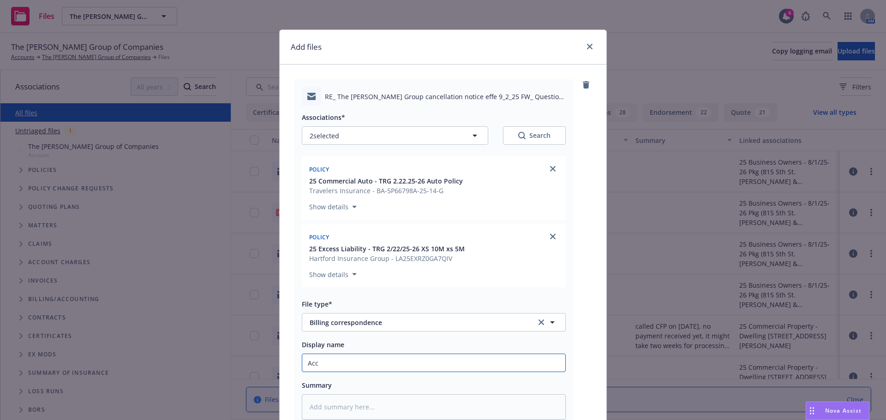
type textarea "x"
type input "Acct"
type textarea "x"
type input "Acctg"
type textarea "x"
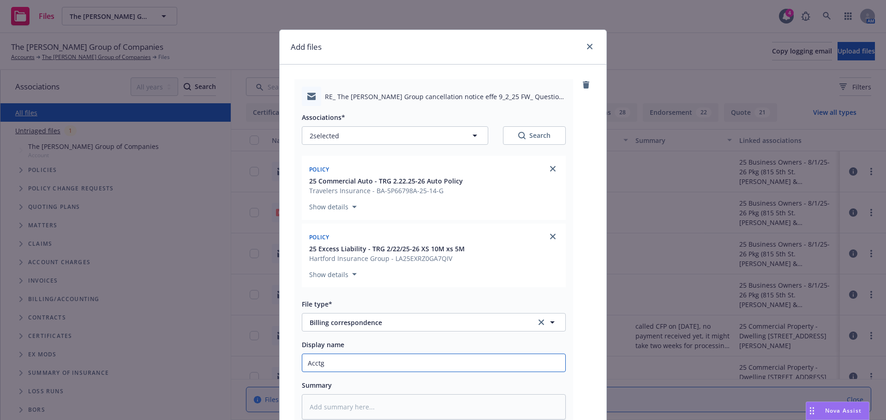
type input "Acctg"
type textarea "x"
type input "Acctg i"
type textarea "x"
type input "Acctg is"
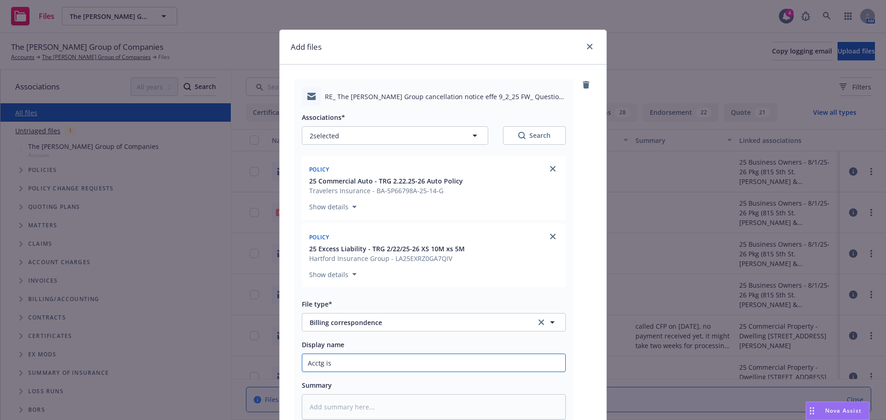
type textarea "x"
type input "Acctg is"
click at [355, 358] on input "Acctg is" at bounding box center [433, 363] width 263 height 18
paste input "working on processing the payment to TRV."
type textarea "x"
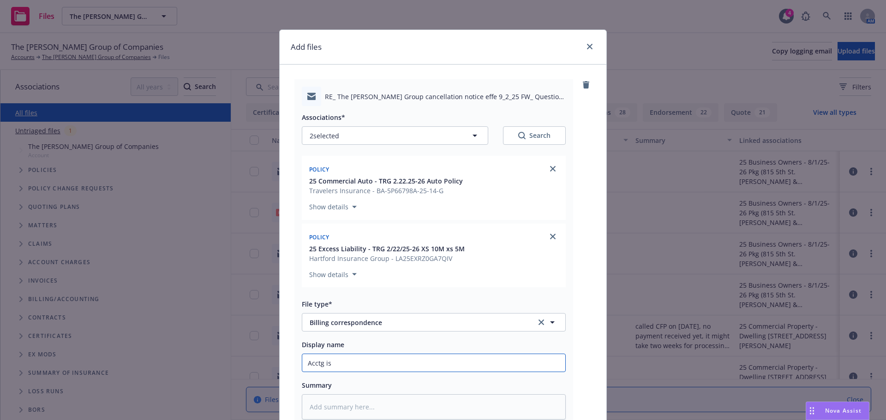
type input "Acctg is working on processing the payment to TRV."
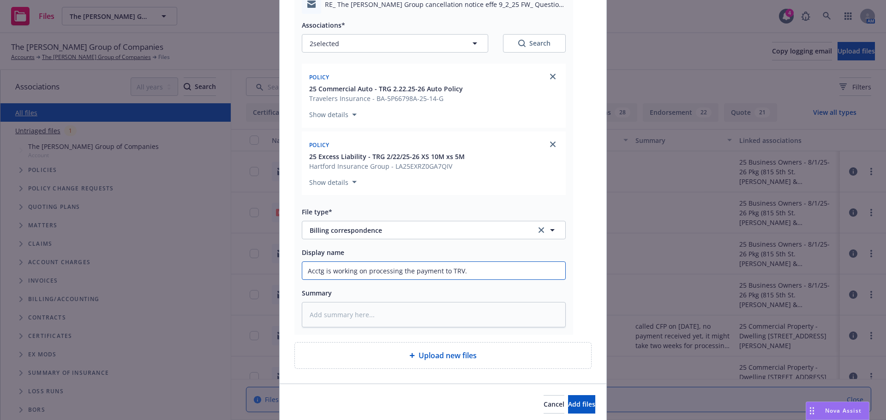
click at [461, 273] on input "Acctg is working on processing the payment to TRV." at bounding box center [433, 271] width 263 height 18
type textarea "x"
type input "Acctg is working on processing the payment to TRV."
type textarea "x"
type input "Acctg is working on processing the payment to TRV"
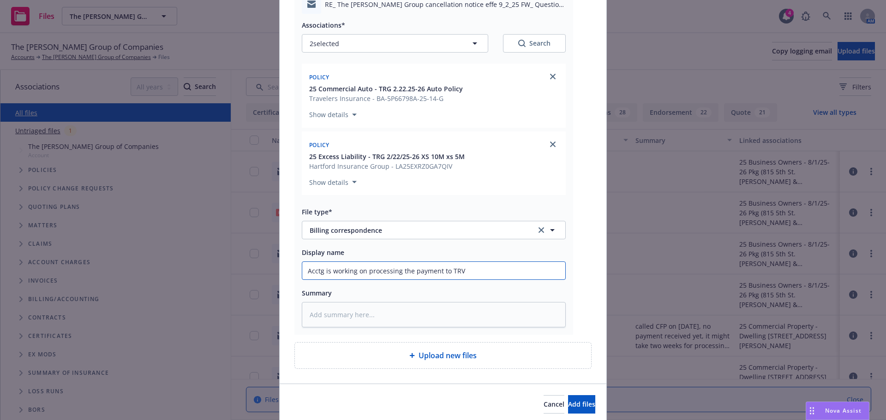
type textarea "x"
type input "Acctg is working on processing the payment to TRV"
drag, startPoint x: 398, startPoint y: 271, endPoint x: 409, endPoint y: 273, distance: 11.2
click at [409, 273] on input "Acctg is working on processing the payment to TRV" at bounding box center [433, 271] width 263 height 18
type textarea "x"
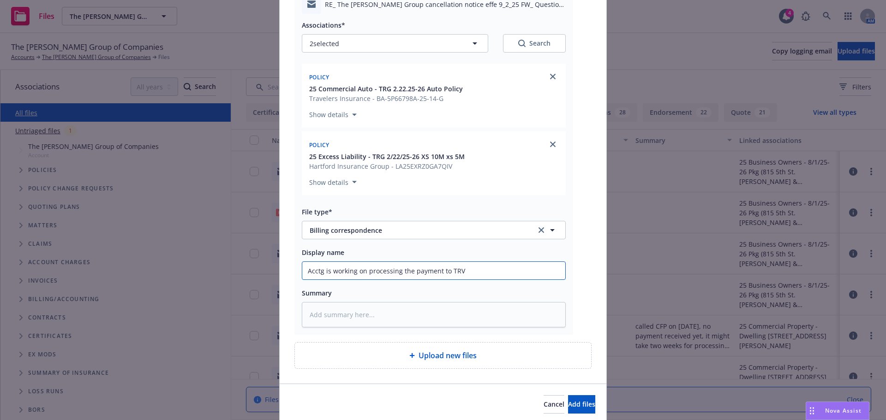
type input "Acctg is working on processing tpayment to TRV"
type textarea "x"
type input "Acctg is working on processing topayment to TRV"
type textarea "x"
type input "Acctg is working on processing toopayment to TRV"
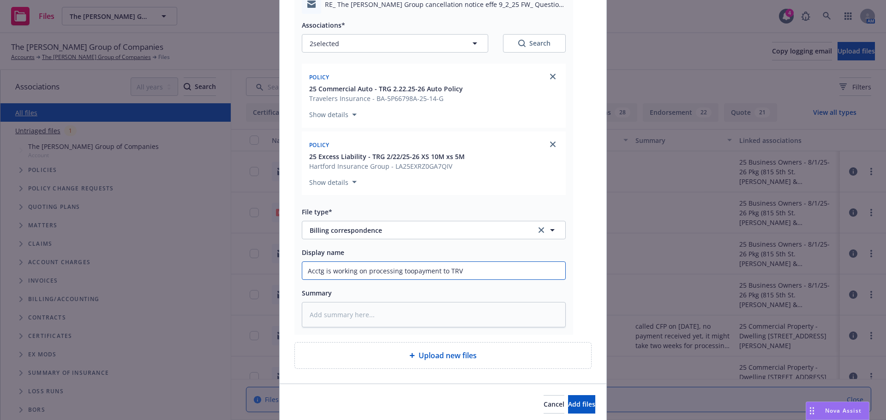
type textarea "x"
type input "Acctg is working on processing topayment to TRV"
type textarea "x"
type input "Acctg is working on processing to payment to TRV"
type textarea "x"
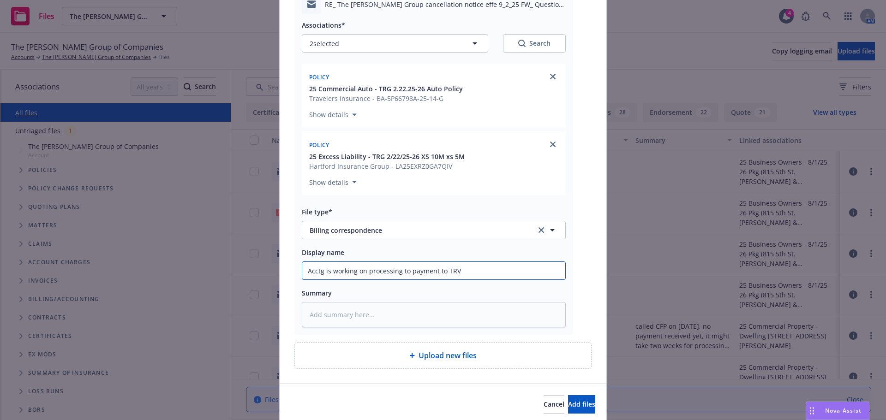
type input "Acctg is working on processing to apayment to TRV"
type textarea "x"
type input "Acctg is working on processing to appayment to TRV"
type textarea "x"
type input "Acctg is working on processing to apayment to TRV"
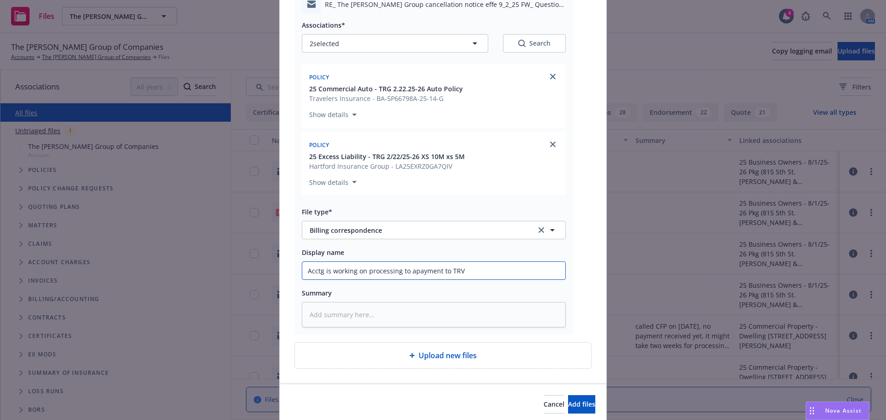
type textarea "x"
type input "Acctg is working on processing to payment to TRV"
type textarea "x"
type input "Acctg is working on processing to ppayment to TRV"
type textarea "x"
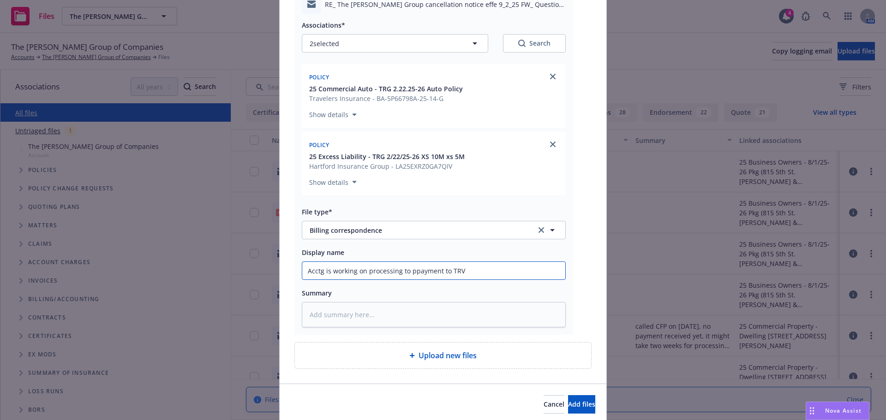
type input "Acctg is working on processing to papayment to TRV"
type textarea "x"
type input "Acctg is working on processing to paypayment to TRV"
type textarea "x"
type input "Acctg is working on processing to pay payment to TRV"
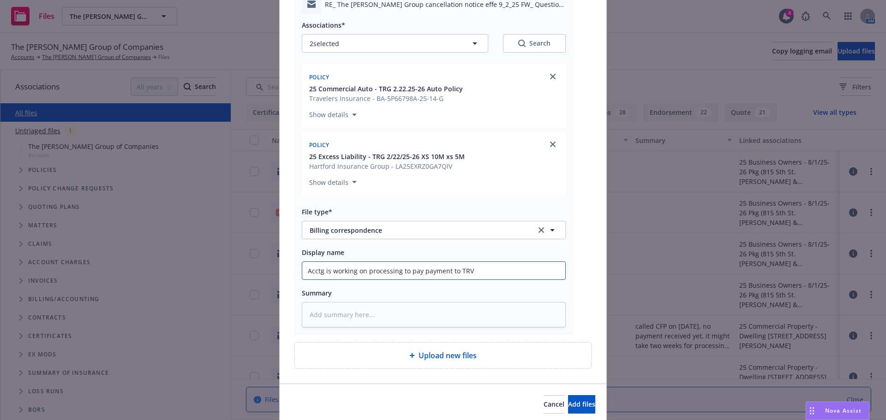
type textarea "x"
type input "Acctg is working on processing to pay tpayment to TRV"
type textarea "x"
type input "Acctg is working on processing to pay thpayment to TRV"
type textarea "x"
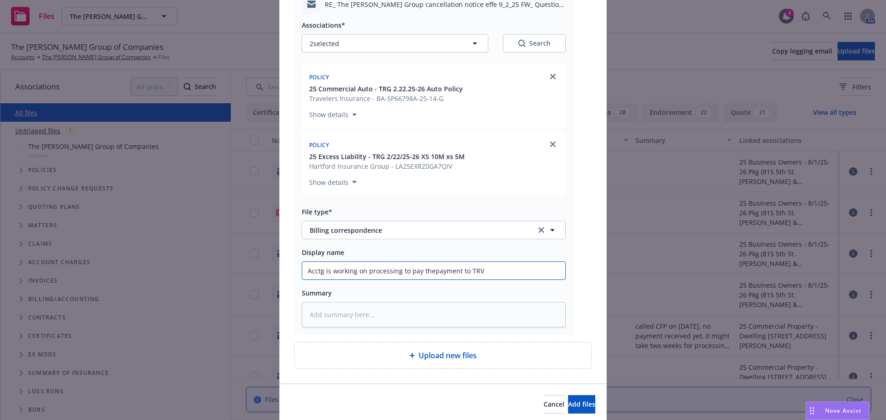
type input "Acctg is working on processing to pay the payment to TRV"
type textarea "x"
type input "Acctg is working on processing to pay the ppayment to TRV"
type textarea "x"
type input "Acctg is working on processing to pay the papayment to TRV"
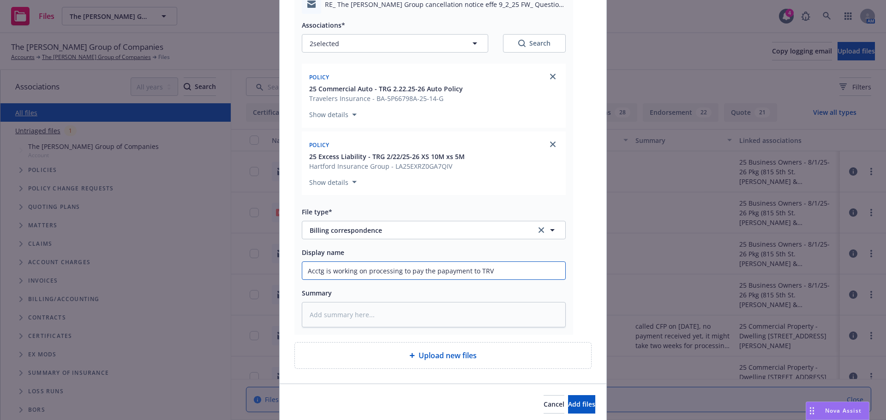
type textarea "x"
type input "Acctg is working on processing to pay the paspayment to TRV"
type textarea "x"
type input "Acctg is working on processing to pay the pastpayment to TRV"
type textarea "x"
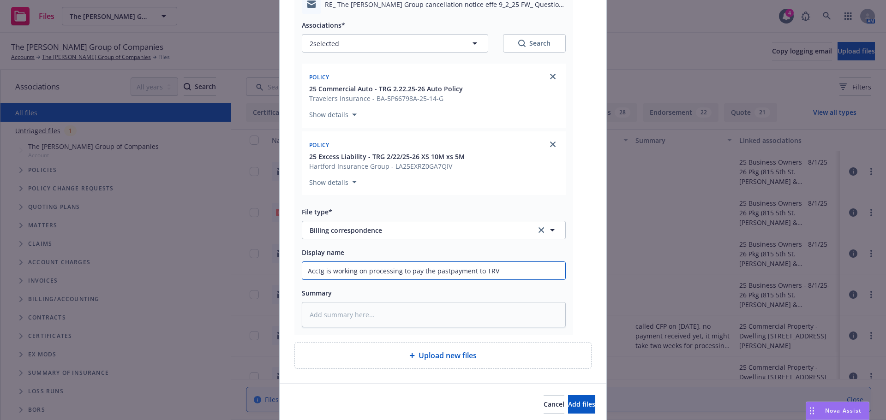
type input "Acctg is working on processing to pay the past payment to TRV"
type textarea "x"
type input "Acctg is working on processing to pay the past dpayment to TRV"
type textarea "x"
type input "Acctg is working on processing to pay the past dupayment to TRV"
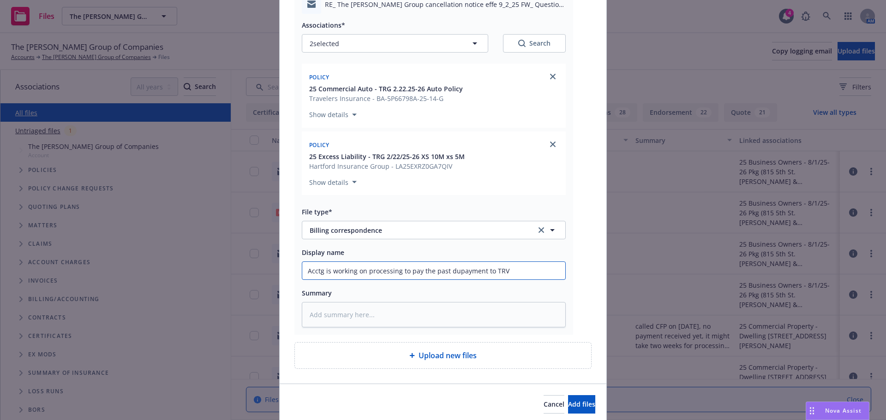
type textarea "x"
type input "Acctg is working on processing to pay the past duepayment to TRV"
type textarea "x"
type input "Acctg is working on processing to pay the past due payment to TRV"
click at [505, 274] on input "Acctg is working on processing to pay the past due payment to TRV" at bounding box center [433, 271] width 263 height 18
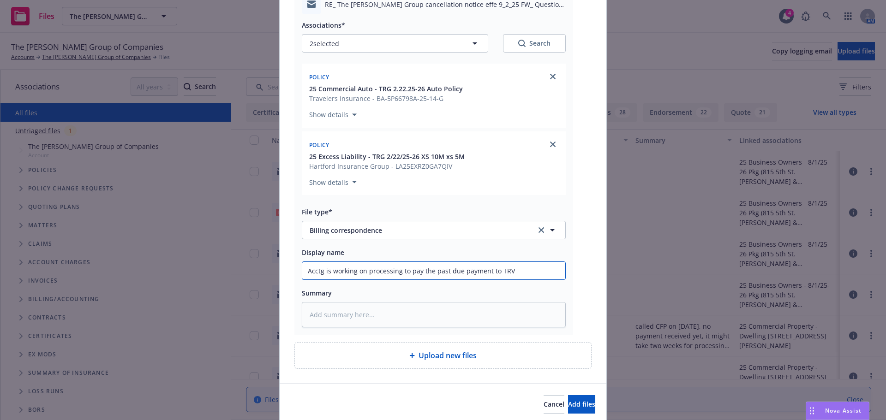
type textarea "x"
type input "Acctg is working on processing to pay the past due payment to TRV"
type textarea "x"
type input "Acctg is working on processing to pay the past due payment to TRV -"
type textarea "x"
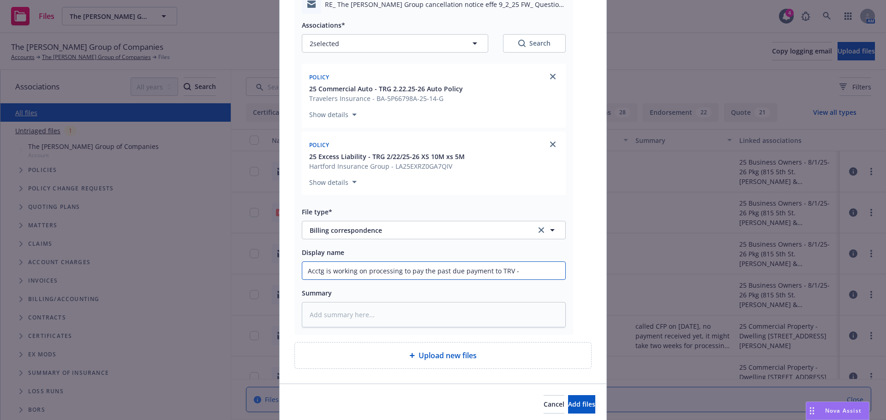
type input "Acctg is working on processing to pay the past due payment to TRV"
type textarea "x"
type input "Acctg is working on processing to pay the past due payment to TRV -"
drag, startPoint x: 365, startPoint y: 272, endPoint x: 398, endPoint y: 271, distance: 33.2
click at [398, 271] on input "Acctg is working on processing to pay the past due payment to TRV -" at bounding box center [433, 271] width 263 height 18
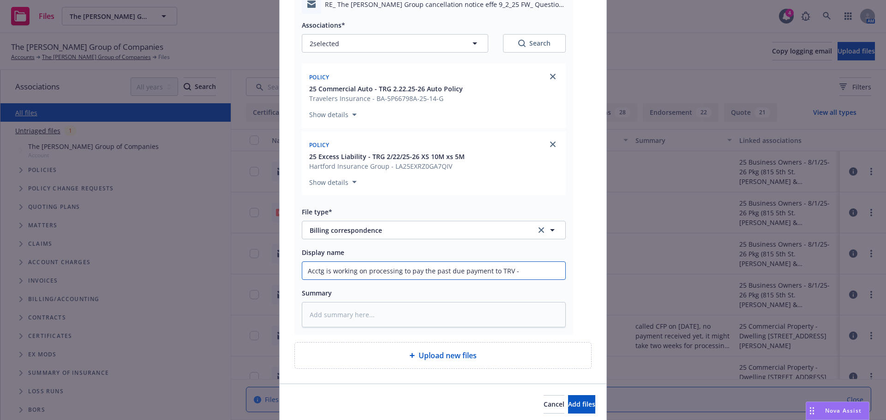
click at [404, 271] on input "Acctg is working on processing to pay the past due payment to TRV -" at bounding box center [433, 271] width 263 height 18
drag, startPoint x: 399, startPoint y: 271, endPoint x: 404, endPoint y: 271, distance: 5.5
click at [404, 271] on input "Acctg is working on processing to pay the past due payment to TRV -" at bounding box center [433, 271] width 263 height 18
click at [405, 271] on input "Acctg is working on processing to pay the past due payment to TRV -" at bounding box center [433, 271] width 263 height 18
drag, startPoint x: 399, startPoint y: 272, endPoint x: 419, endPoint y: 272, distance: 19.4
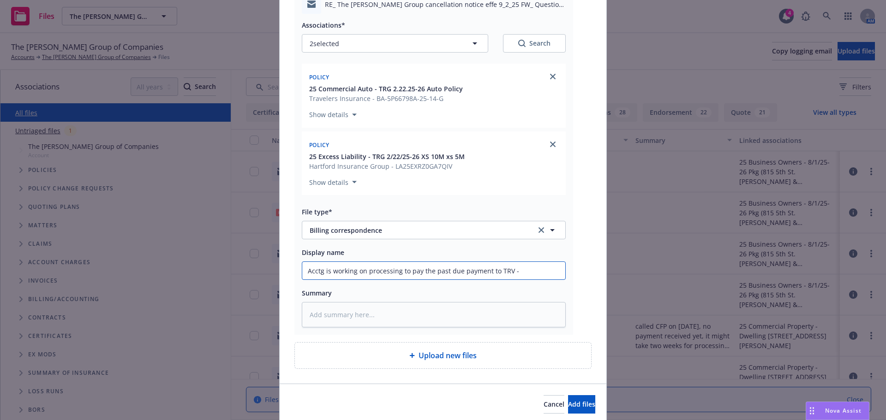
click at [419, 272] on input "Acctg is working on processing to pay the past due payment to TRV -" at bounding box center [433, 271] width 263 height 18
type textarea "x"
type input "Acctg is working on processing tthe past due payment to TRV -"
type textarea "x"
type input "Acctg is working on processing the past due payment to TRV -"
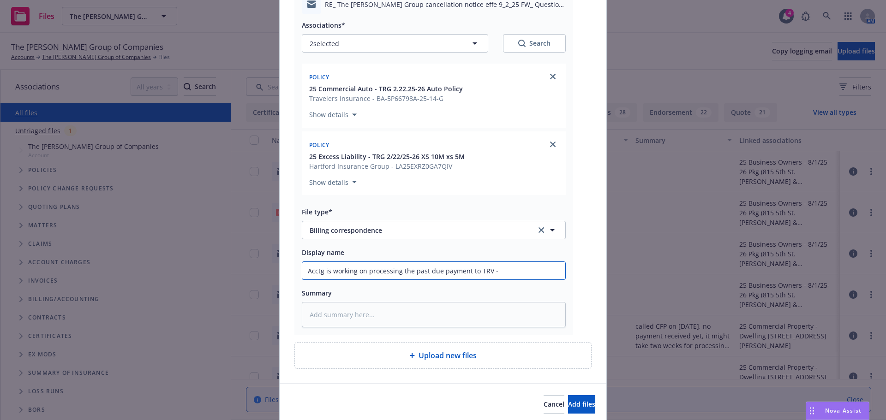
click at [501, 274] on input "Acctg is working on processing the past due payment to TRV -" at bounding box center [433, 271] width 263 height 18
type textarea "x"
type input "Acctg is working on processing the past due payment to TRV -"
type textarea "x"
type input "Acctg is working on processing the past due payment to TRV"
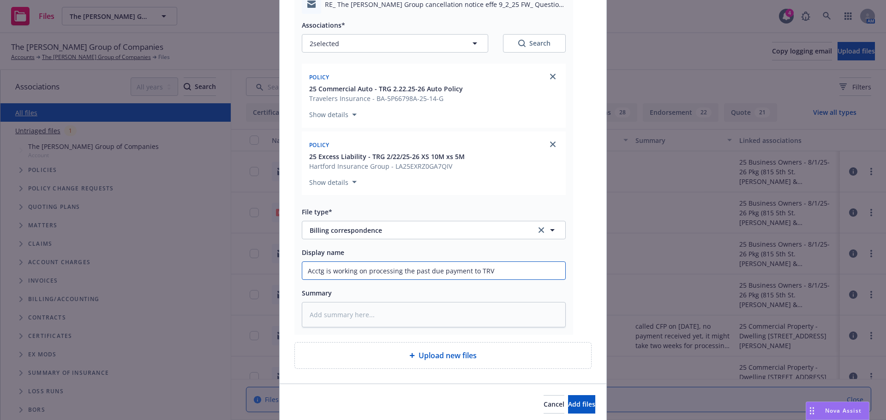
type textarea "x"
type input "Acctg is working on processing the past due payment to TRV f"
type textarea "x"
type input "Acctg is working on processing the past due payment to TRV fo"
type textarea "x"
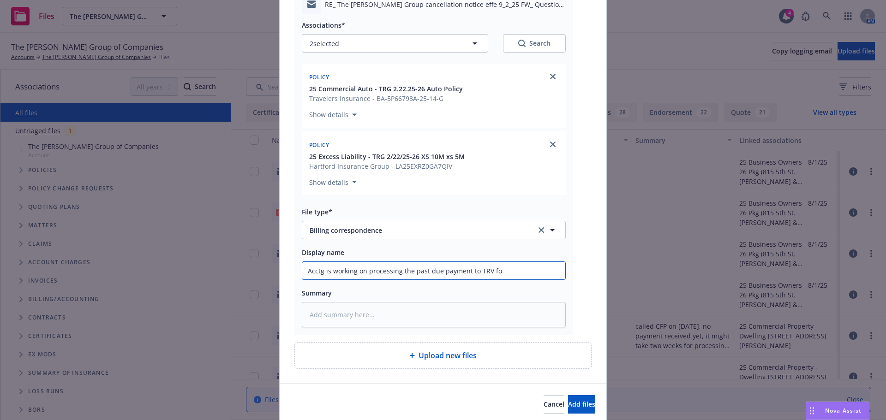
type input "Acctg is working on processing the past due payment to TRV for"
type textarea "x"
type input "Acctg is working on processing the past due payment to TRV for"
type textarea "x"
type input "Acctg is working on processing the past due payment to TRV for r"
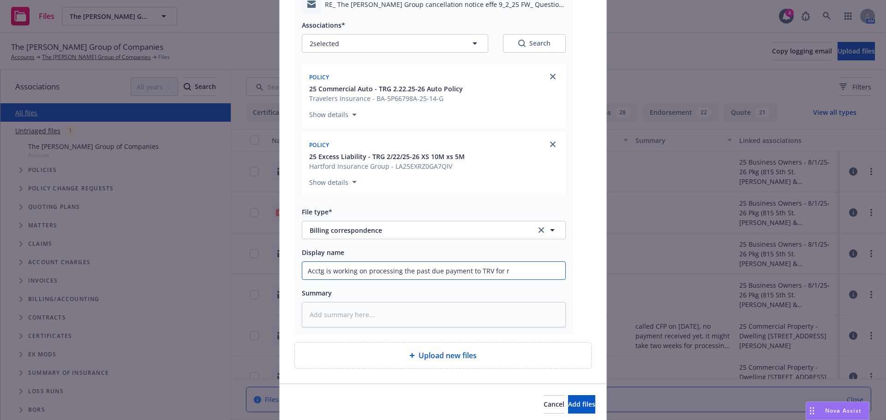
type textarea "x"
type input "Acctg is working on processing the past due payment to TRV for re"
type textarea "x"
type input "Acctg is working on processing the past due payment to TRV for res"
type textarea "x"
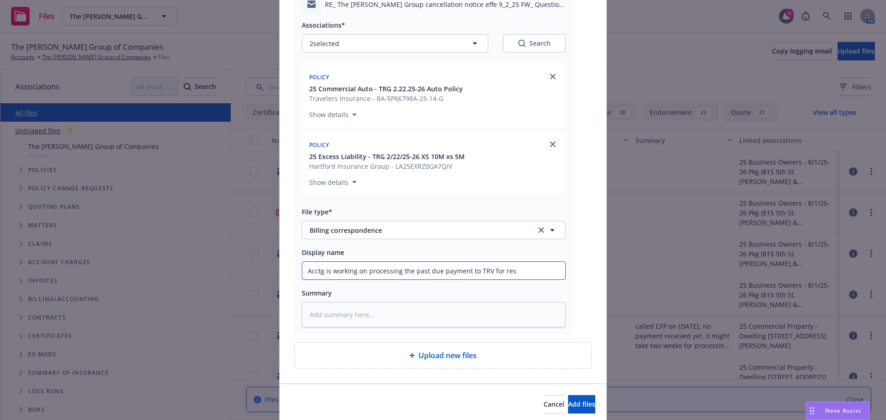
type input "Acctg is working on processing the past due payment to TRV for re"
type textarea "x"
type input "Acctg is working on processing the past due payment to TRV for res"
type textarea "x"
type input "Acctg is working on processing the past due payment to TRV for resc"
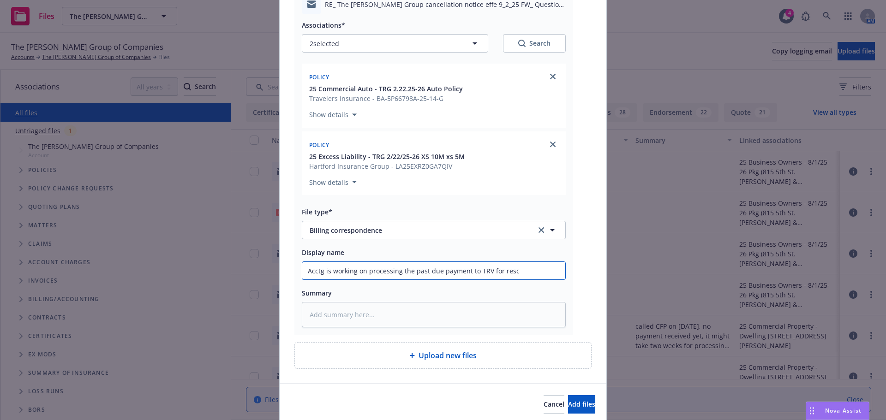
type textarea "x"
type input "Acctg is working on processing the past due payment to TRV for resci"
type textarea "x"
type input "Acctg is working on processing the past due payment to TRV for rescin"
type textarea "x"
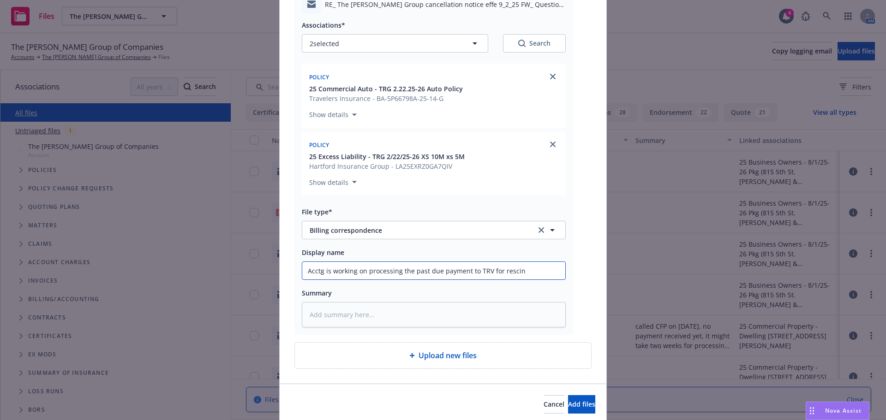
type input "Acctg is working on processing the past due payment to TRV for rescind"
type textarea "x"
type input "Acctg is working on processing the past due payment to TRV for rescindi"
type textarea "x"
type input "Acctg is working on processing the past due payment to TRV for rescinding"
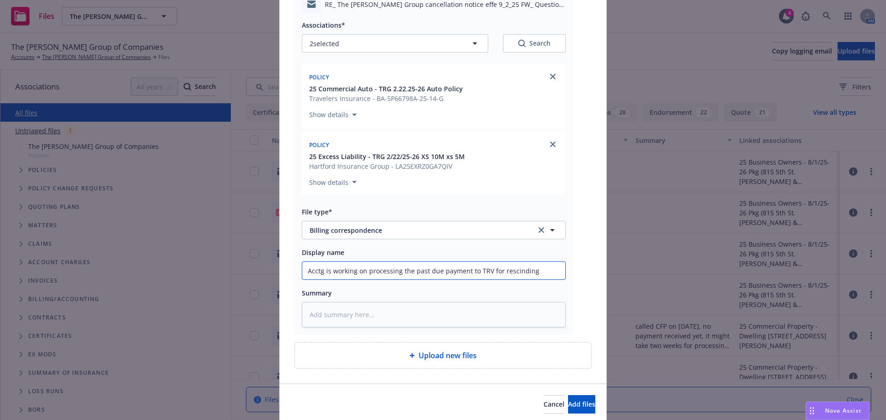
type textarea "x"
type input "Acctg is working on processing the past due payment to TRV for rescinding"
type textarea "x"
type input "Acctg is working on processing the past due payment to TRV for rescinding t"
type textarea "x"
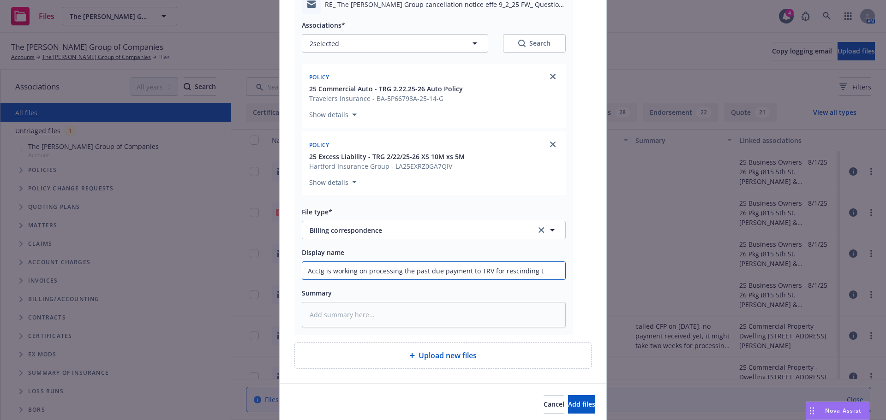
type input "Acctg is working on processing the past due payment to TRV for rescinding th"
type textarea "x"
type input "Acctg is working on processing the past due payment to TRV for rescinding the"
type textarea "x"
type input "Acctg is working on processing the past due payment to TRV for rescinding the"
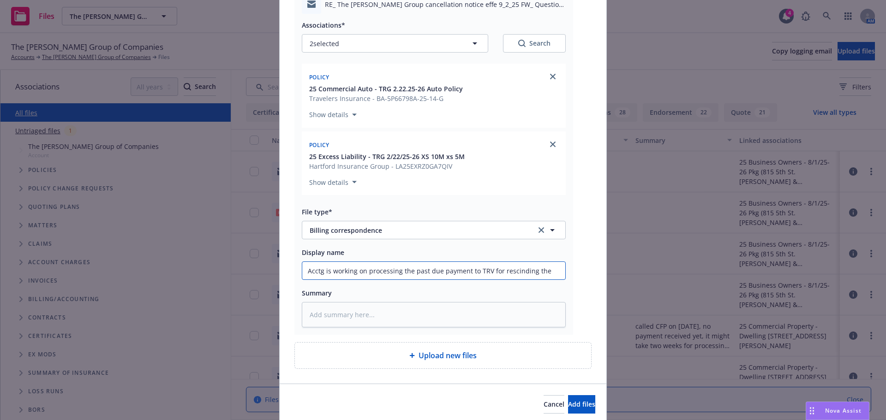
type textarea "x"
type input "Acctg is working on processing the past due payment to TRV for rescinding the p"
type textarea "x"
type input "Acctg is working on processing the past due payment to TRV for rescinding the pe"
type textarea "x"
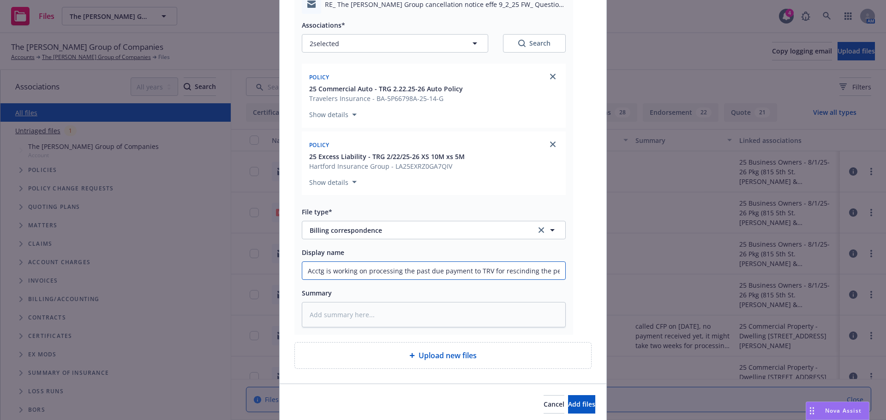
type input "Acctg is working on processing the past due payment to TRV for rescinding the p…"
type textarea "x"
type input "Acctg is working on processing the past due payment to TRV for rescinding the p…"
type textarea "x"
type input "Acctg is working on processing the past due payment to TRV for rescinding the p…"
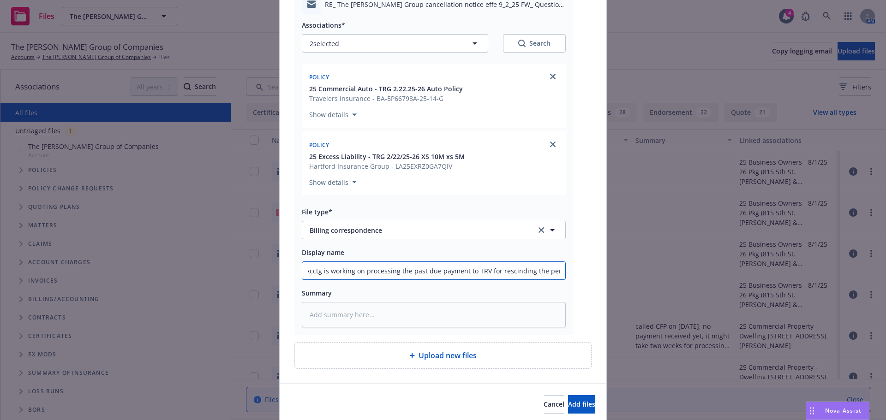
type textarea "x"
type input "Acctg is working on processing the past due payment to TRV for rescinding the p…"
type textarea "x"
type input "Acctg is working on processing the past due payment to TRV for rescinding the p…"
type textarea "x"
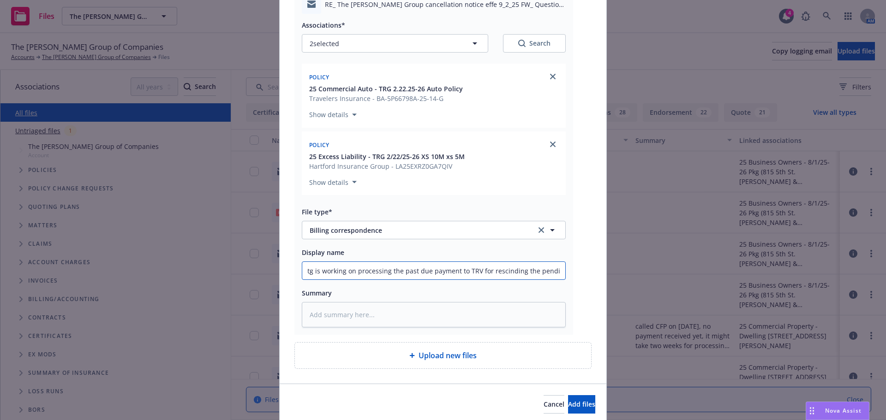
type input "Acctg is working on processing the past due payment to TRV for rescinding the p…"
type textarea "x"
type input "Acctg is working on processing the past due payment to TRV for rescinding the p…"
type textarea "x"
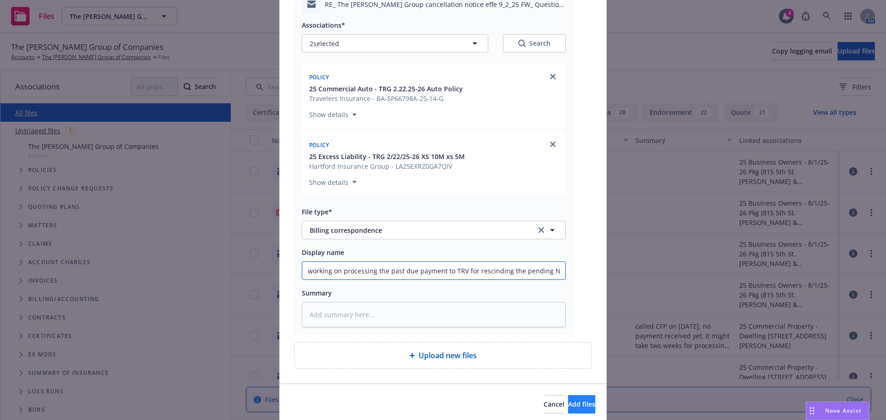
type input "Acctg is working on processing the past due payment to TRV for rescinding the p…"
click at [581, 407] on button "Add files" at bounding box center [581, 405] width 27 height 18
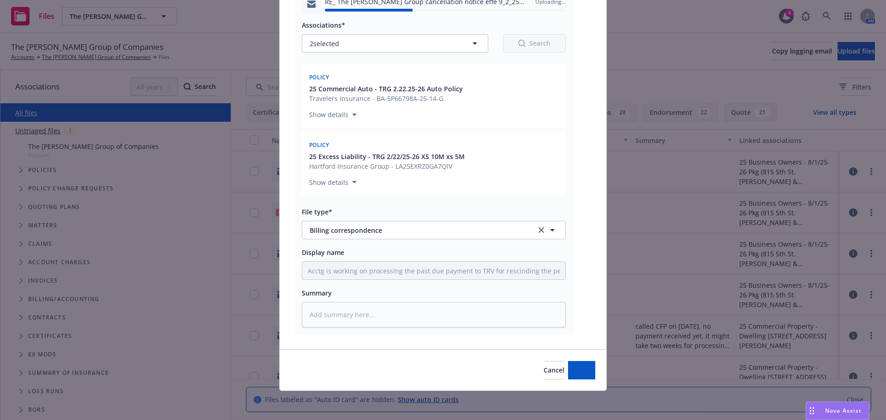
type textarea "x"
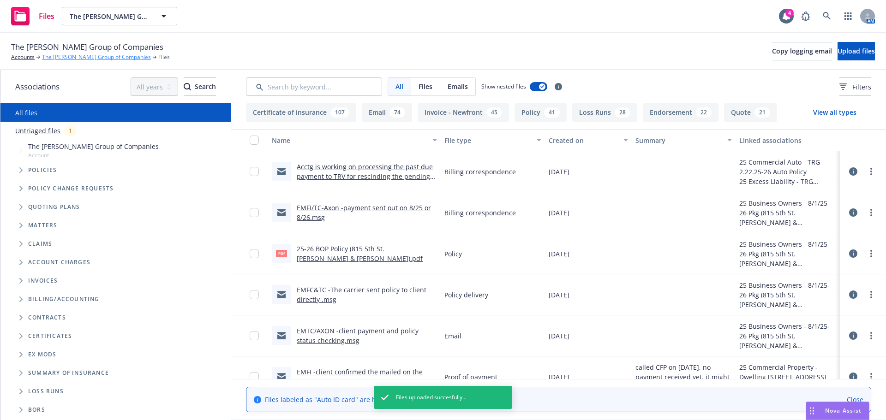
click at [77, 57] on link "The Ratto Group of Companies" at bounding box center [96, 57] width 109 height 8
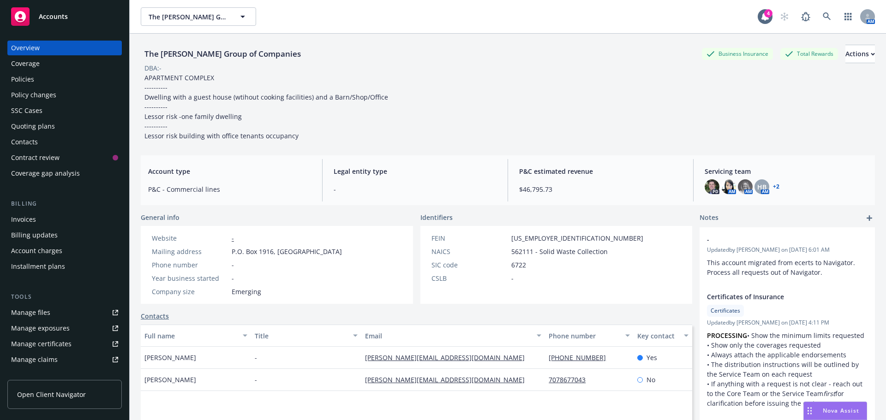
click at [22, 84] on div "Policies" at bounding box center [22, 79] width 23 height 15
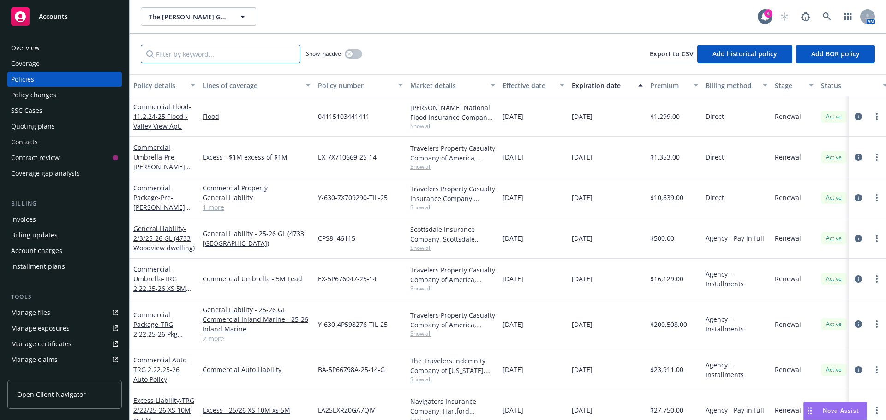
click at [218, 54] on input "Filter by keyword..." at bounding box center [221, 54] width 160 height 18
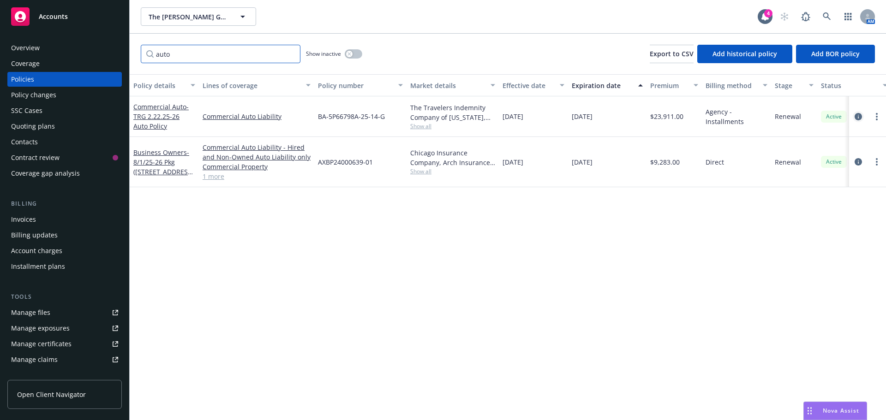
type input "auto"
click at [858, 117] on icon "circleInformation" at bounding box center [858, 116] width 7 height 7
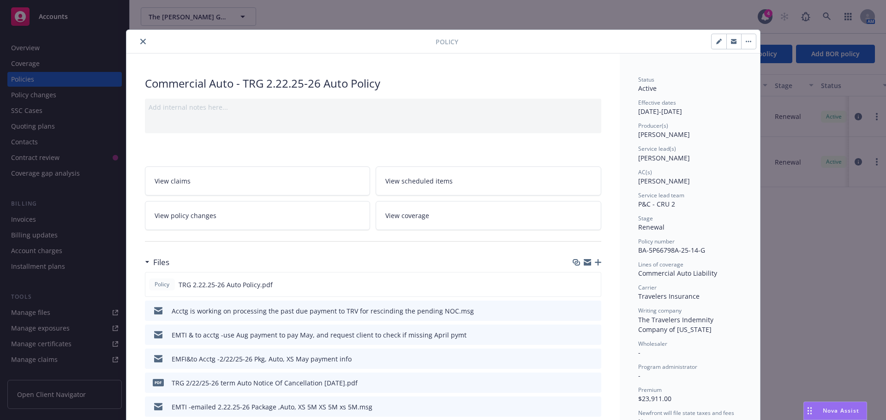
click at [143, 43] on button "close" at bounding box center [143, 41] width 11 height 11
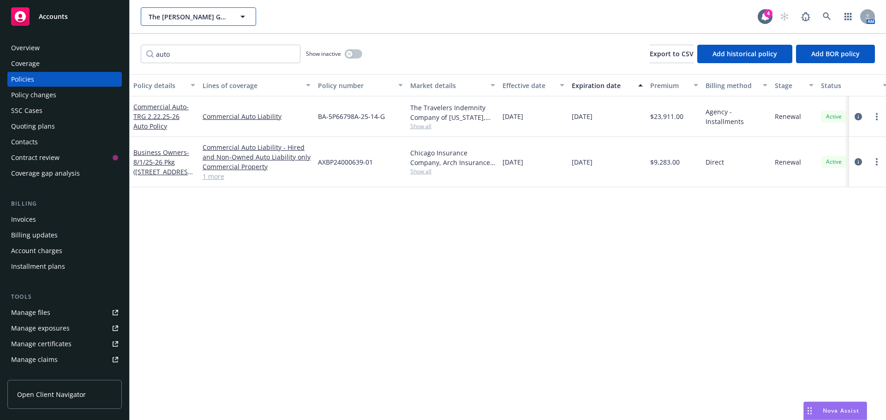
click at [167, 23] on button "The Ratto Group of Companies" at bounding box center [198, 16] width 115 height 18
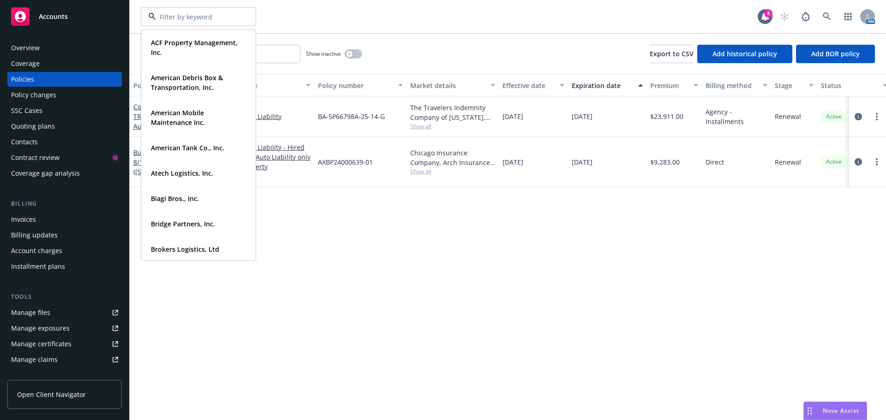
type input "e"
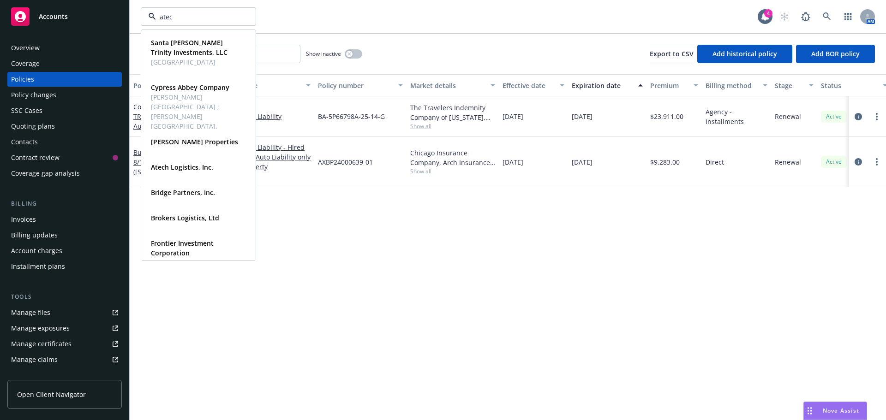
type input "atech"
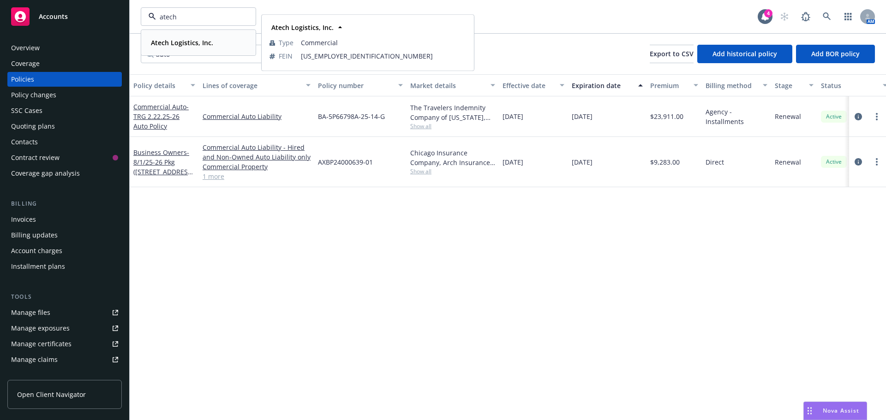
click at [172, 38] on span "Atech Logistics, Inc." at bounding box center [182, 43] width 62 height 10
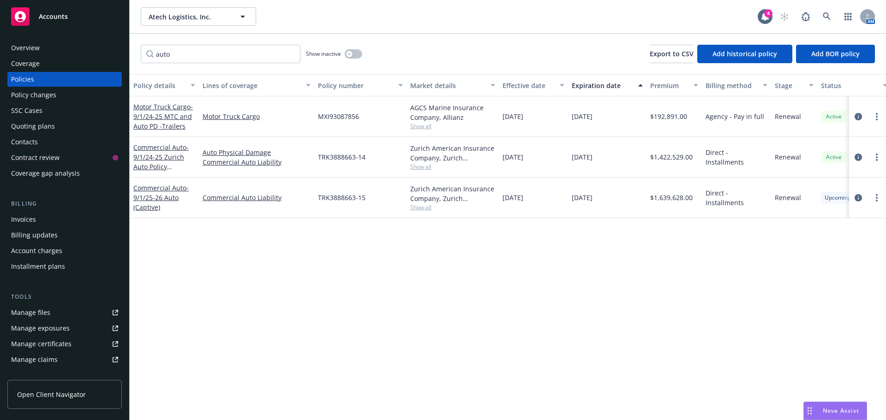
click at [46, 346] on div "Manage certificates" at bounding box center [41, 344] width 60 height 15
click at [39, 130] on div "Quoting plans" at bounding box center [33, 126] width 44 height 15
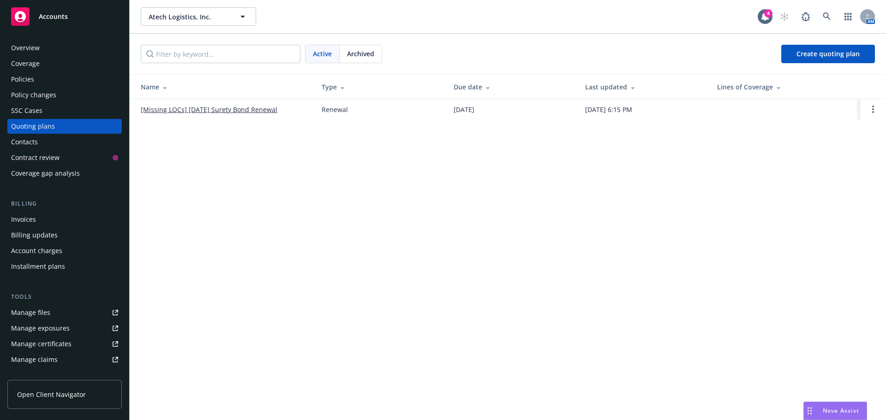
click at [360, 58] on div "Archived" at bounding box center [361, 54] width 42 height 18
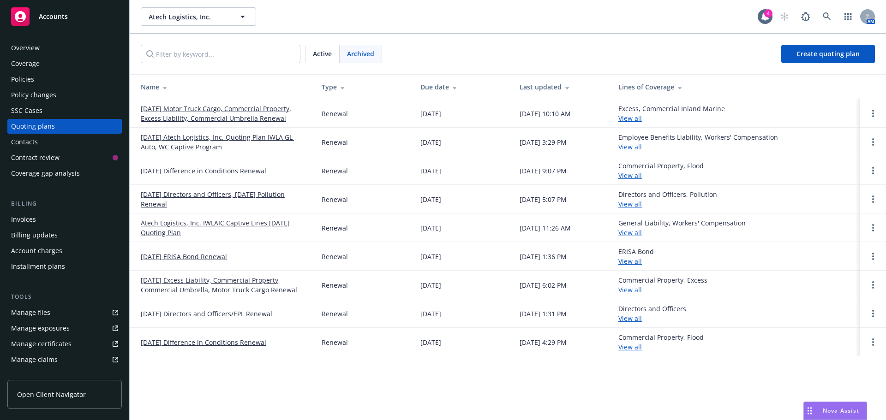
click at [207, 140] on link "9/1/25 Atech Logistics, Inc. Quoting Plan IWLA GL , Auto, WC Captive Program" at bounding box center [224, 141] width 166 height 19
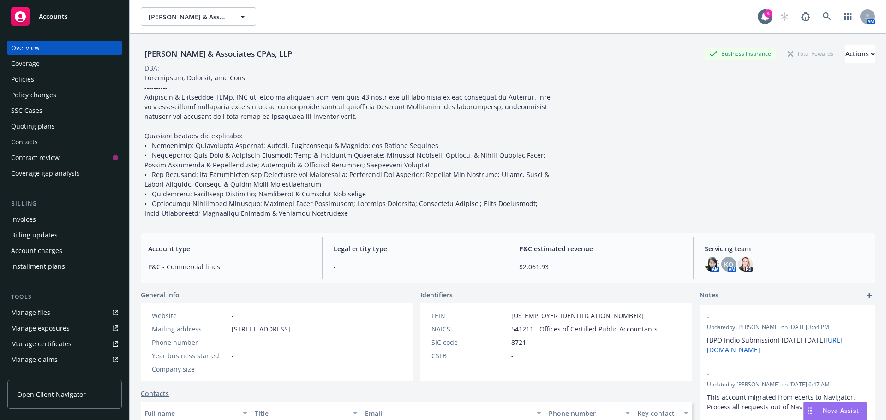
click at [33, 81] on div "Policies" at bounding box center [22, 79] width 23 height 15
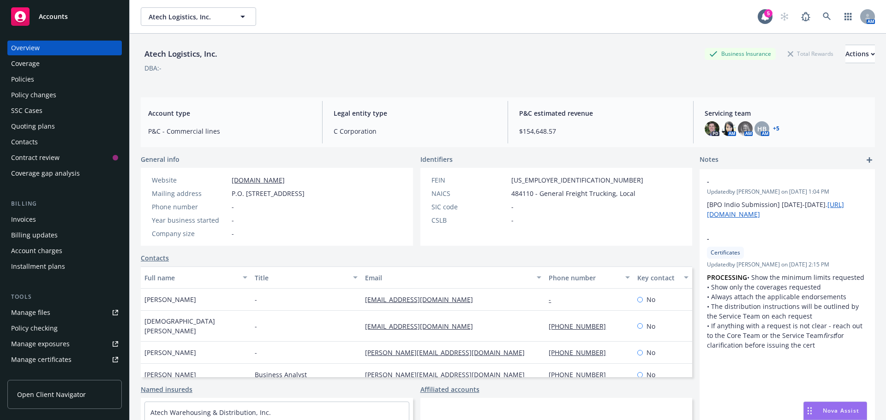
click at [35, 78] on div "Policies" at bounding box center [64, 79] width 107 height 15
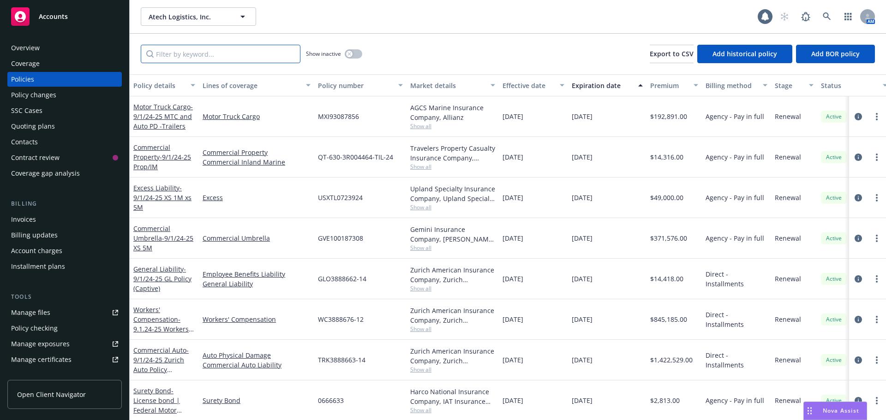
click at [181, 46] on input "Filter by keyword..." at bounding box center [221, 54] width 160 height 18
type input "p"
click at [526, 87] on div "Effective date" at bounding box center [529, 86] width 52 height 10
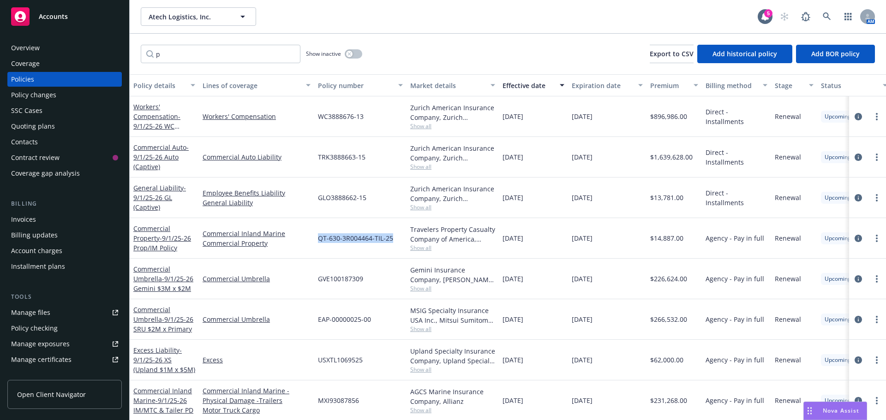
drag, startPoint x: 318, startPoint y: 239, endPoint x: 391, endPoint y: 237, distance: 72.5
click at [391, 237] on span "QT-630-3R004464-TIL-25" at bounding box center [355, 239] width 75 height 10
copy span "QT-630-3R004464-TIL-25"
